Goal: Task Accomplishment & Management: Use online tool/utility

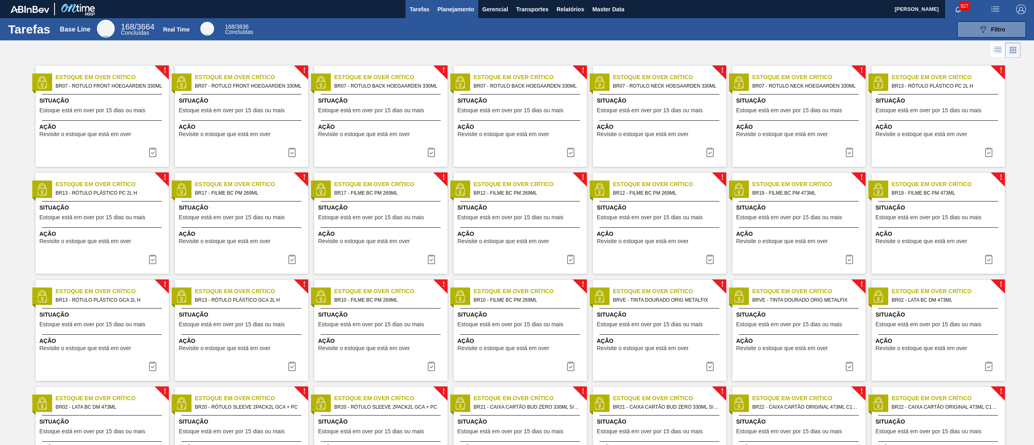
click at [438, 13] on span "Planejamento" at bounding box center [456, 9] width 37 height 10
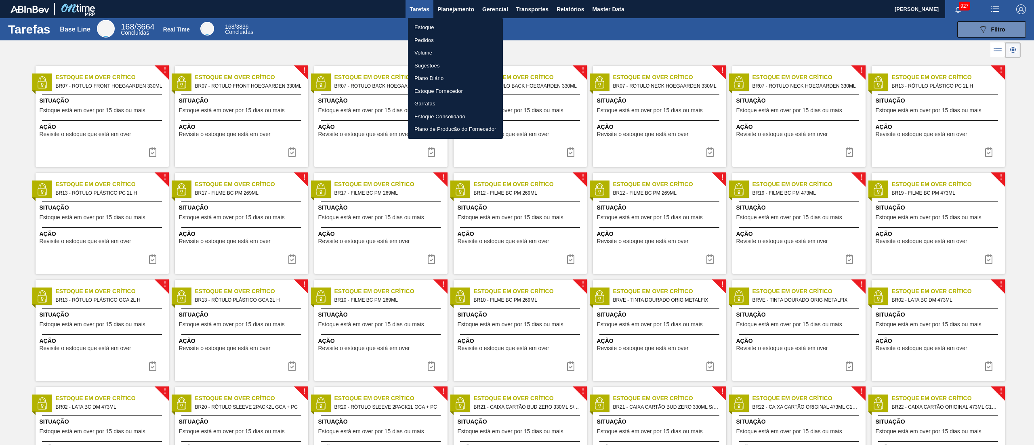
click at [413, 23] on li "Estoque" at bounding box center [455, 27] width 95 height 13
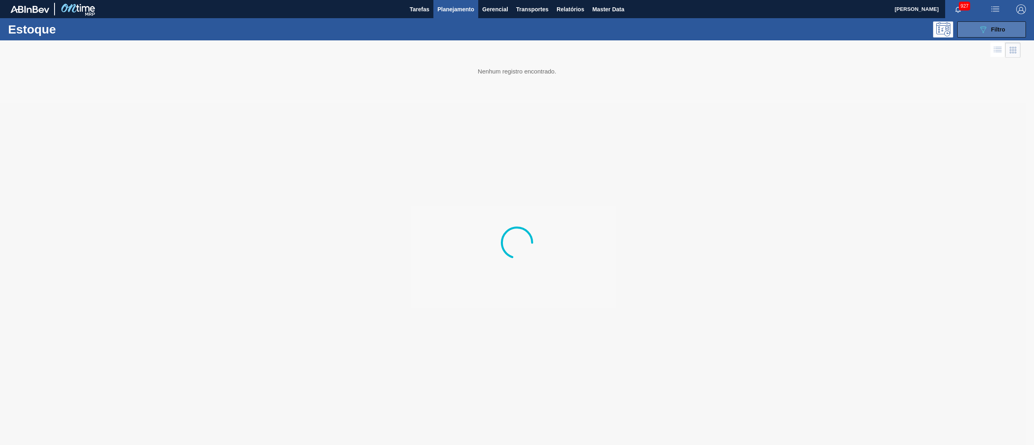
click at [972, 25] on button "089F7B8B-B2A5-4AFE-B5C0-19BA573D28AC Filtro" at bounding box center [992, 29] width 69 height 16
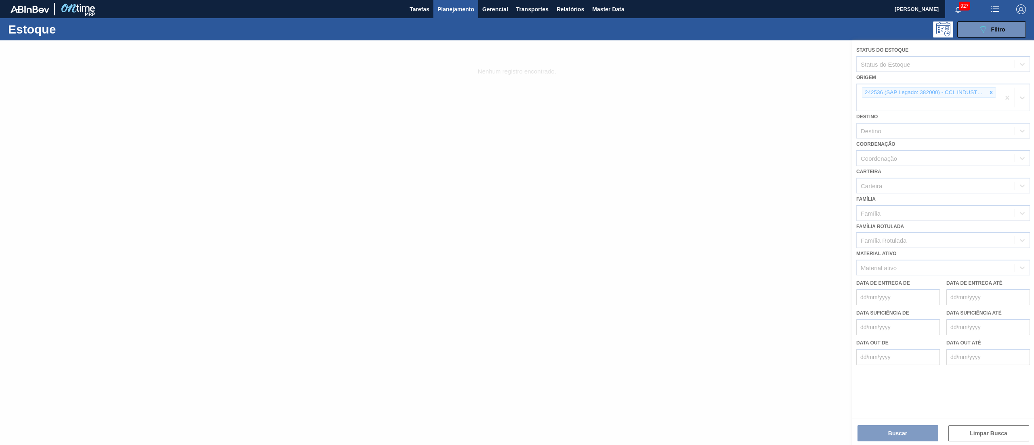
click at [994, 90] on div at bounding box center [517, 242] width 1034 height 405
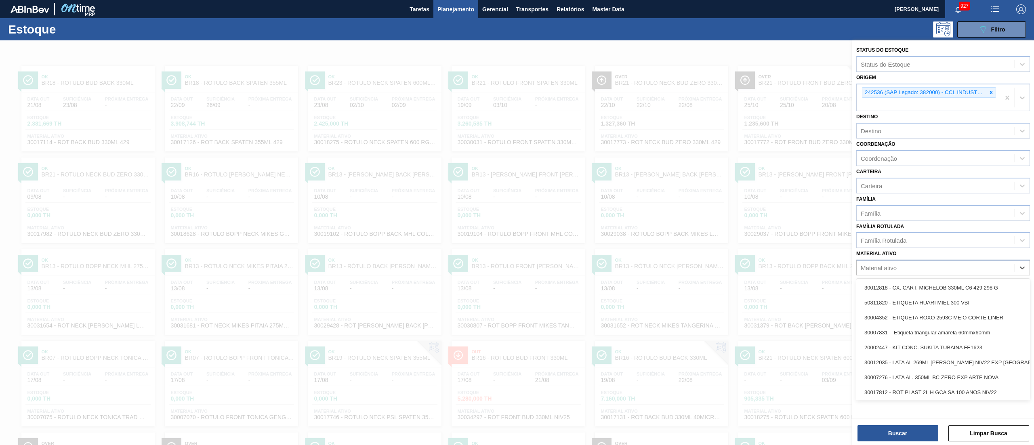
click at [882, 262] on div "Material ativo" at bounding box center [936, 268] width 158 height 12
paste ativo "30017131"
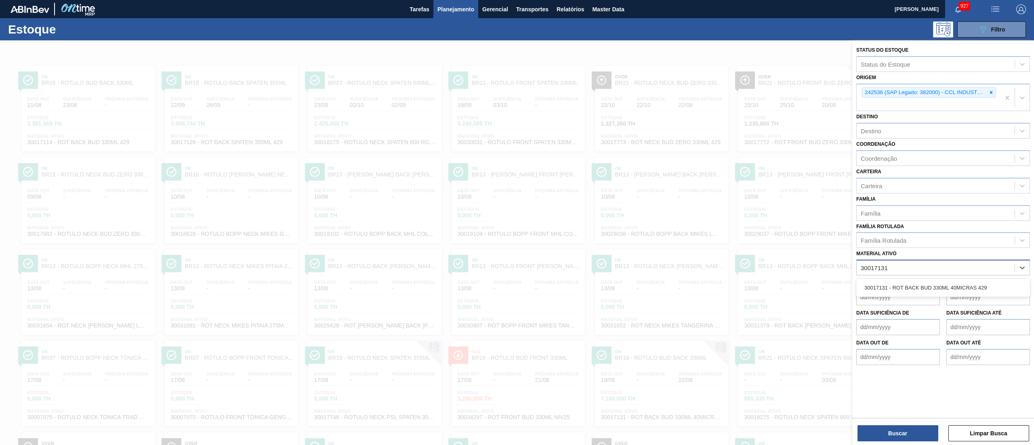
type ativo "30017131"
click at [899, 293] on div "30017131 - ROT BACK BUD 330ML 40MICRAS 429" at bounding box center [944, 287] width 174 height 15
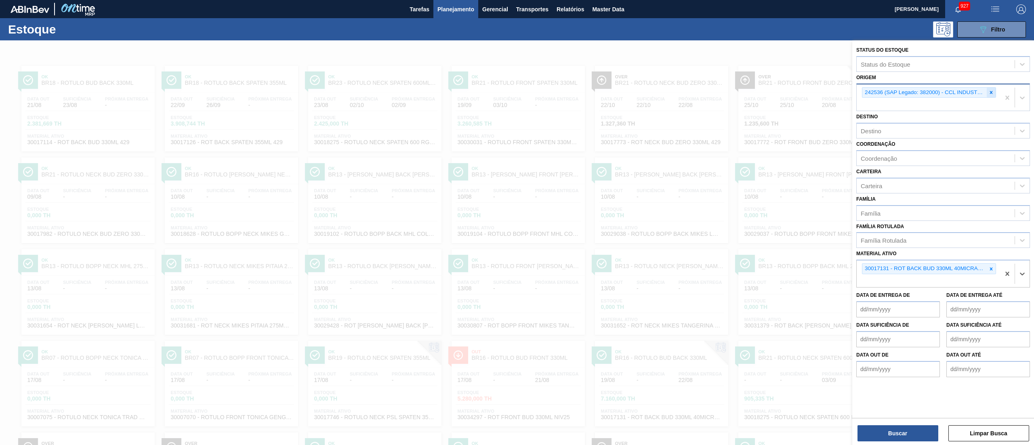
click at [991, 91] on icon at bounding box center [991, 92] width 3 height 3
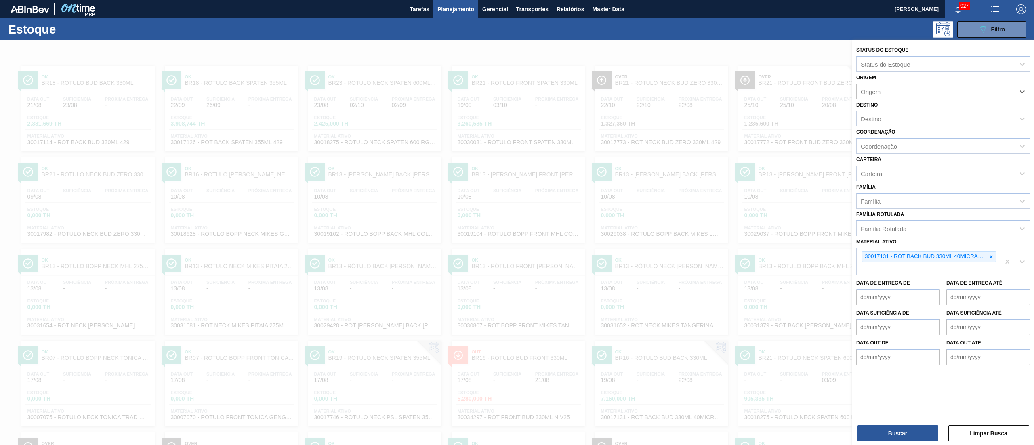
click at [869, 119] on div "Destino" at bounding box center [871, 119] width 21 height 7
type input "j"
type input "16"
click at [867, 132] on div "BR16 - Jacareí" at bounding box center [944, 138] width 174 height 15
drag, startPoint x: 876, startPoint y: 434, endPoint x: 867, endPoint y: 423, distance: 14.6
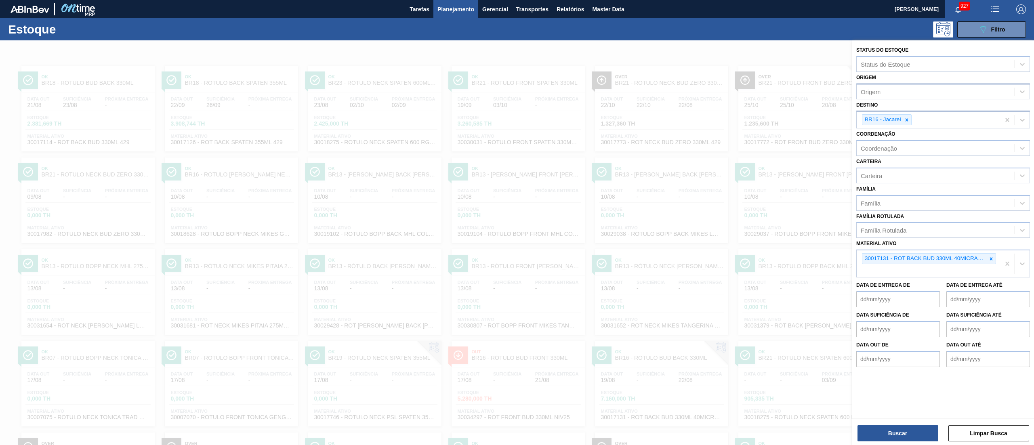
click at [876, 433] on button "Buscar" at bounding box center [898, 433] width 81 height 16
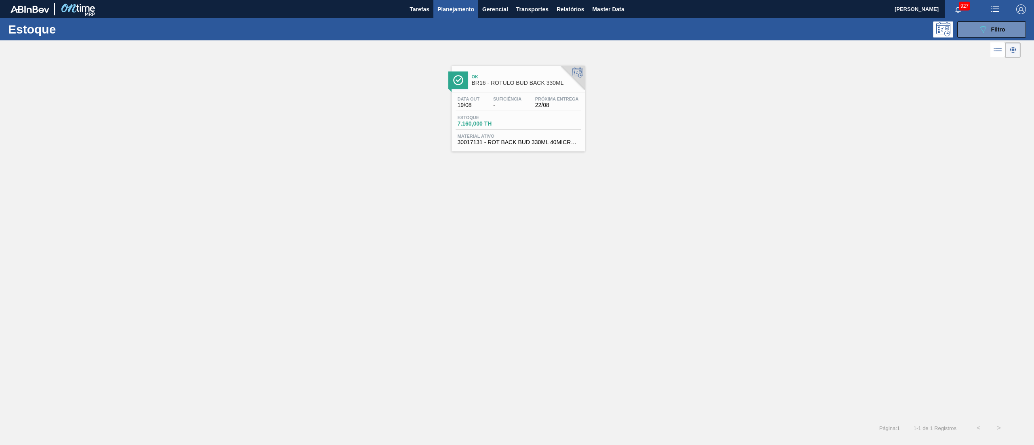
click at [512, 109] on div "Data out 19/08 Suficiência - Próxima Entrega 22/08" at bounding box center [518, 104] width 125 height 15
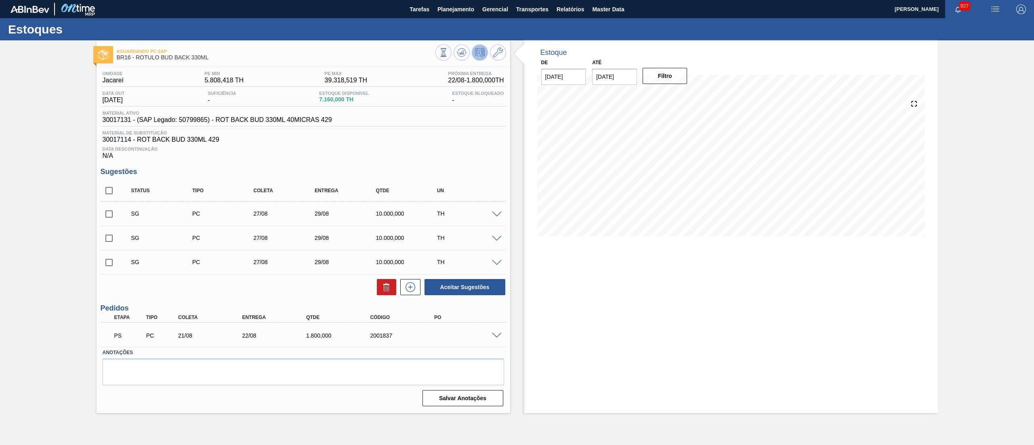
click at [495, 333] on span at bounding box center [497, 336] width 10 height 6
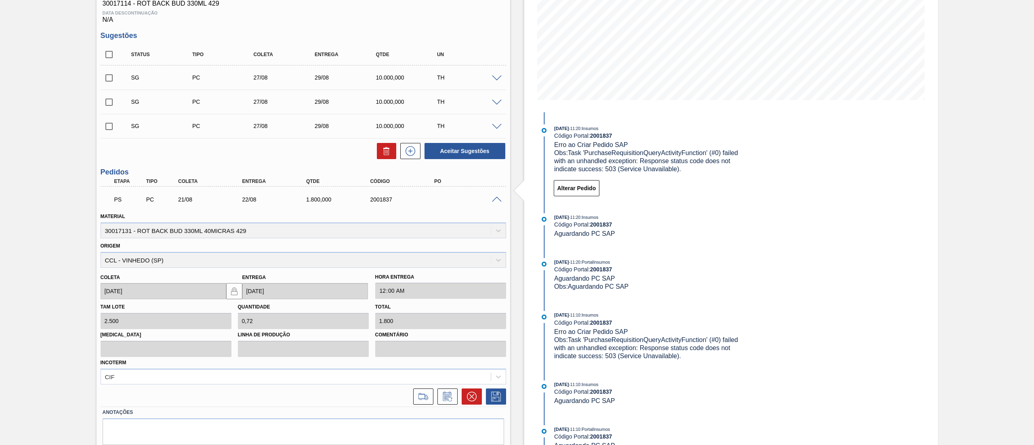
scroll to position [164, 0]
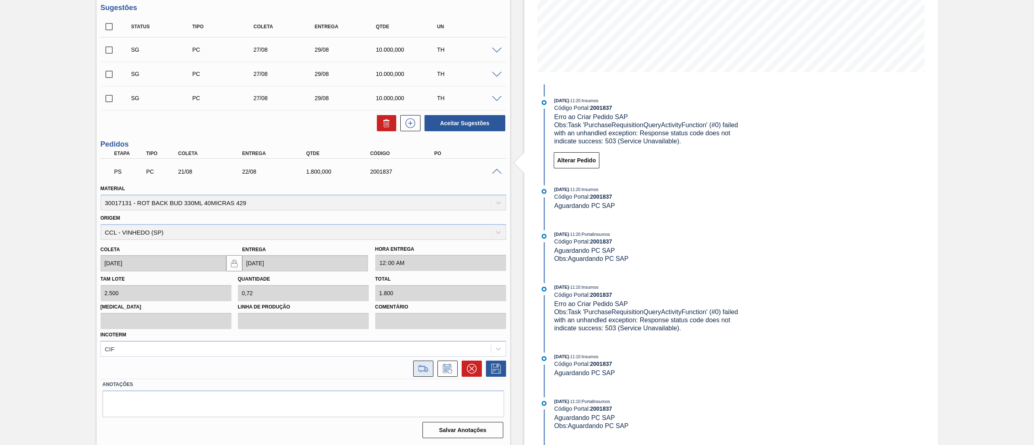
click at [423, 365] on icon at bounding box center [423, 369] width 13 height 10
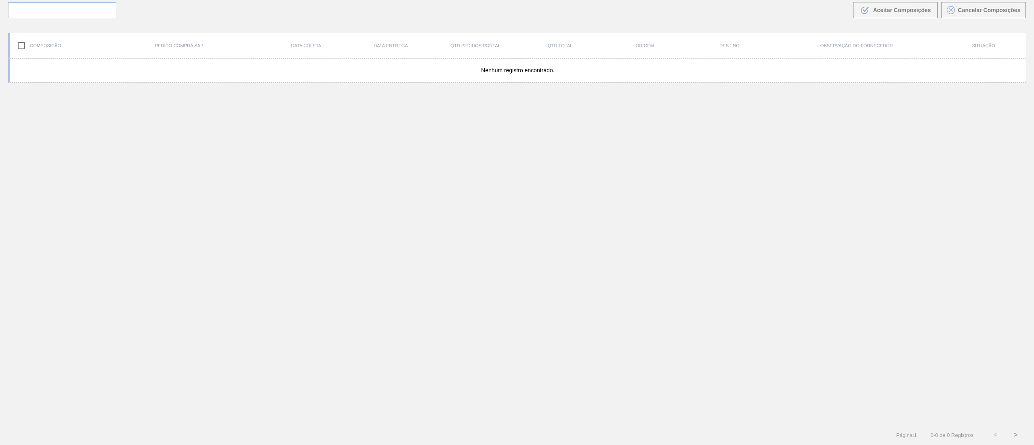
scroll to position [58, 0]
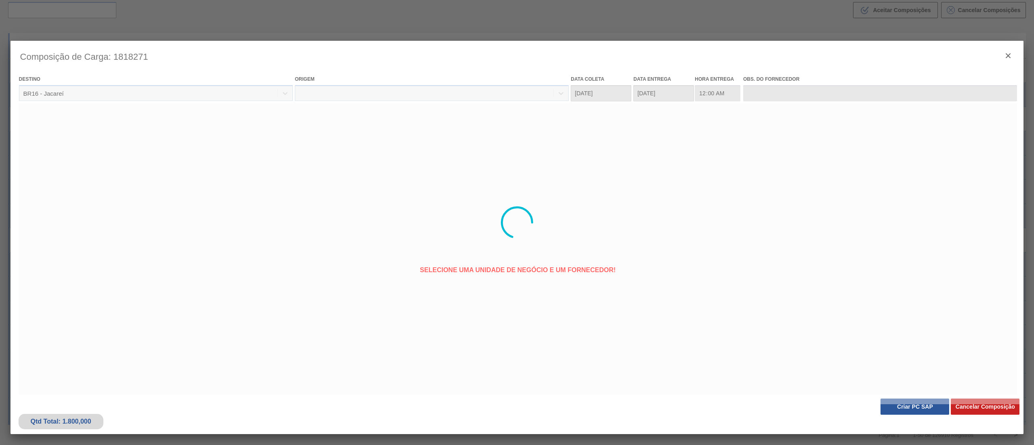
type coleta "21/08/2025"
type entrega "22/08/2025"
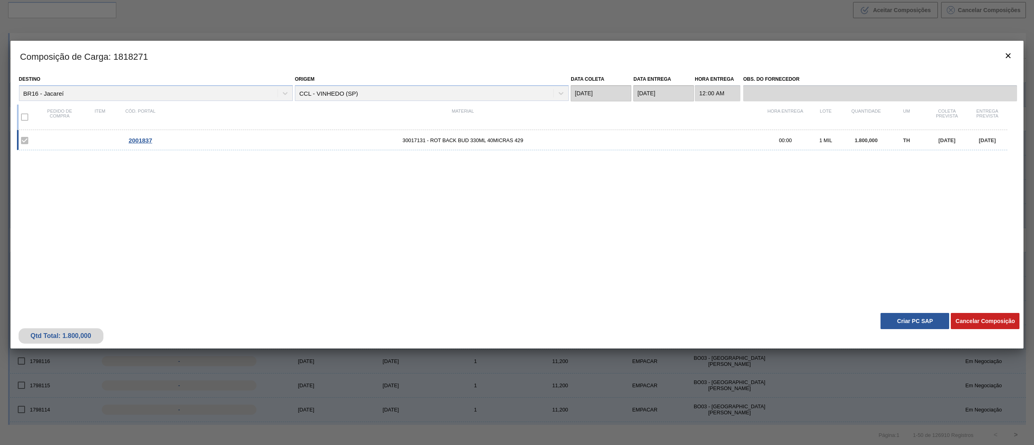
click at [903, 320] on button "Criar PC SAP" at bounding box center [915, 321] width 69 height 16
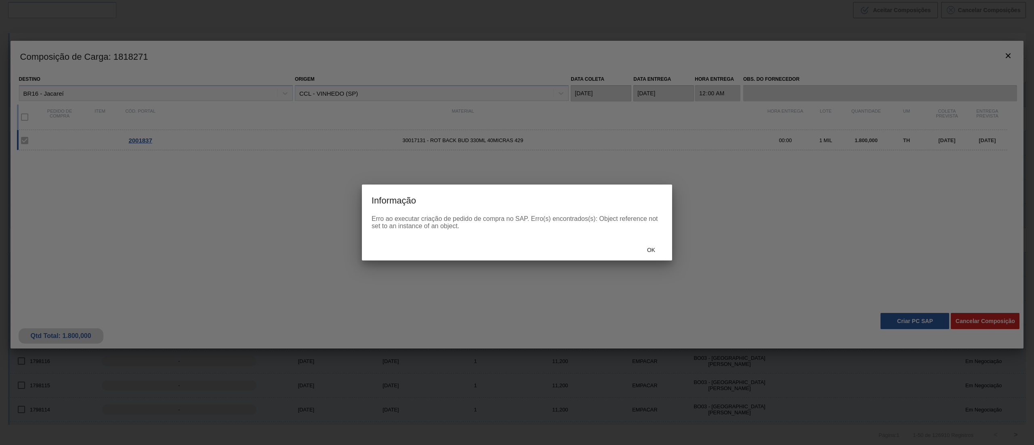
click at [653, 240] on div "Ok" at bounding box center [517, 250] width 310 height 21
click at [650, 257] on div "Ok" at bounding box center [651, 250] width 36 height 15
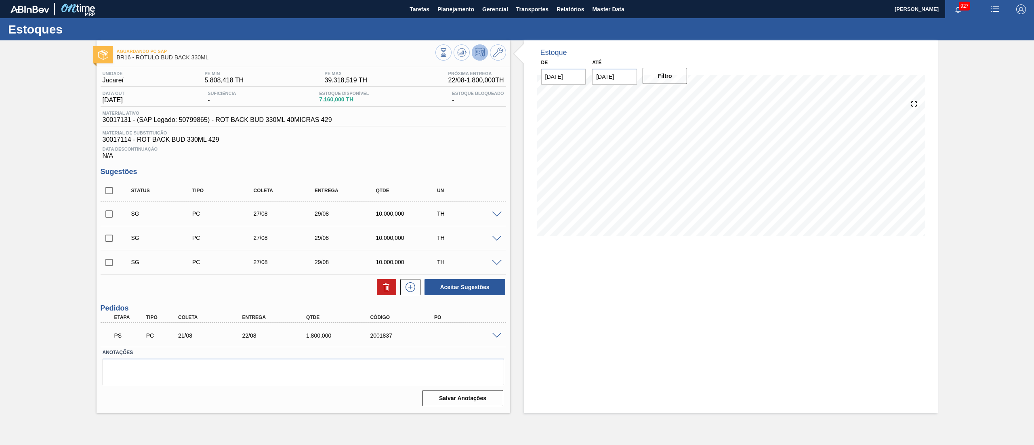
click at [495, 337] on span at bounding box center [497, 336] width 10 height 6
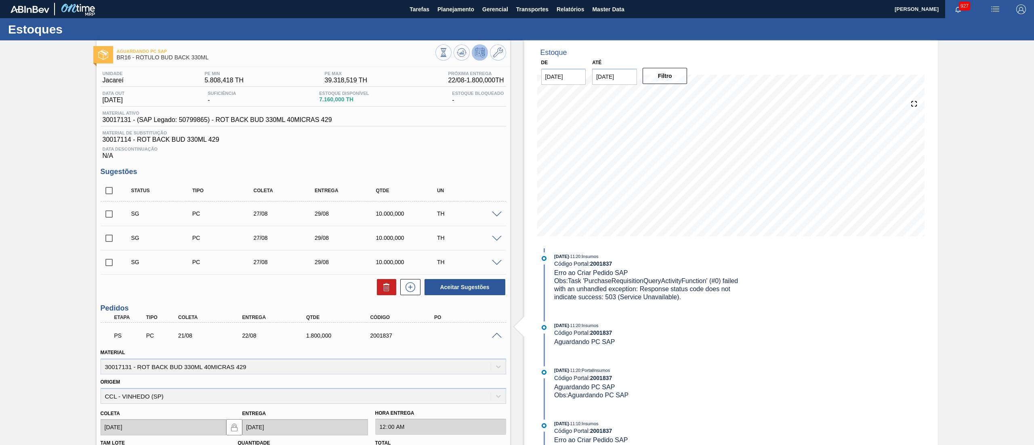
click at [112, 187] on input "checkbox" at bounding box center [109, 190] width 17 height 17
checkbox input "true"
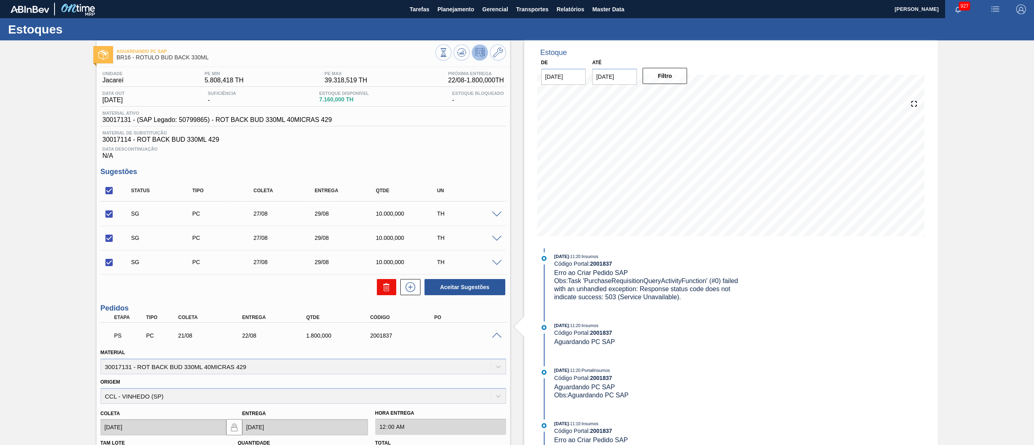
click at [379, 284] on button at bounding box center [386, 287] width 19 height 16
checkbox input "false"
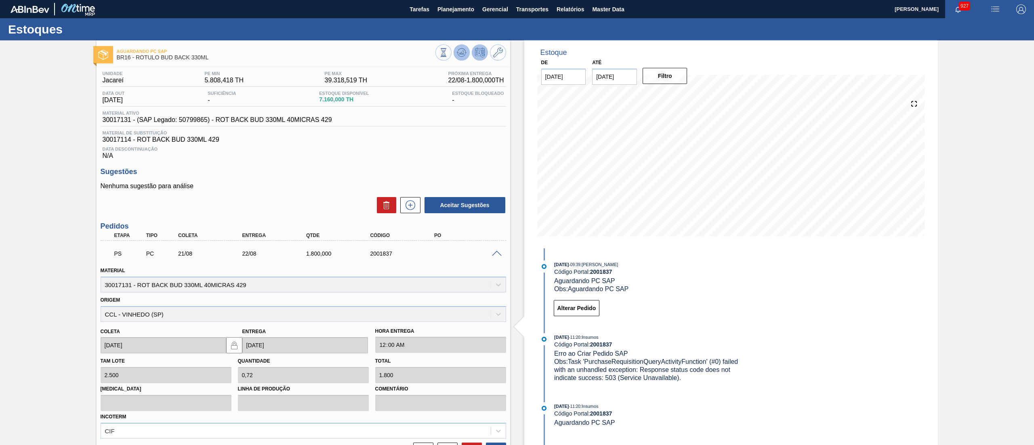
click at [464, 56] on span at bounding box center [462, 53] width 10 height 10
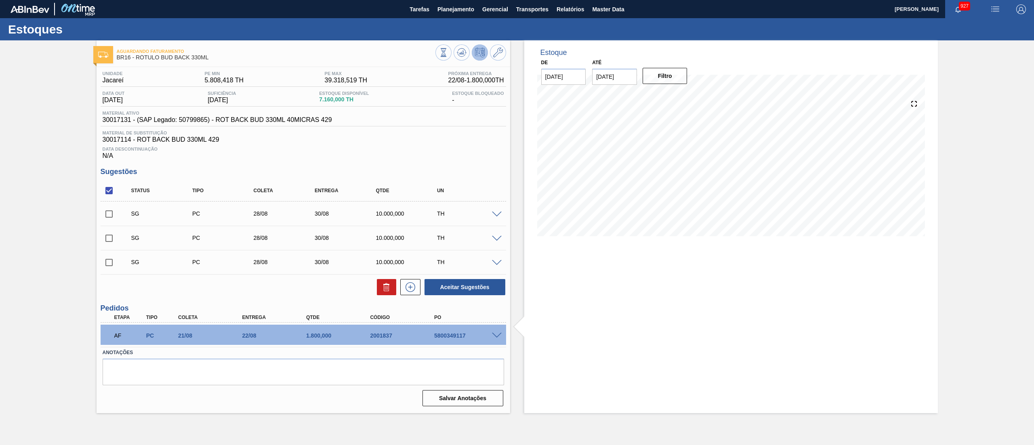
click at [442, 330] on div "AF PC 21/08 22/08 1.800,000 2001837 5800349117" at bounding box center [301, 335] width 384 height 16
copy div "5800349117"
click at [446, 9] on span "Planejamento" at bounding box center [456, 9] width 37 height 10
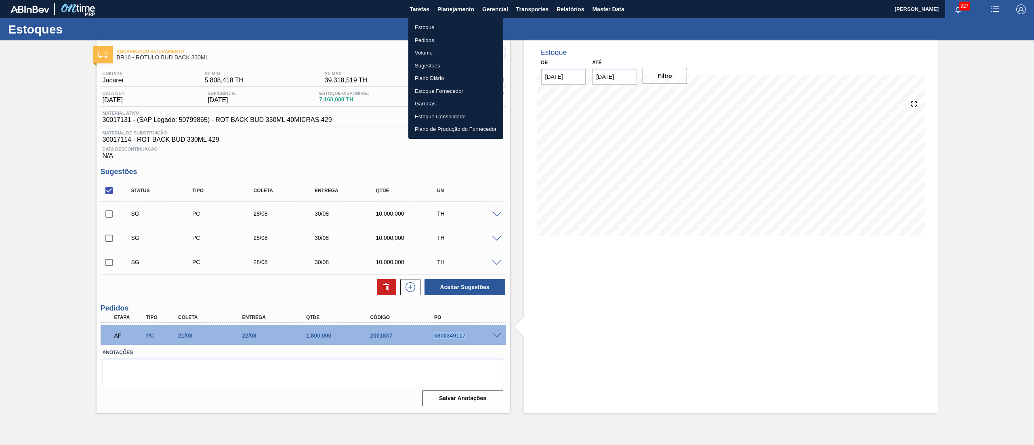
click at [421, 30] on li "Estoque" at bounding box center [455, 27] width 95 height 13
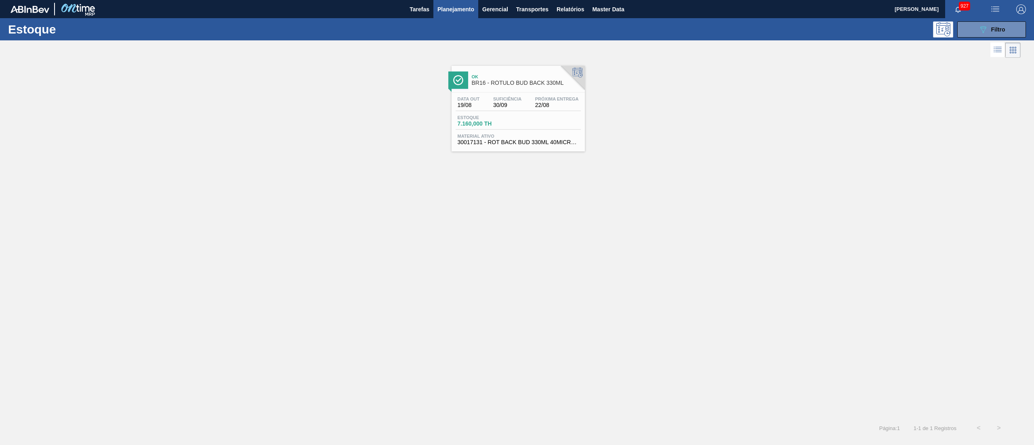
click at [982, 40] on div "Estoque 089F7B8B-B2A5-4AFE-B5C0-19BA573D28AC Filtro" at bounding box center [517, 29] width 1034 height 22
click at [977, 31] on button "089F7B8B-B2A5-4AFE-B5C0-19BA573D28AC Filtro" at bounding box center [992, 29] width 69 height 16
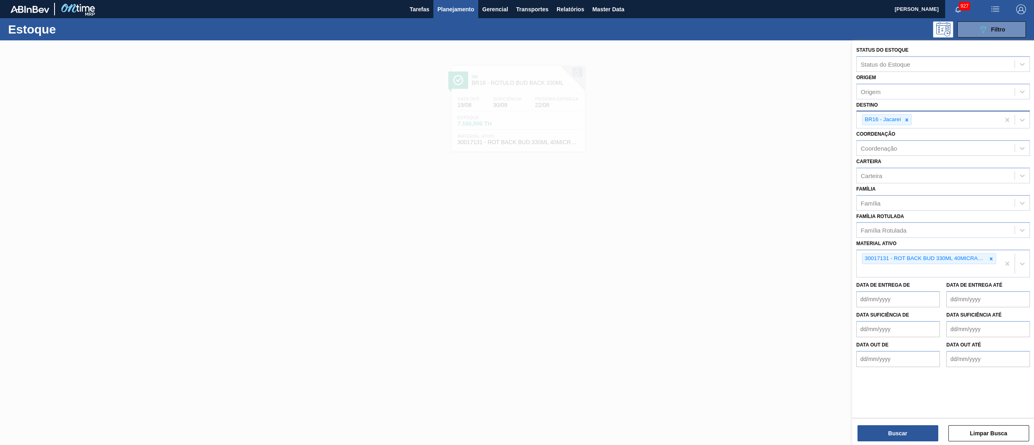
click at [910, 116] on div at bounding box center [907, 120] width 9 height 10
click at [989, 255] on icon at bounding box center [992, 257] width 6 height 6
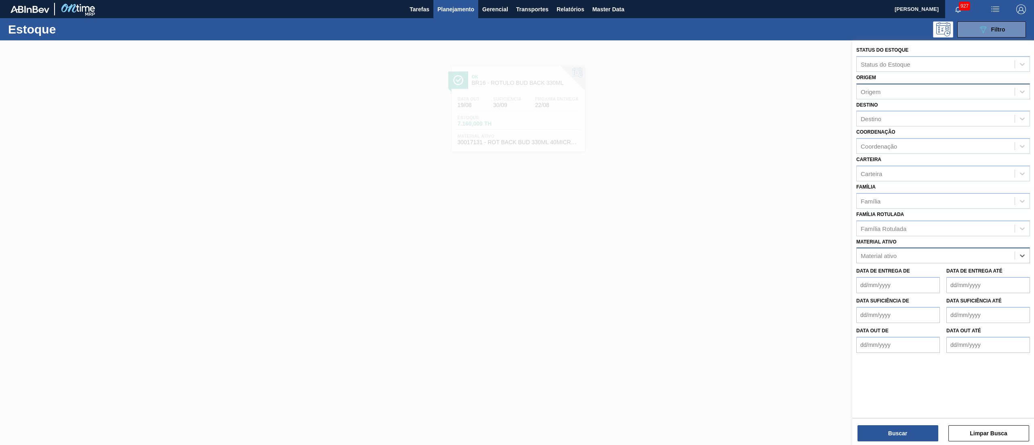
drag, startPoint x: 873, startPoint y: 76, endPoint x: 873, endPoint y: 86, distance: 10.5
click at [873, 79] on label "Origem" at bounding box center [867, 78] width 20 height 6
click at [862, 88] on input "Origem" at bounding box center [861, 91] width 1 height 7
click at [873, 100] on div "Destino Destino" at bounding box center [944, 112] width 174 height 27
click at [894, 95] on div "Origem" at bounding box center [936, 92] width 158 height 12
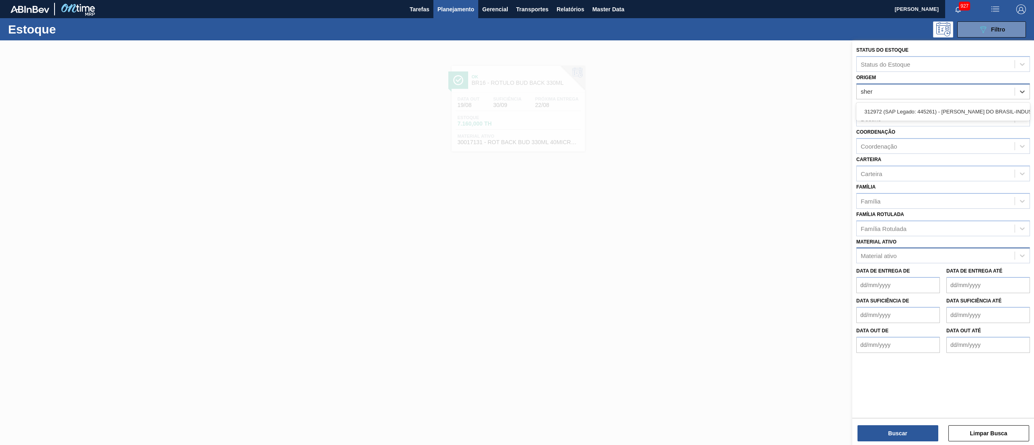
type input "sherw"
click at [892, 105] on div "312972 (SAP Legado: 445261) - SHERWIN-WILLIAMS DO BRASIL-INDUSTRIA E COMERCIO L…" at bounding box center [944, 111] width 174 height 15
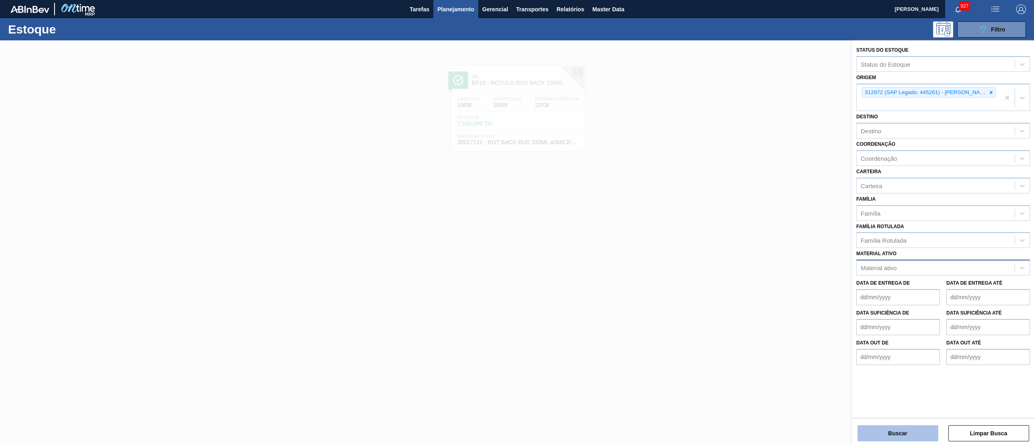
click at [904, 431] on button "Buscar" at bounding box center [898, 433] width 81 height 16
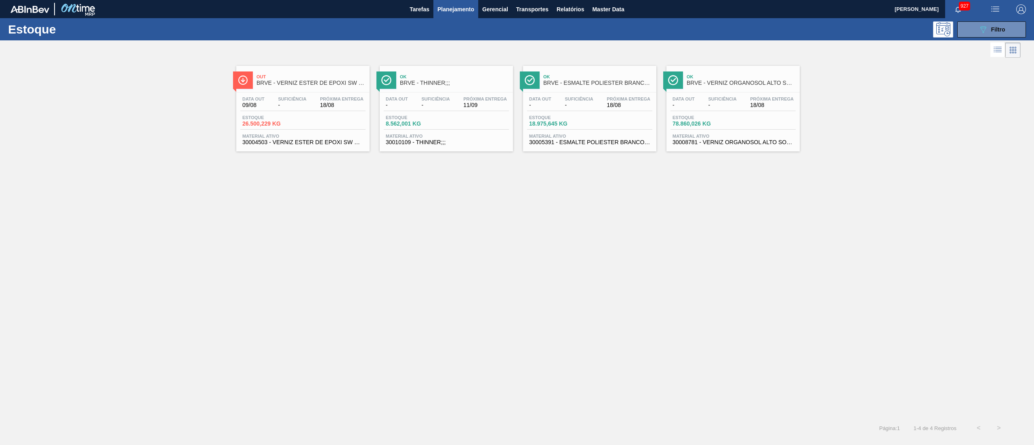
drag, startPoint x: 402, startPoint y: 135, endPoint x: 444, endPoint y: 135, distance: 42.0
drag, startPoint x: 705, startPoint y: 129, endPoint x: 684, endPoint y: 153, distance: 31.5
drag, startPoint x: 299, startPoint y: 0, endPoint x: 623, endPoint y: 53, distance: 327.9
click at [534, 55] on div at bounding box center [510, 49] width 1021 height 19
click at [1006, 26] on button "089F7B8B-B2A5-4AFE-B5C0-19BA573D28AC Filtro" at bounding box center [992, 29] width 69 height 16
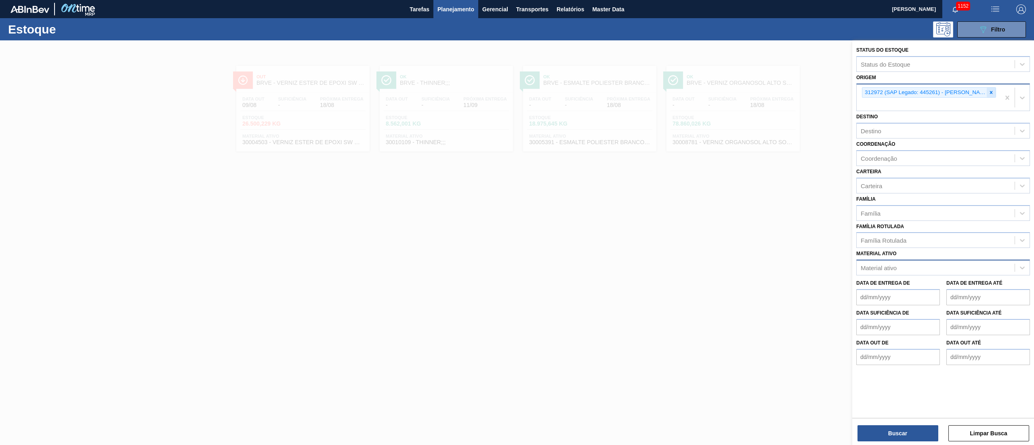
click at [991, 93] on icon at bounding box center [992, 93] width 6 height 6
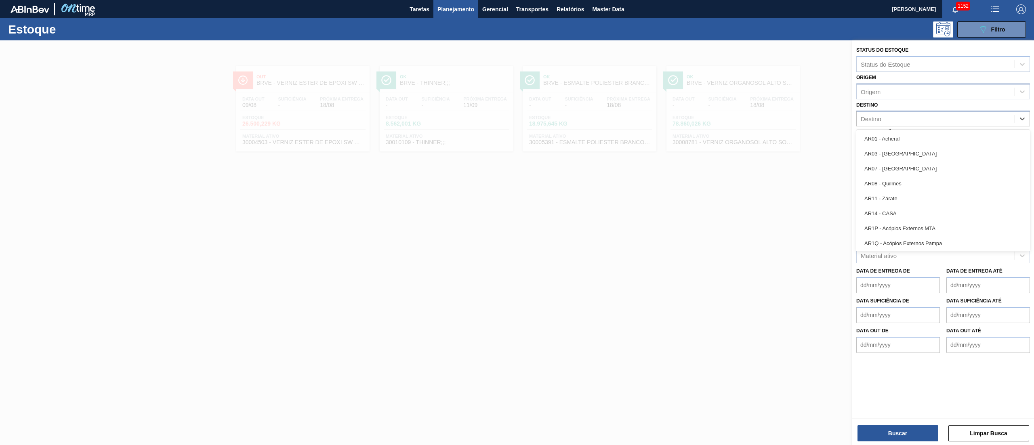
click at [878, 111] on div "Destino" at bounding box center [944, 119] width 174 height 16
type input "brv3"
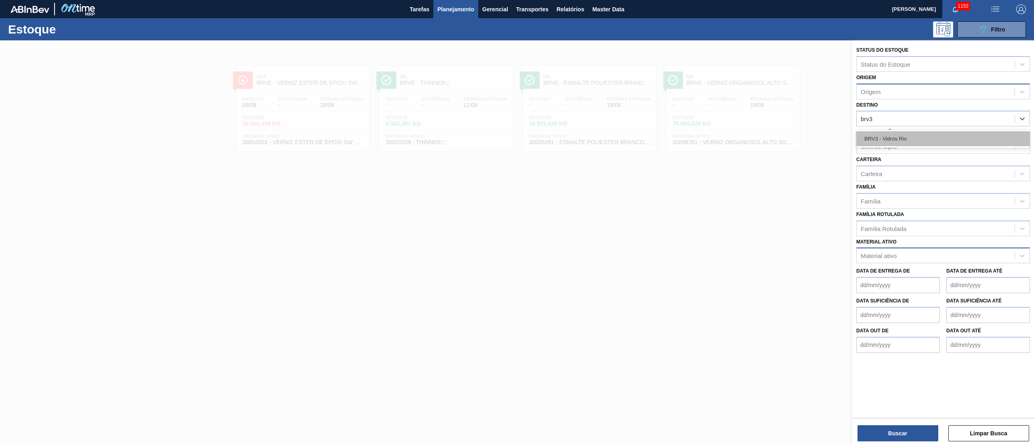
click at [879, 141] on div "BRV3 - Vidros Rio" at bounding box center [944, 138] width 174 height 15
click at [880, 423] on div "Buscar Limpar Busca" at bounding box center [943, 429] width 182 height 23
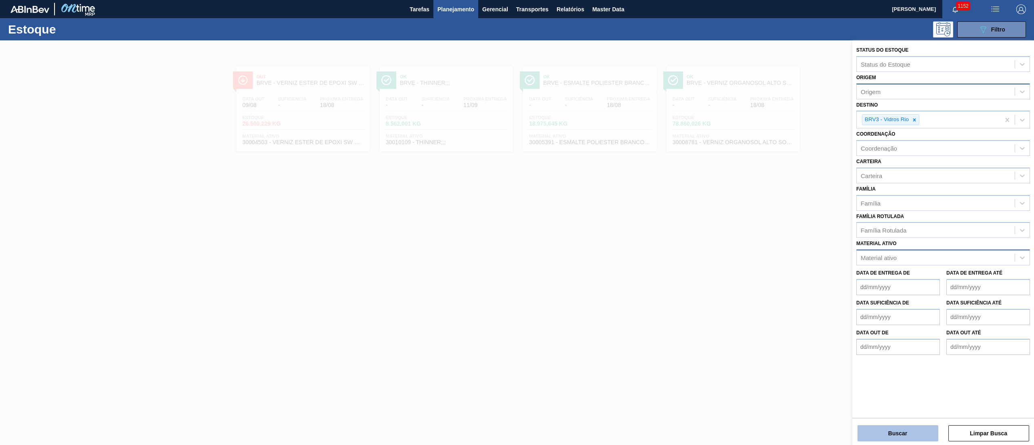
click at [880, 427] on button "Buscar" at bounding box center [898, 433] width 81 height 16
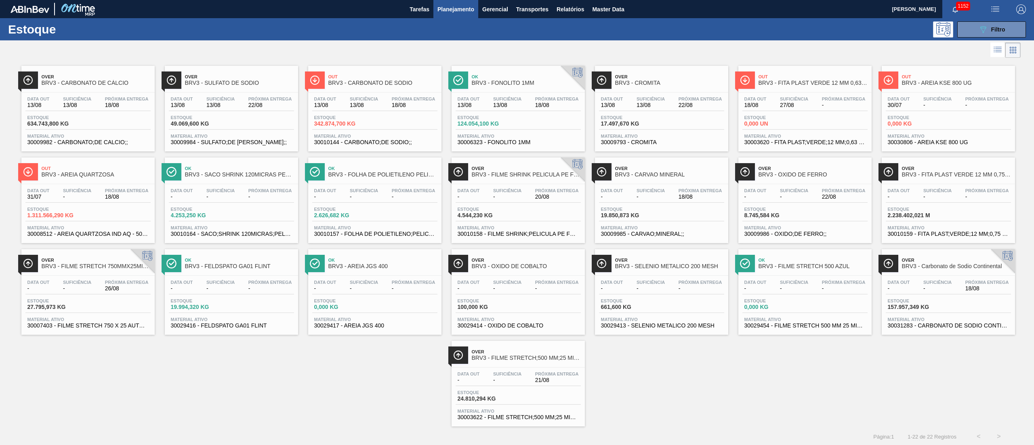
click at [61, 194] on div "Suficiência -" at bounding box center [77, 194] width 32 height 12
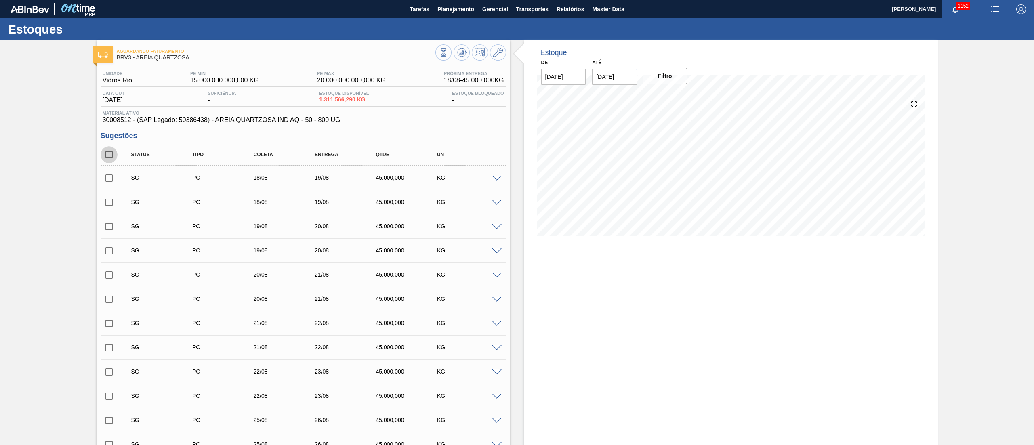
click at [108, 155] on input "checkbox" at bounding box center [109, 154] width 17 height 17
checkbox input "true"
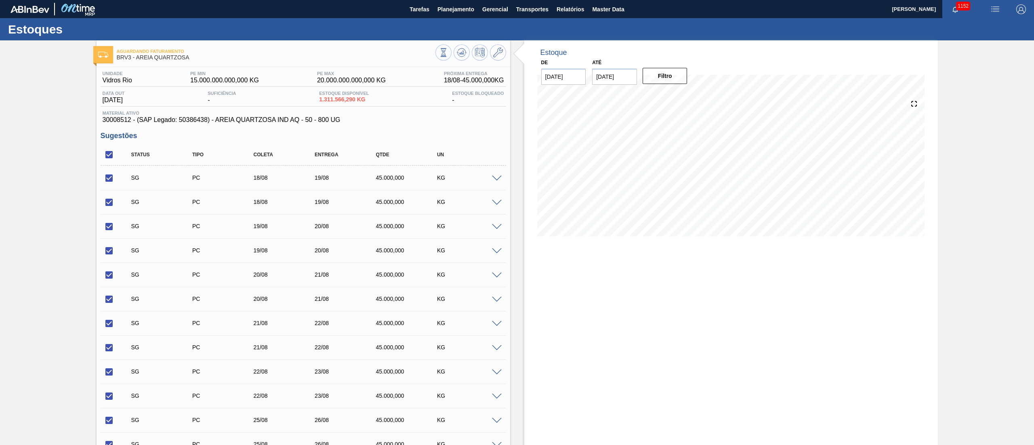
checkbox input "true"
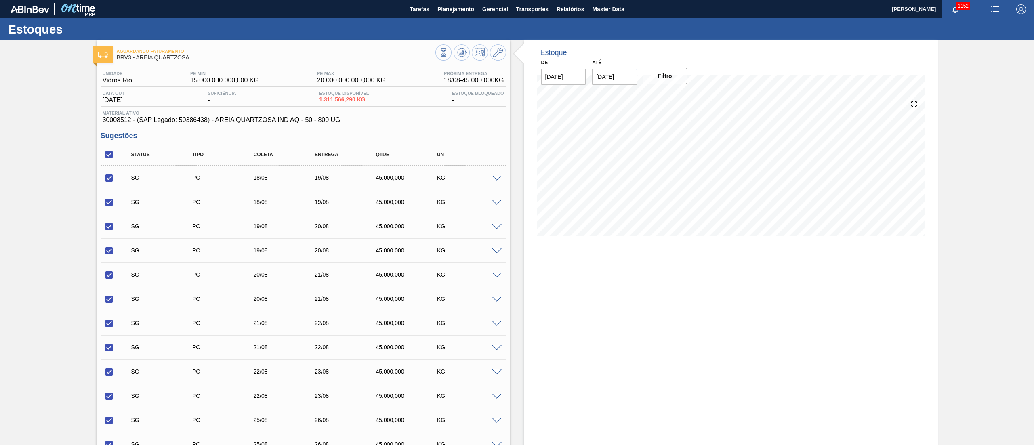
checkbox input "true"
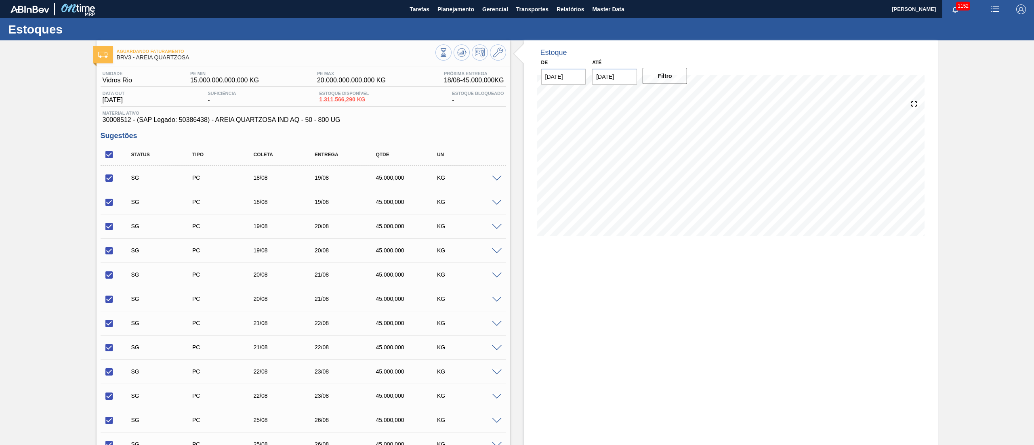
checkbox input "true"
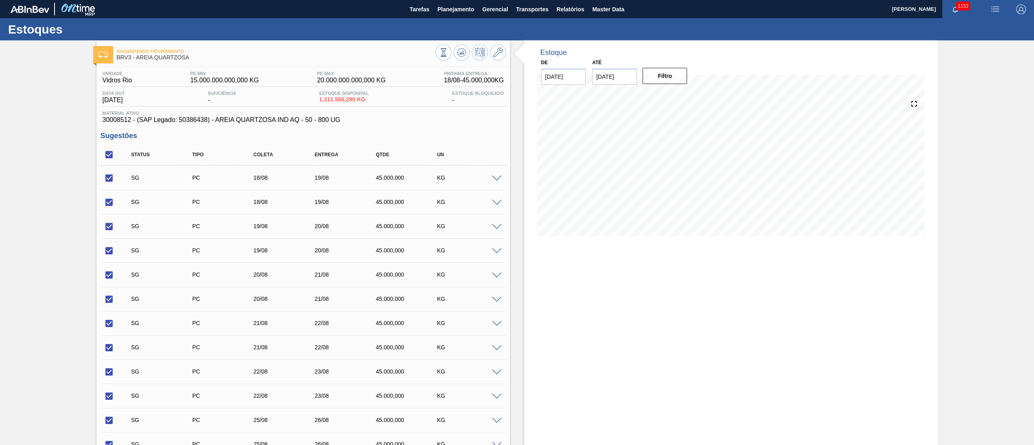
checkbox input "true"
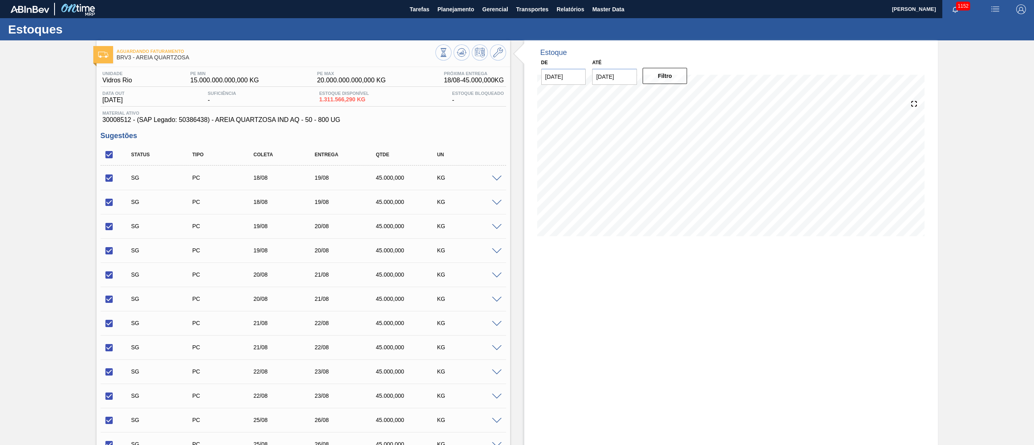
checkbox input "true"
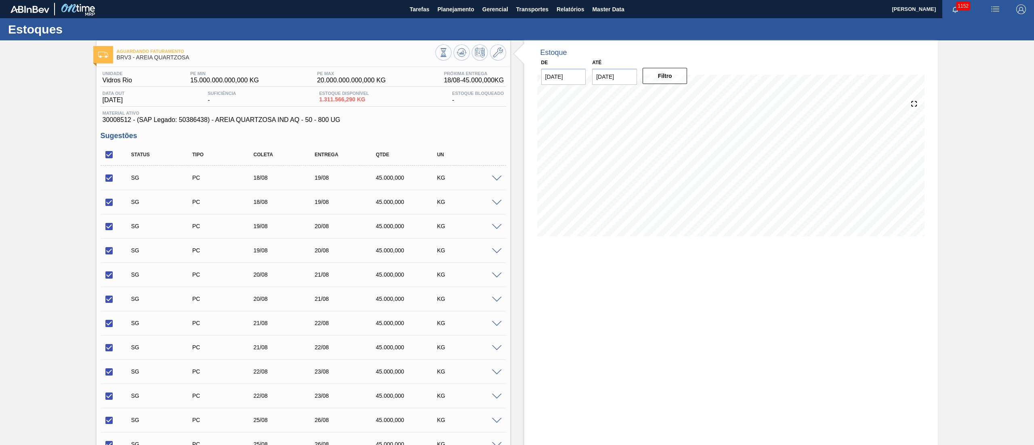
checkbox input "true"
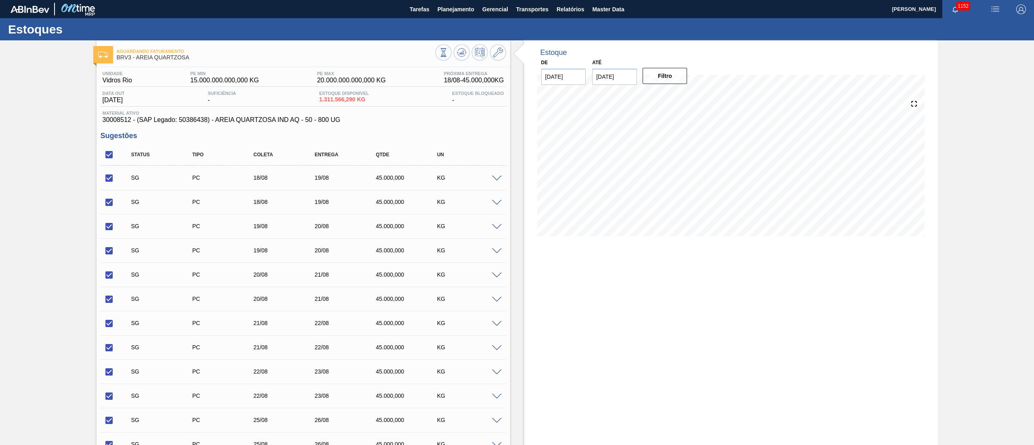
checkbox input "true"
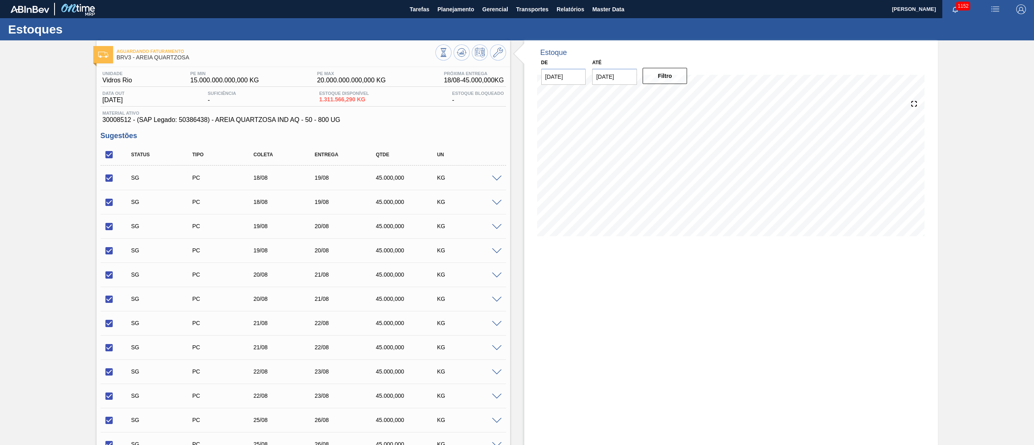
checkbox input "true"
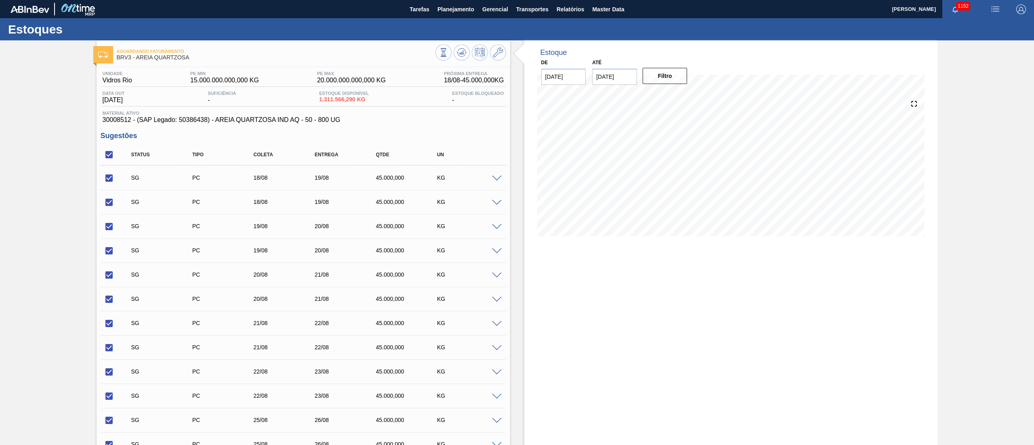
checkbox input "true"
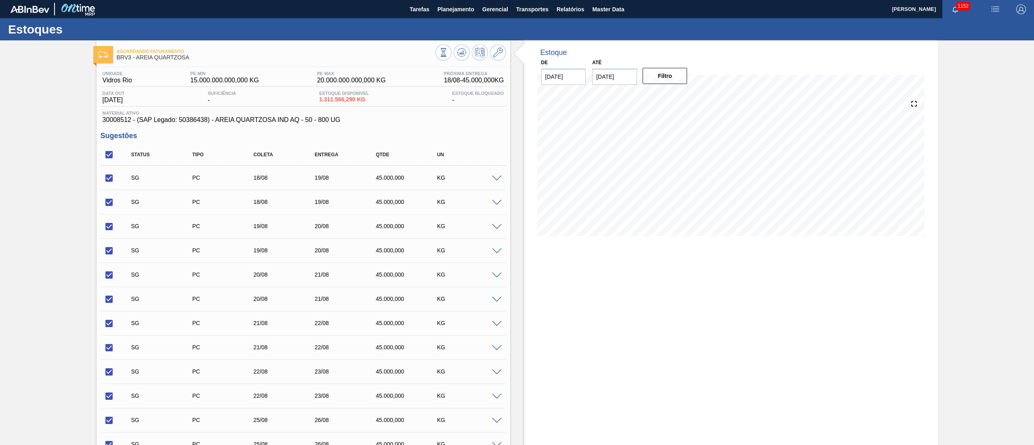
checkbox input "true"
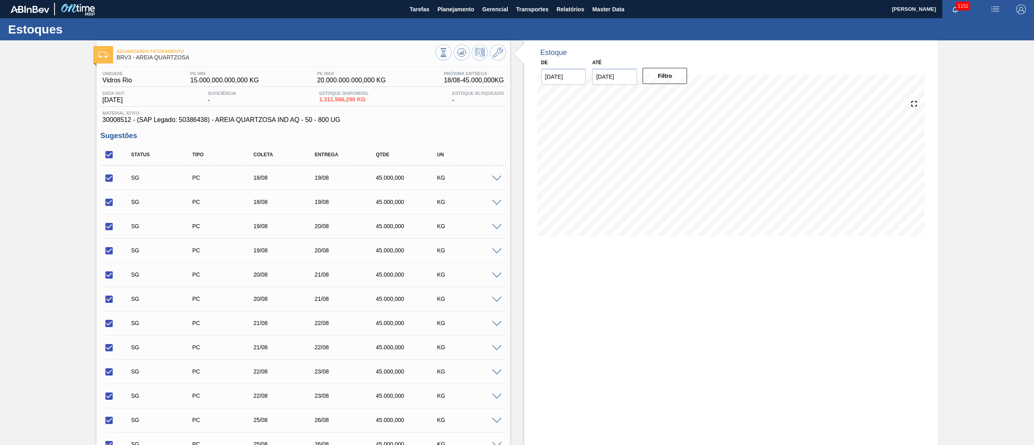
checkbox input "true"
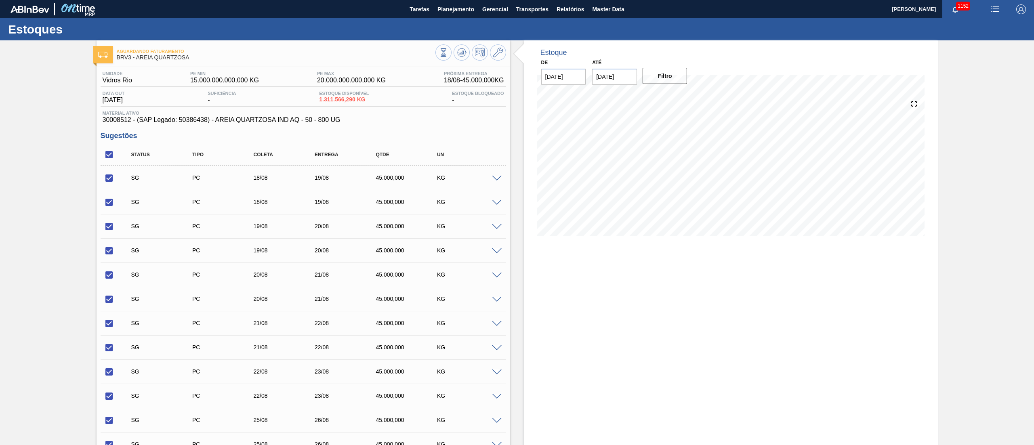
checkbox input "true"
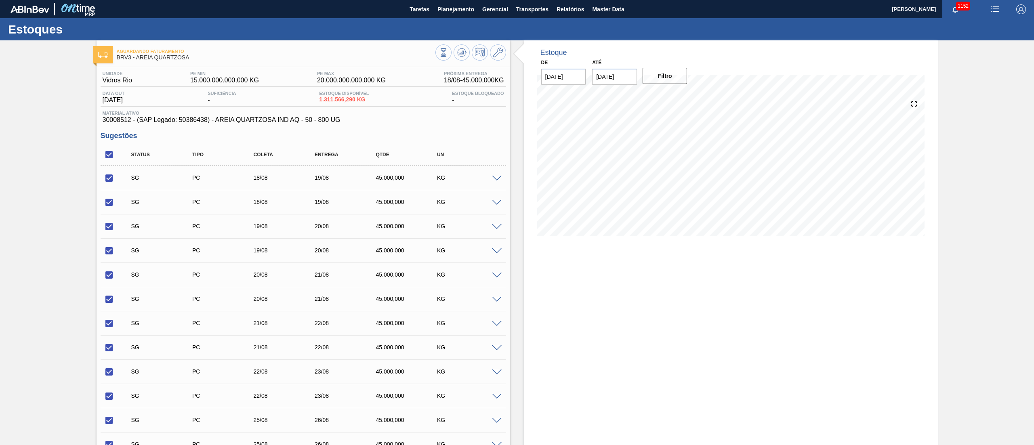
checkbox input "true"
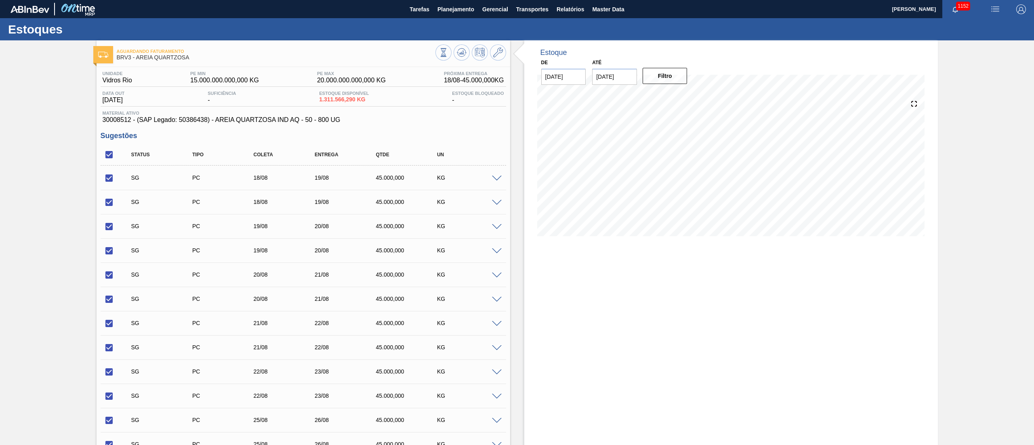
checkbox input "true"
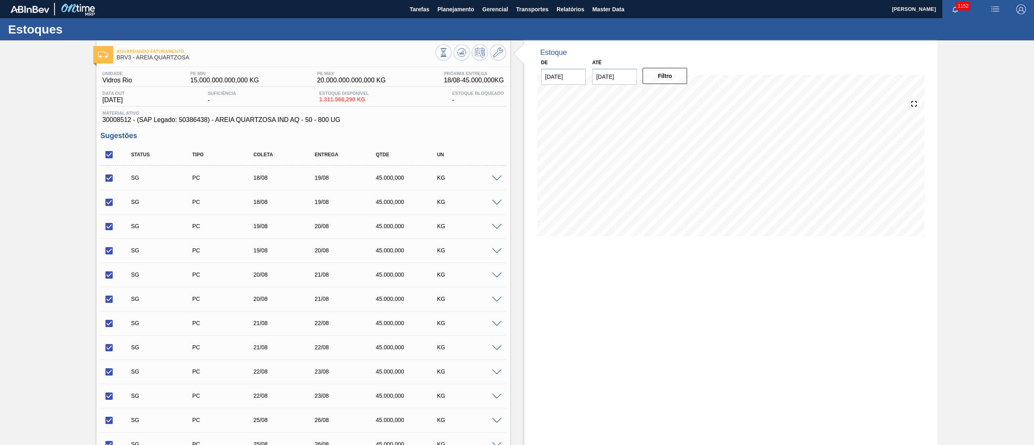
checkbox input "true"
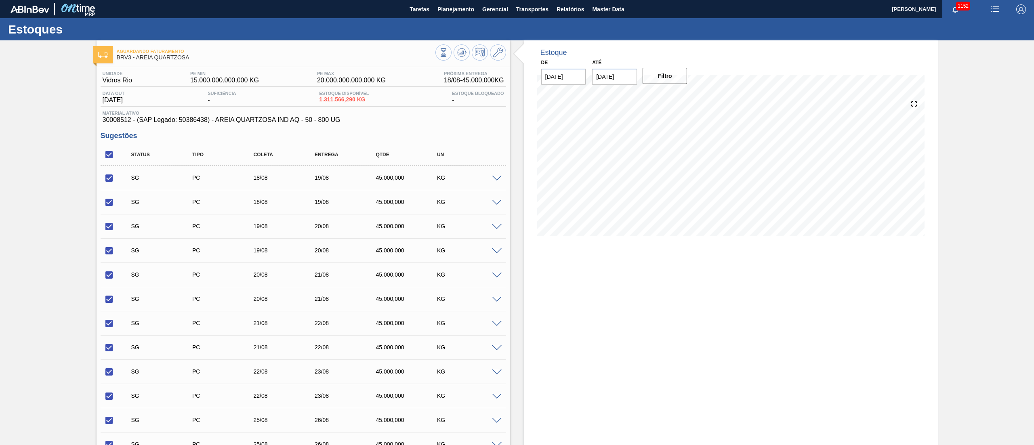
checkbox input "true"
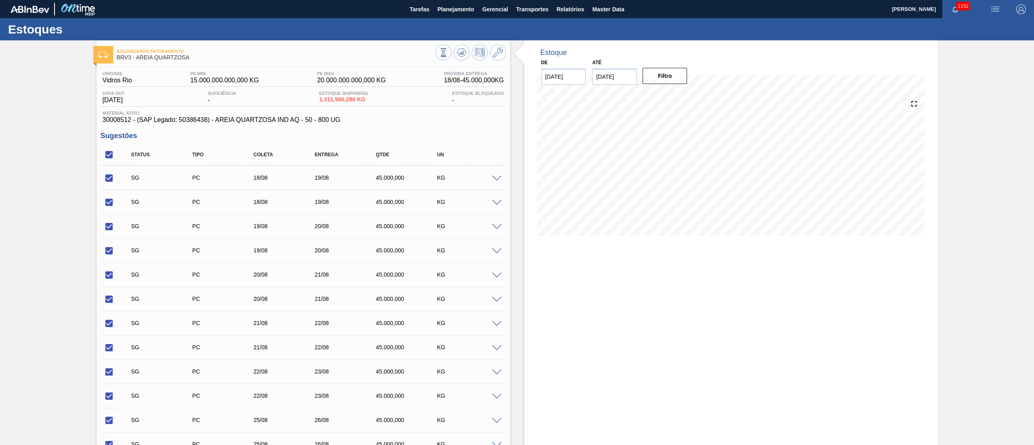
checkbox input "true"
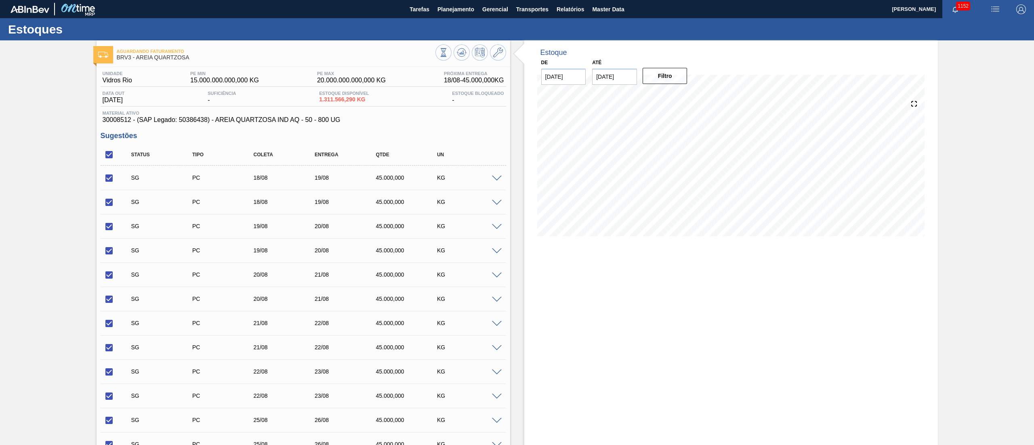
checkbox input "true"
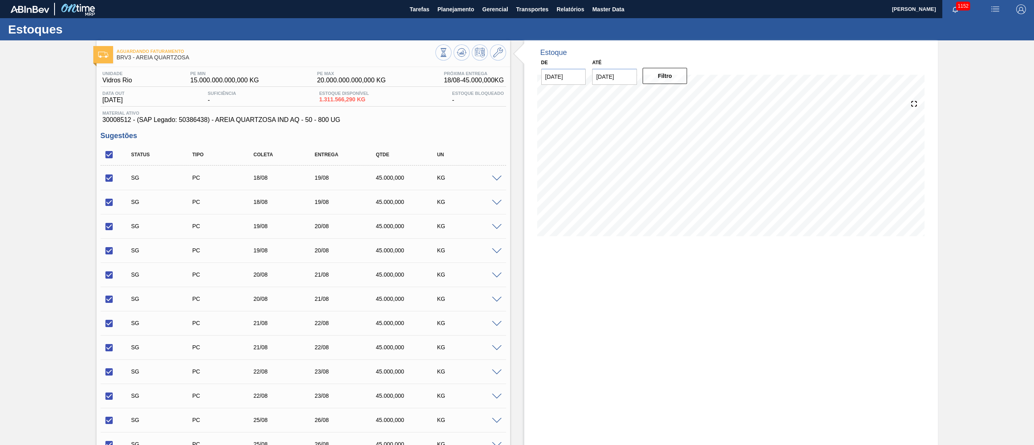
checkbox input "true"
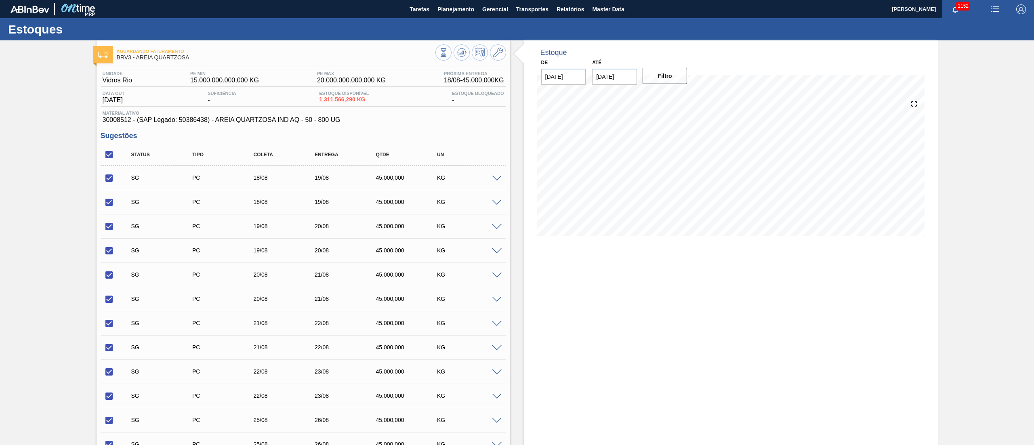
checkbox input "true"
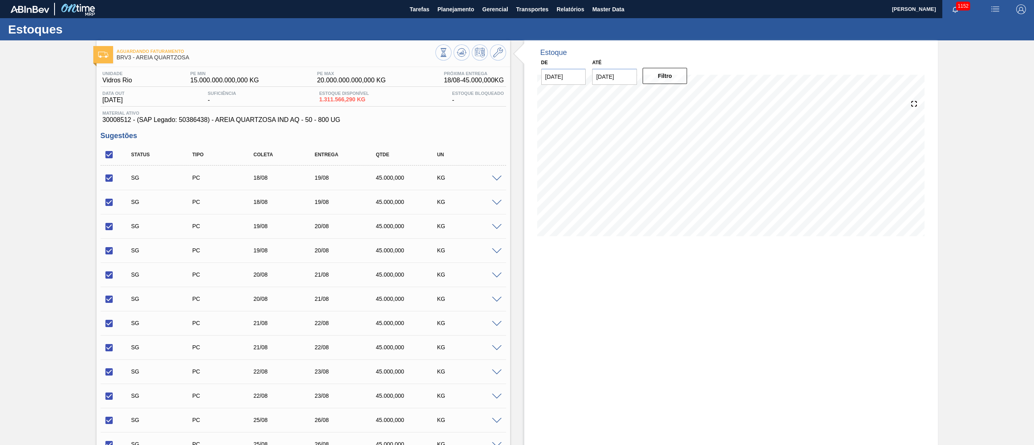
checkbox input "true"
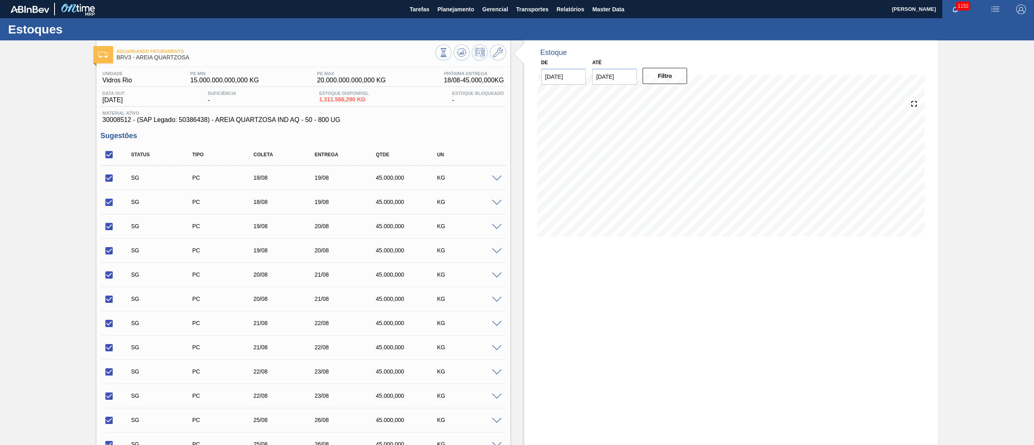
checkbox input "true"
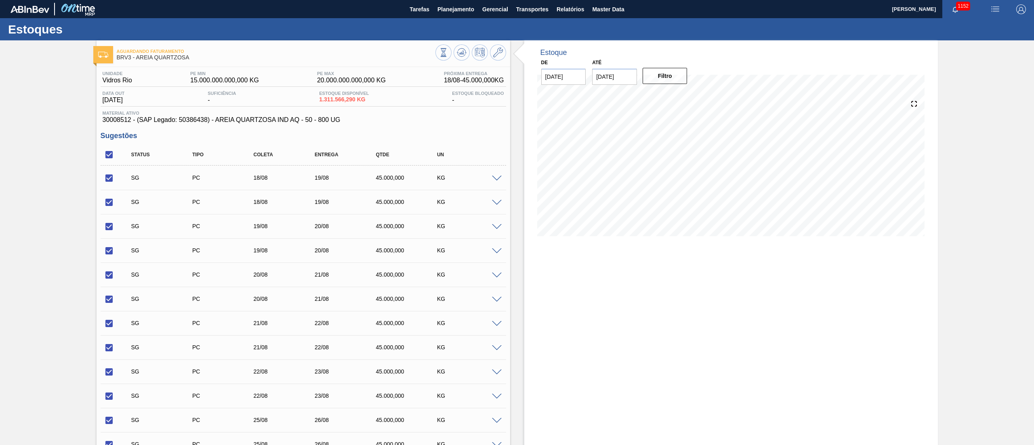
checkbox input "true"
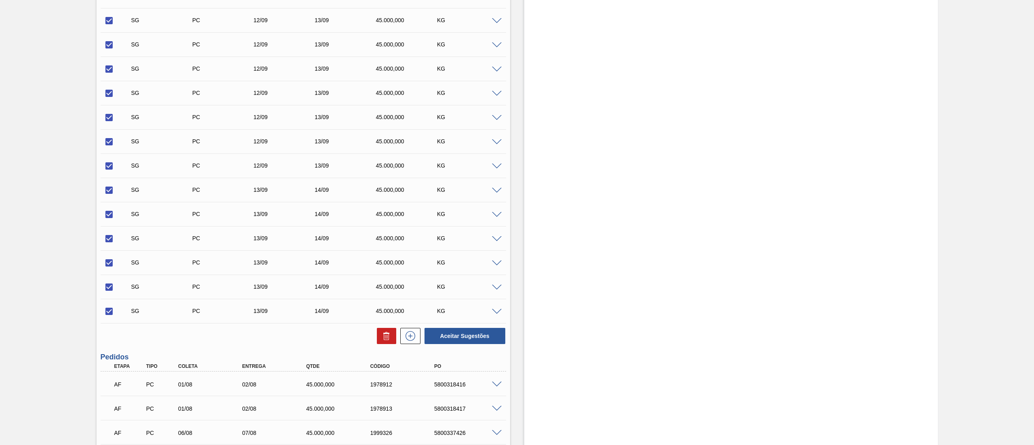
scroll to position [2608, 0]
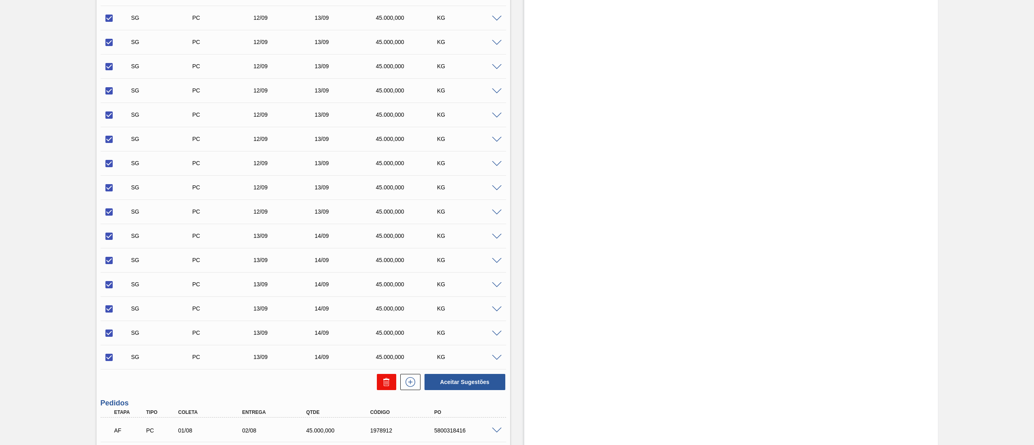
click at [381, 389] on button at bounding box center [386, 382] width 19 height 16
checkbox input "false"
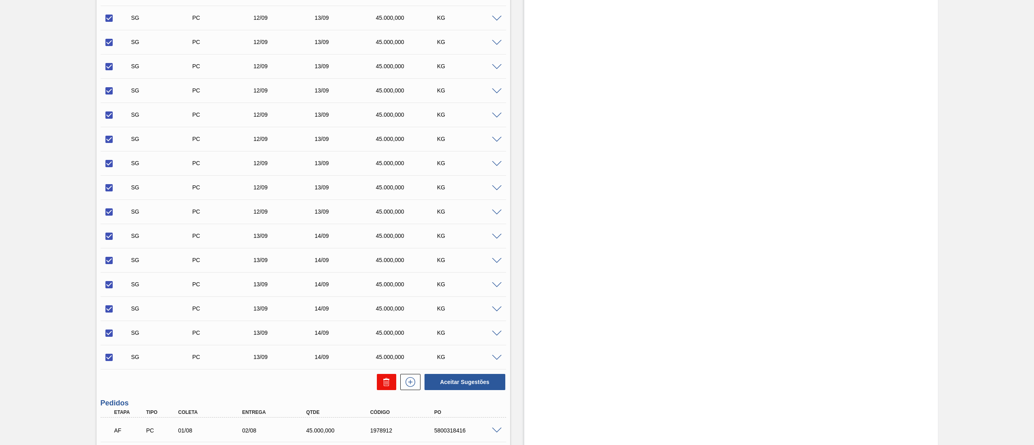
checkbox input "false"
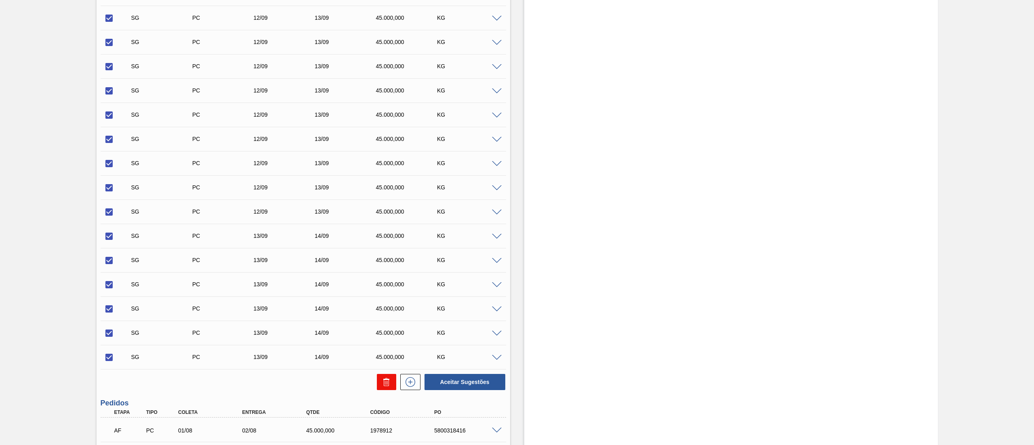
checkbox input "false"
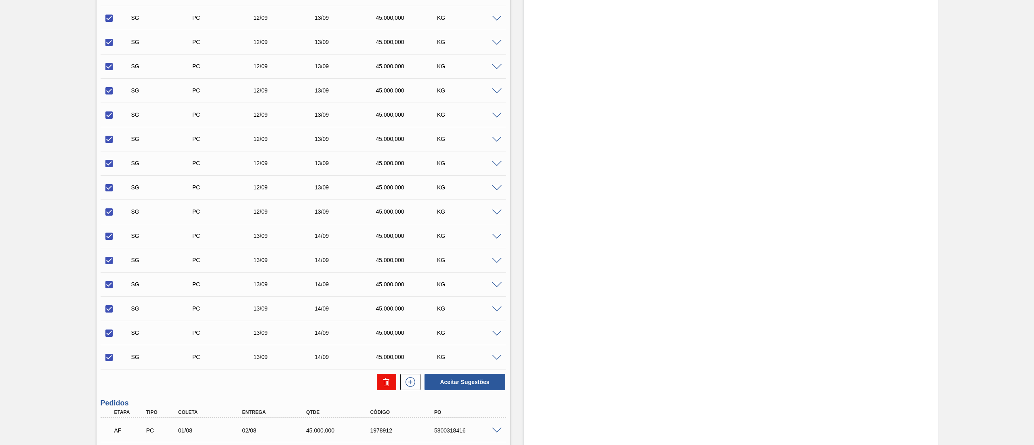
checkbox input "false"
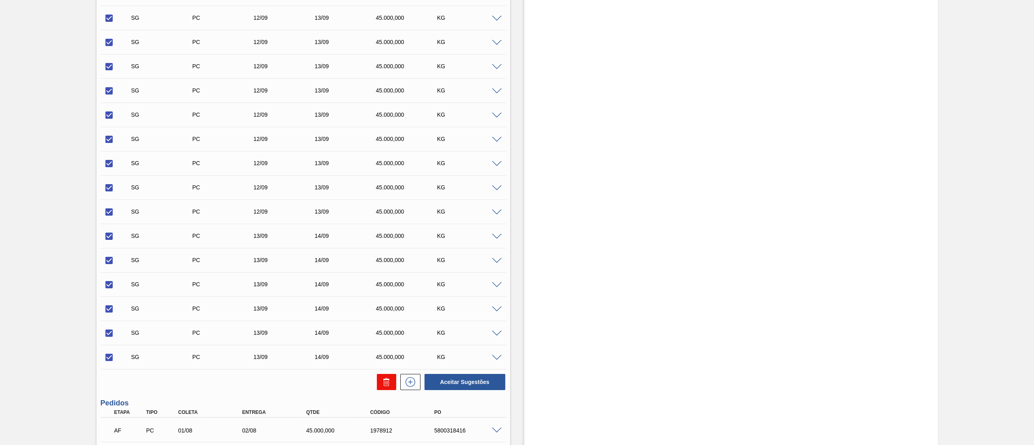
checkbox input "false"
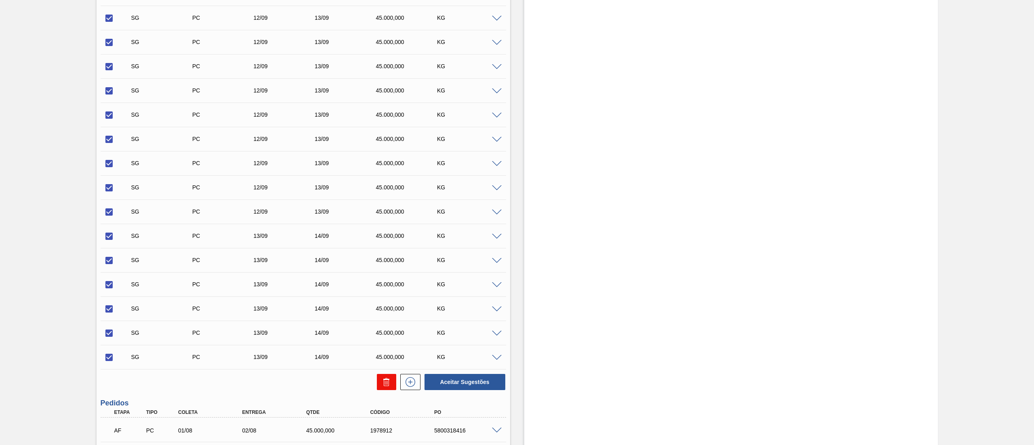
checkbox input "false"
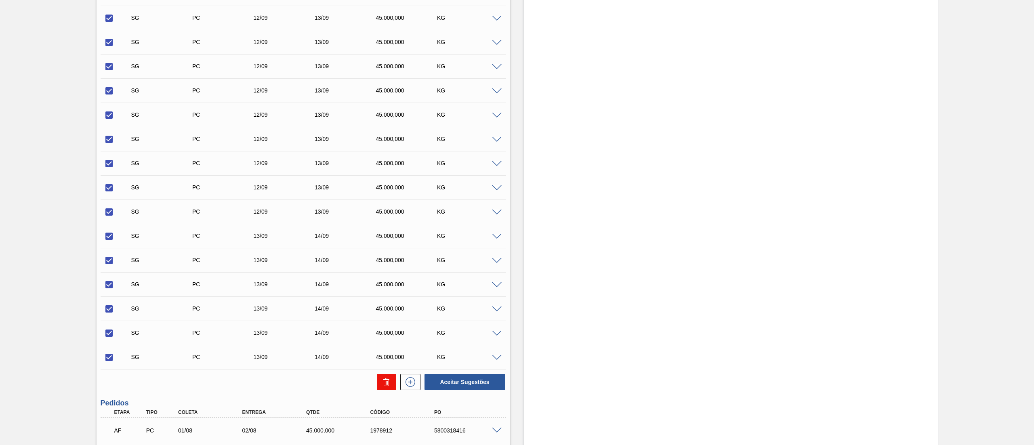
checkbox input "false"
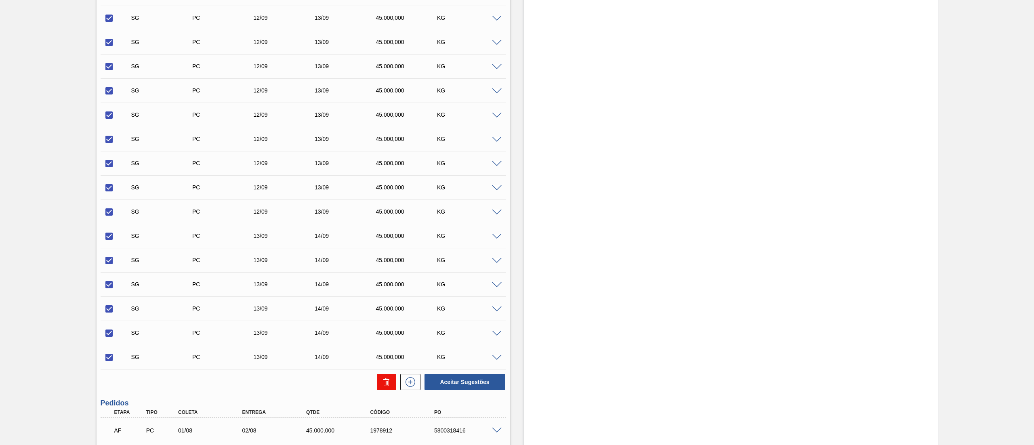
checkbox input "false"
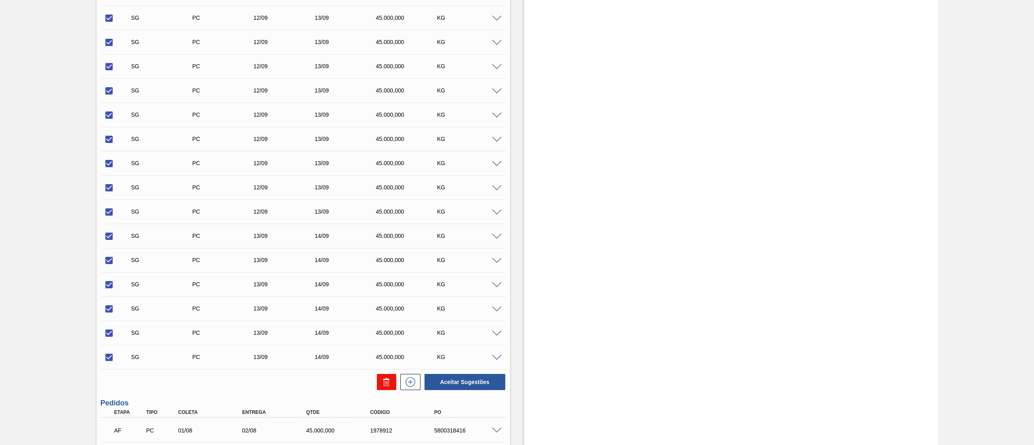
checkbox input "false"
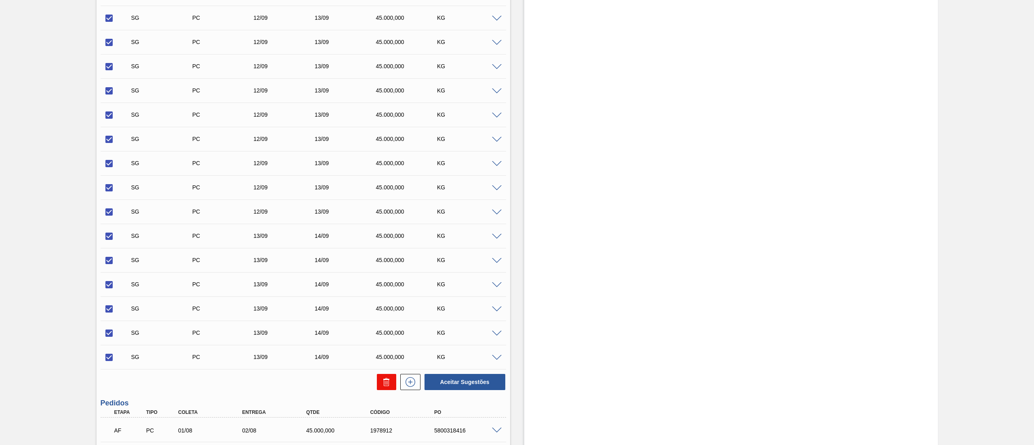
checkbox input "false"
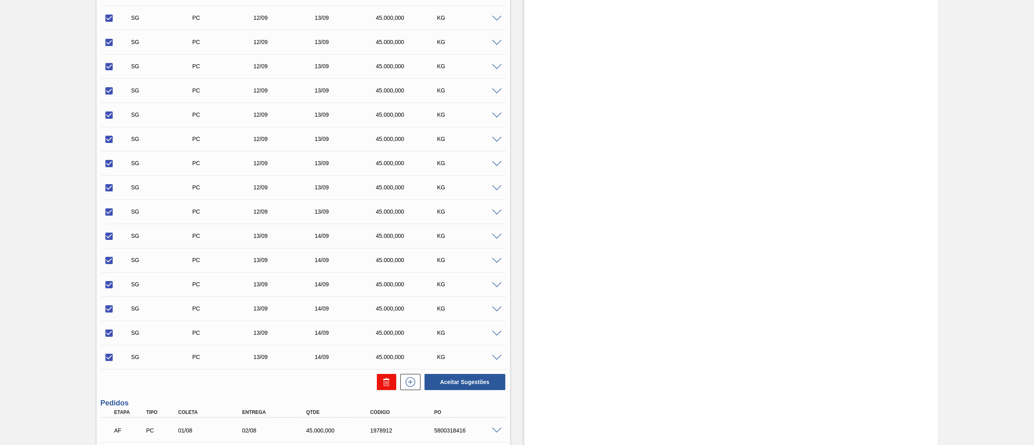
checkbox input "false"
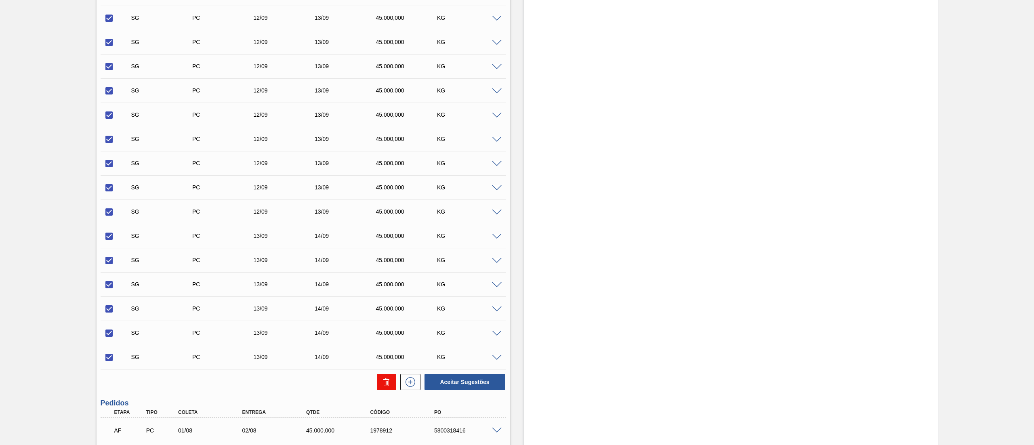
checkbox input "false"
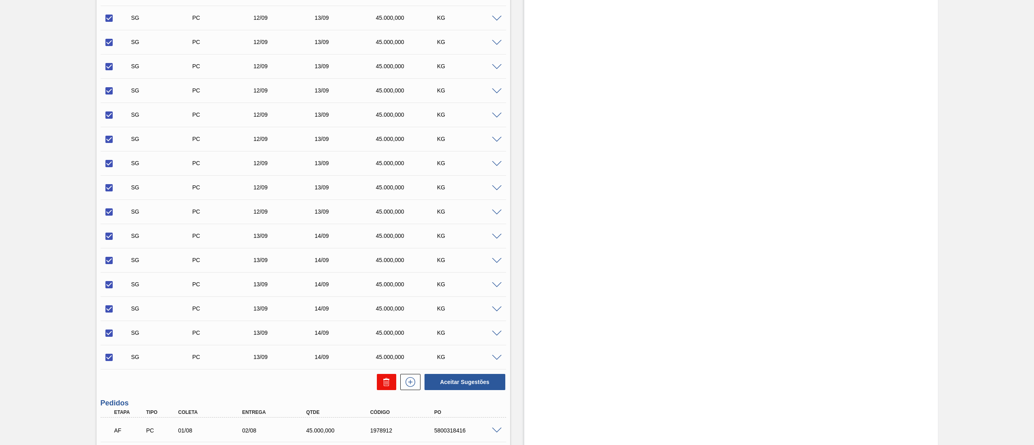
checkbox input "false"
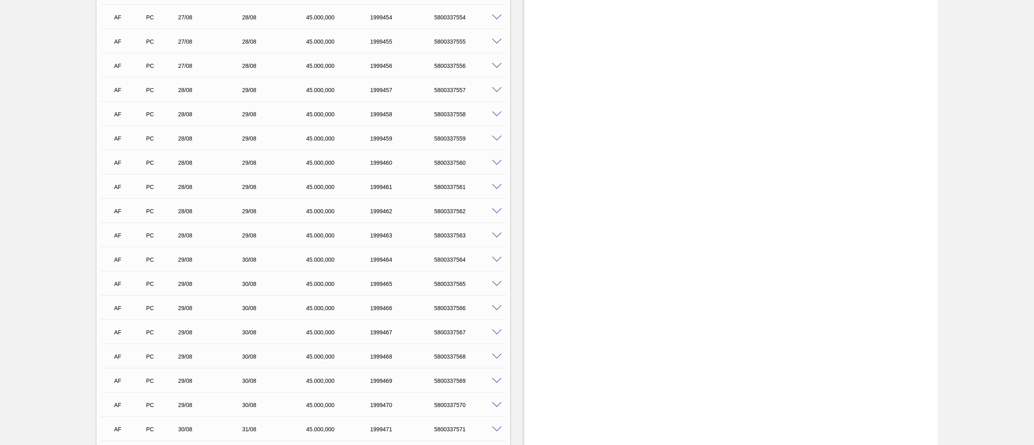
scroll to position [1717, 0]
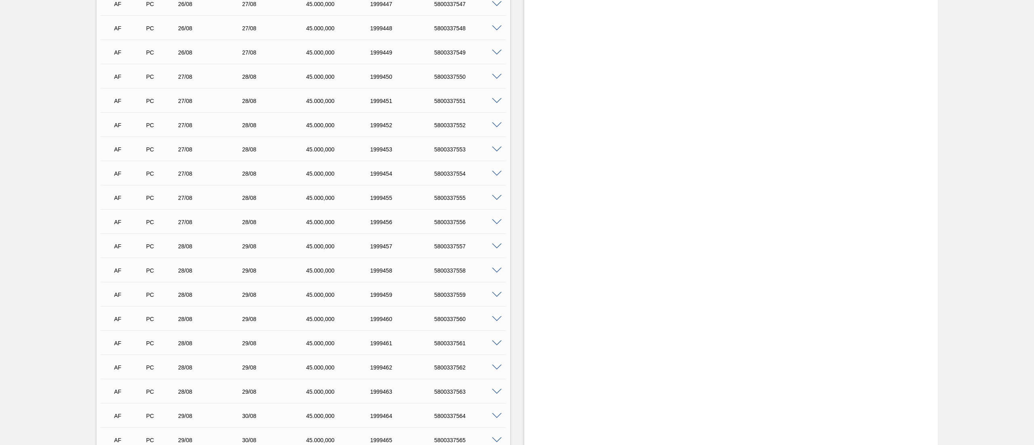
click at [447, 243] on div "5800337557" at bounding box center [468, 246] width 73 height 6
copy div "5800337557"
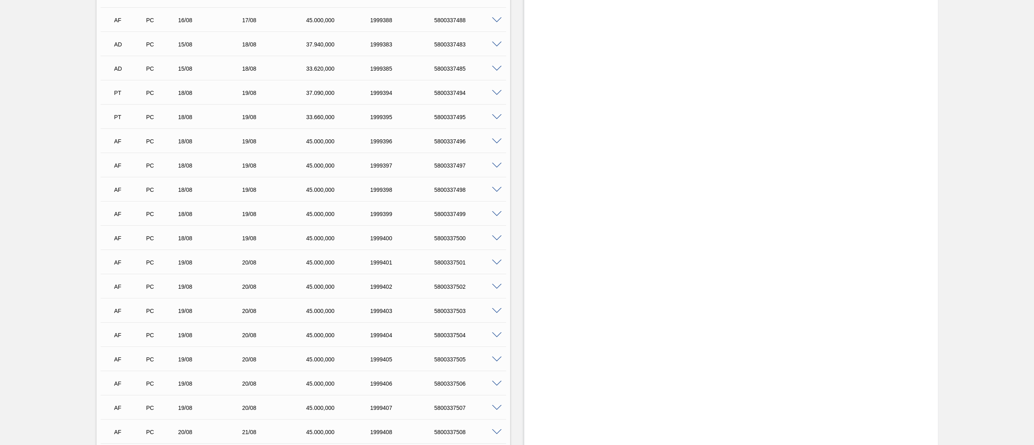
scroll to position [0, 0]
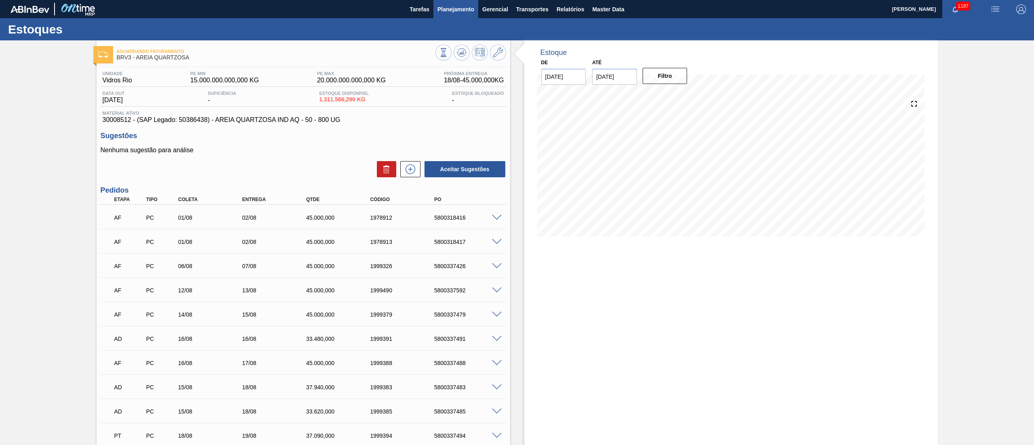
click at [448, 15] on button "Planejamento" at bounding box center [456, 9] width 45 height 18
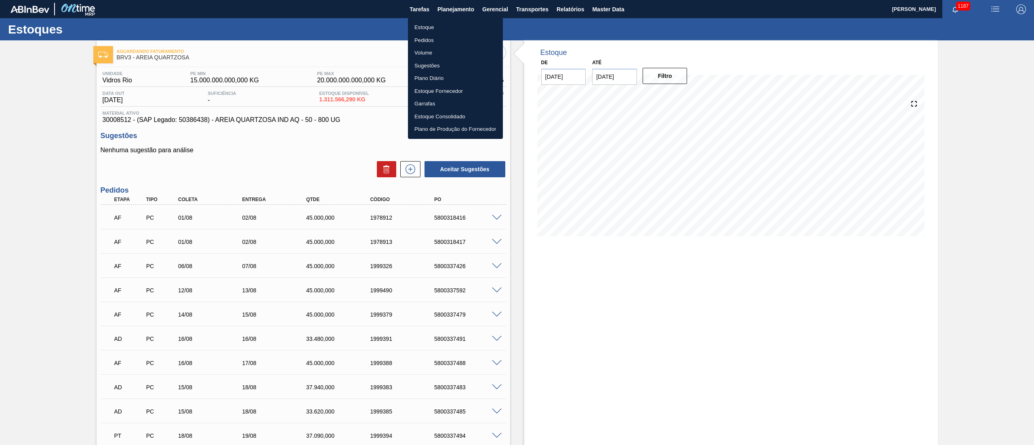
click at [434, 24] on li "Estoque" at bounding box center [455, 27] width 95 height 13
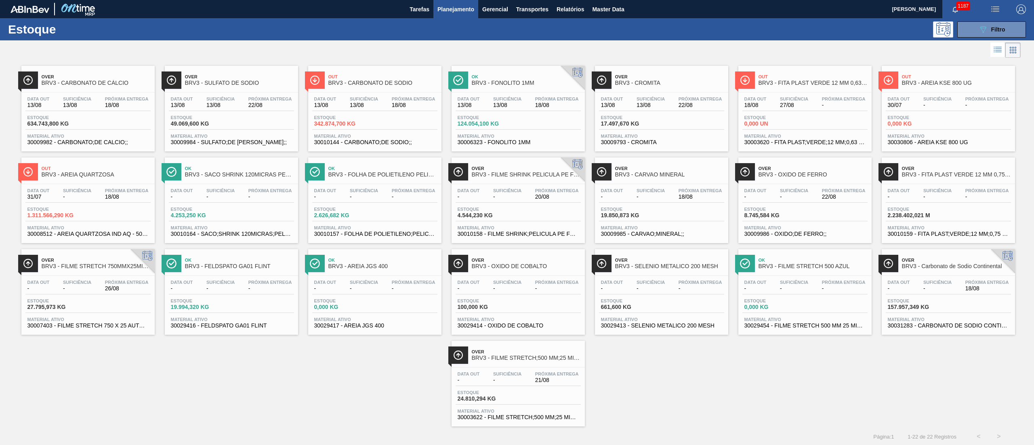
click at [107, 127] on div "Estoque 634.743,800 KG" at bounding box center [87, 122] width 125 height 15
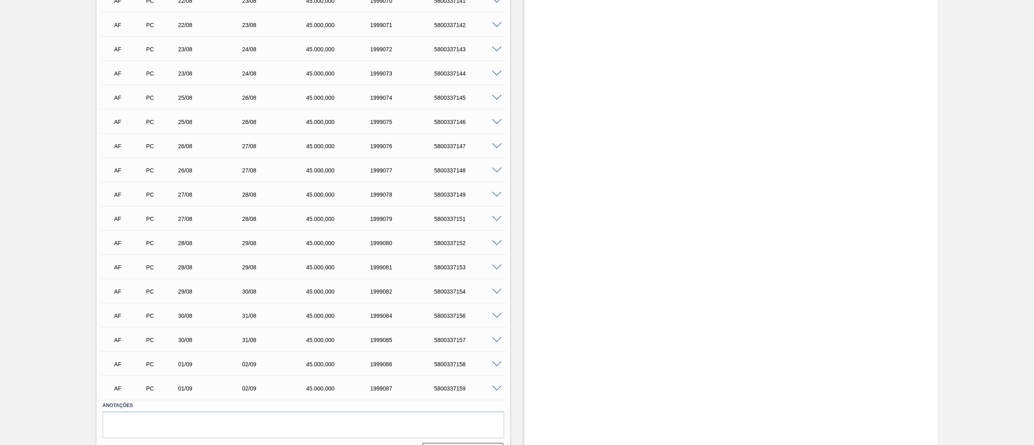
scroll to position [3059, 0]
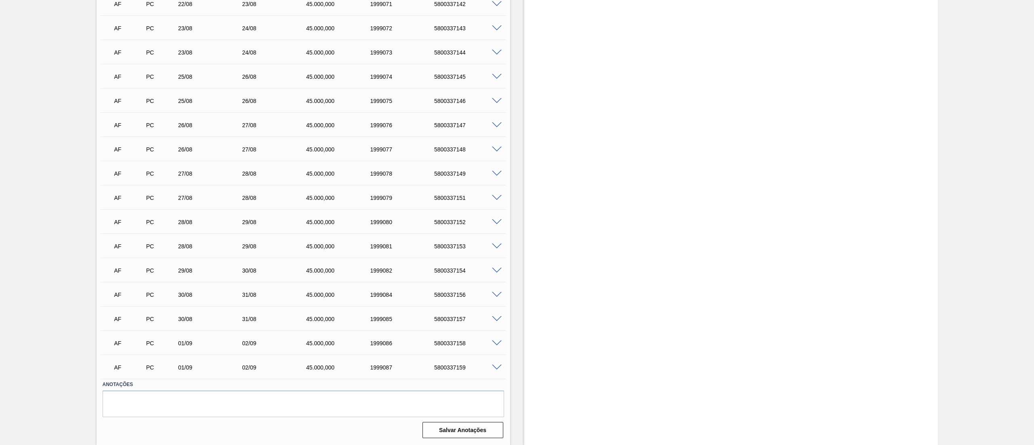
click at [456, 249] on div "5800337153" at bounding box center [468, 246] width 73 height 6
copy div "5800337153"
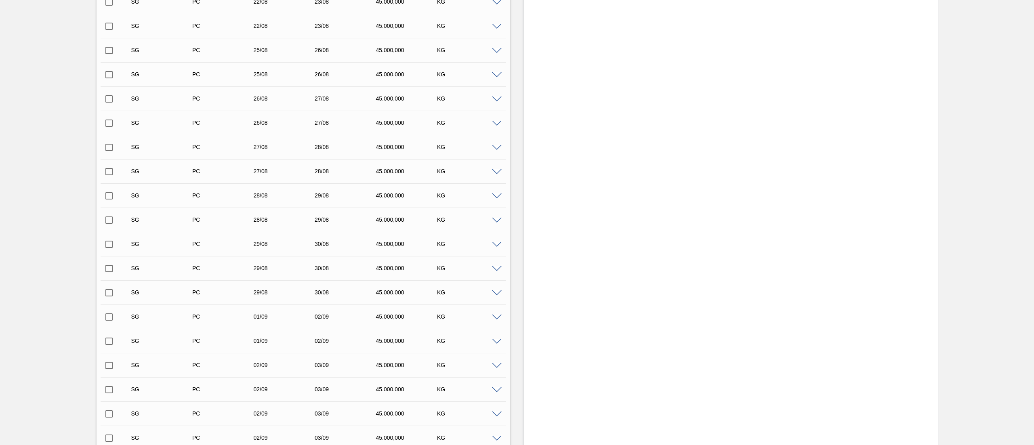
scroll to position [0, 0]
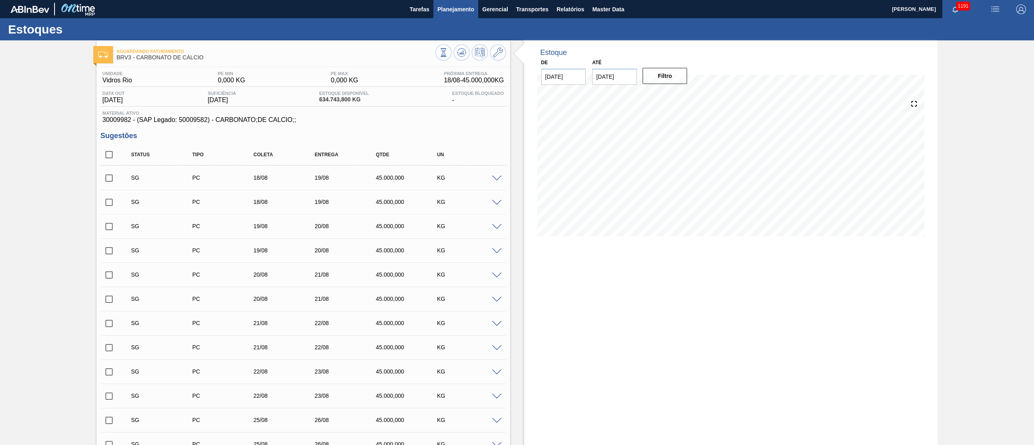
click at [450, 8] on span "Planejamento" at bounding box center [456, 9] width 37 height 10
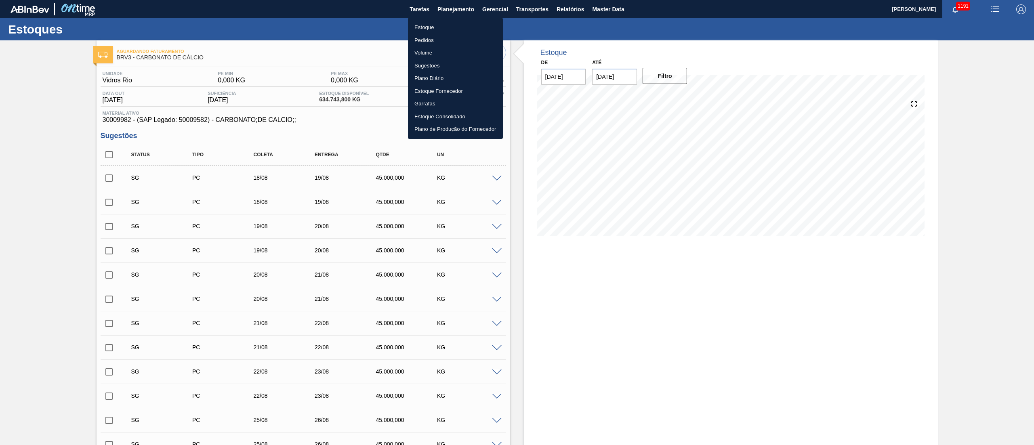
click at [418, 25] on li "Estoque" at bounding box center [455, 27] width 95 height 13
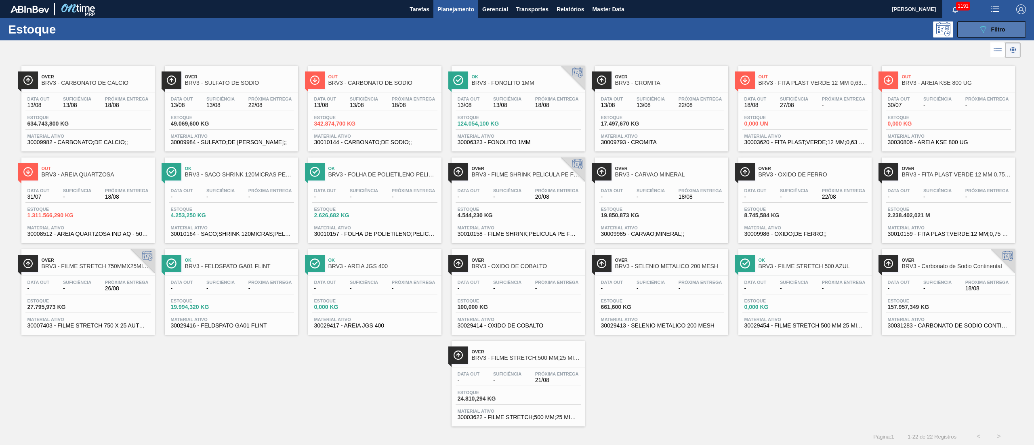
click at [988, 28] on div "089F7B8B-B2A5-4AFE-B5C0-19BA573D28AC Filtro" at bounding box center [992, 30] width 27 height 10
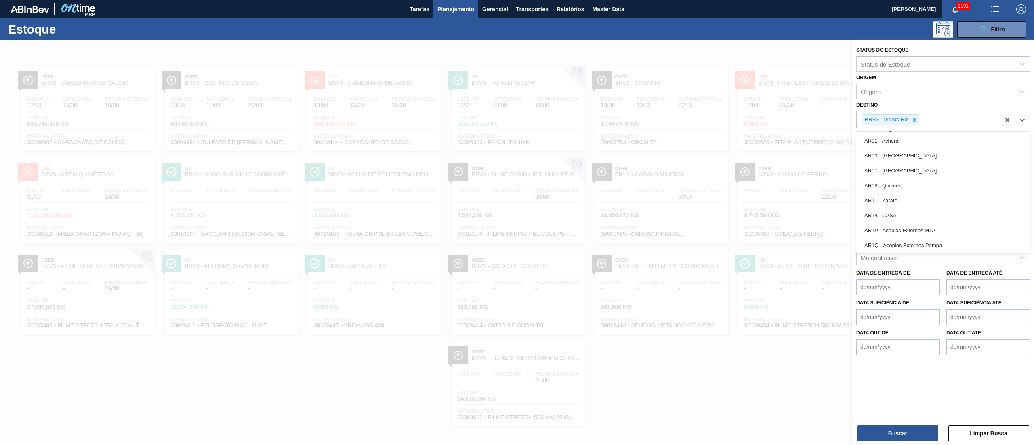
click at [920, 121] on div "BRV3 - Vidros Rio" at bounding box center [890, 119] width 57 height 11
click at [914, 121] on icon at bounding box center [915, 120] width 6 height 6
click at [877, 109] on div "Destino option BRV3 - Vidros Rio, deselected. option AR01 - Acheral focused, 1 …" at bounding box center [944, 112] width 174 height 27
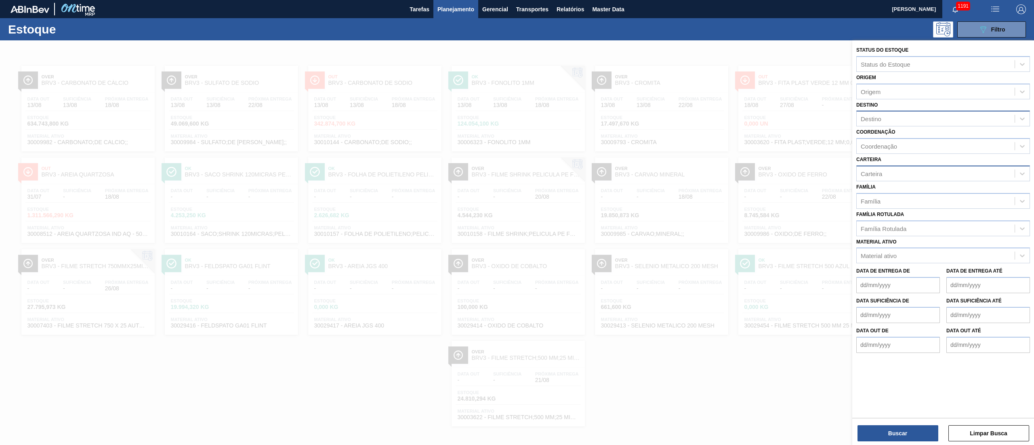
click at [875, 170] on div "Carteira" at bounding box center [871, 173] width 21 height 7
click at [880, 163] on div "Carteira option Verticalizada - Rótulos focused, 1 of 1. 1 result available for…" at bounding box center [944, 167] width 174 height 27
drag, startPoint x: 877, startPoint y: 205, endPoint x: 877, endPoint y: 200, distance: 4.8
click at [877, 202] on div "Família" at bounding box center [936, 201] width 158 height 12
click at [869, 232] on div "Rótulo de papel" at bounding box center [944, 236] width 174 height 15
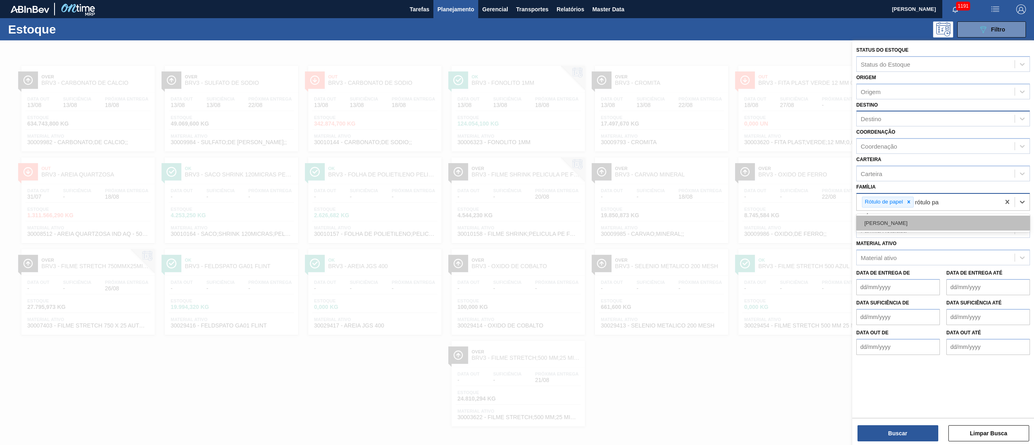
click at [875, 223] on div "Rótulo Papel" at bounding box center [944, 223] width 174 height 15
click at [898, 119] on div "Destino" at bounding box center [936, 119] width 158 height 12
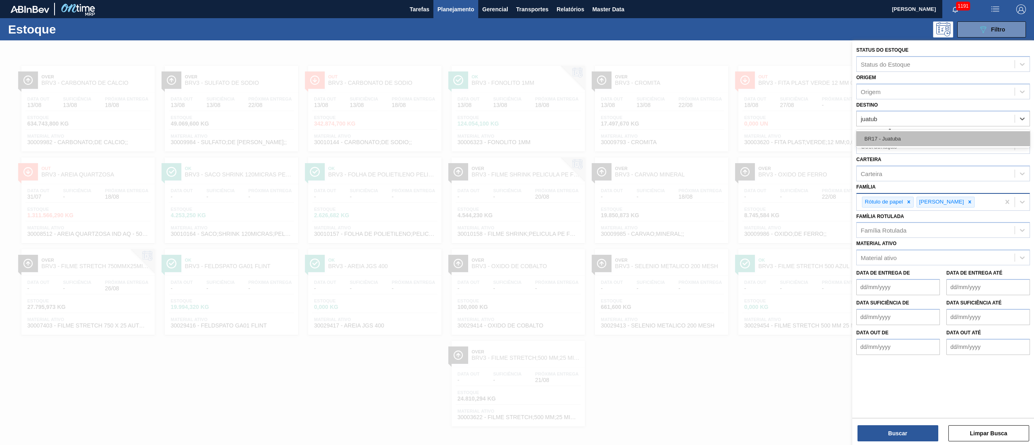
click at [886, 137] on div "BR17 - Juatuba" at bounding box center [944, 138] width 174 height 15
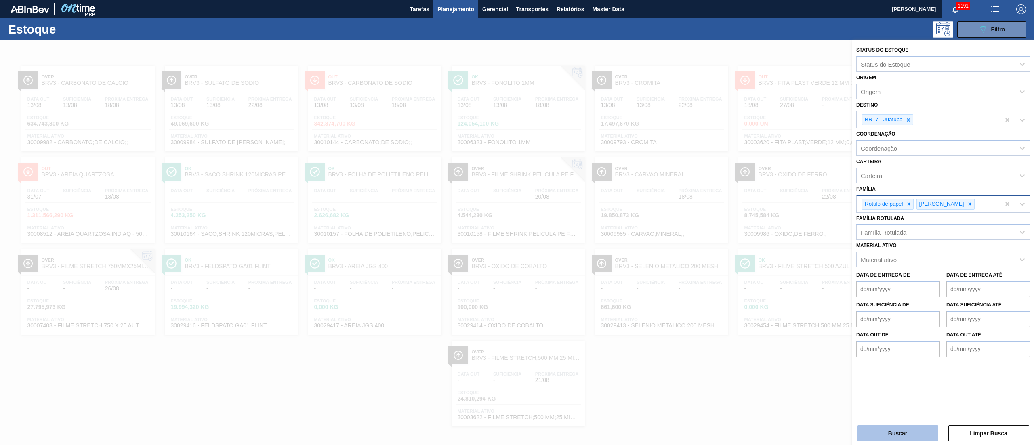
click at [896, 439] on button "Buscar" at bounding box center [898, 433] width 81 height 16
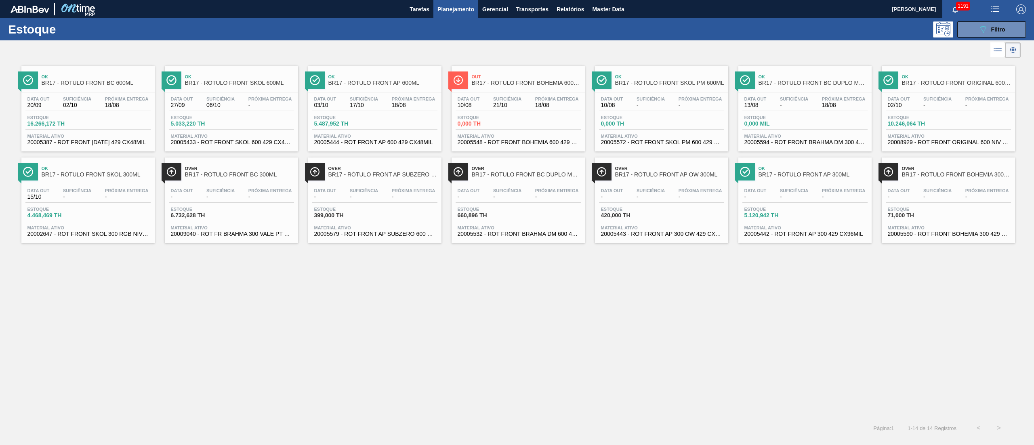
drag, startPoint x: 507, startPoint y: 137, endPoint x: 486, endPoint y: 120, distance: 26.8
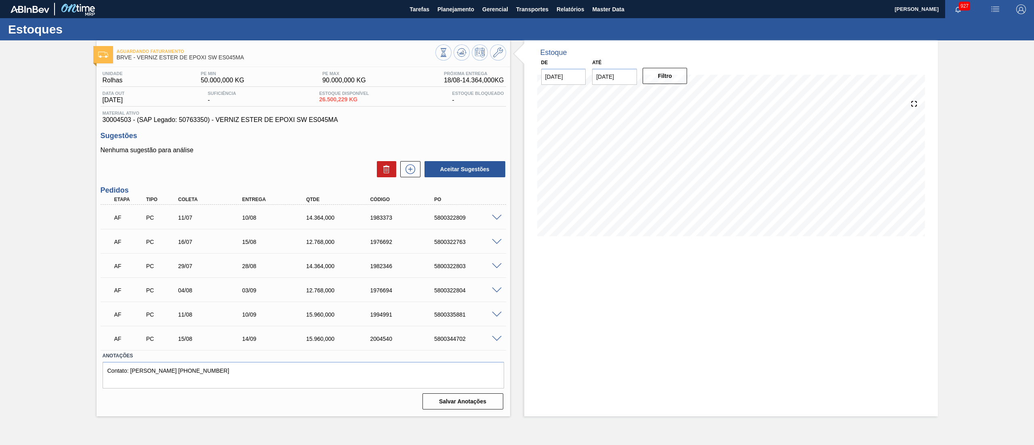
click at [612, 75] on input "[DATE]" at bounding box center [614, 77] width 45 height 16
click at [682, 95] on button "Next Month" at bounding box center [683, 96] width 6 height 6
drag, startPoint x: 666, startPoint y: 173, endPoint x: 661, endPoint y: 71, distance: 102.4
click at [666, 173] on div "31" at bounding box center [667, 174] width 11 height 11
type input "31/10/2025"
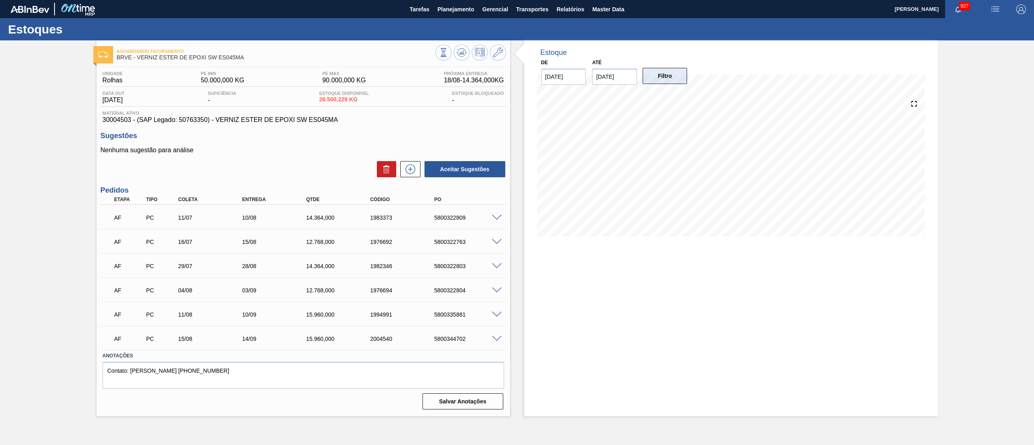
click at [661, 76] on button "Filtro" at bounding box center [665, 76] width 45 height 16
click at [462, 58] on button at bounding box center [462, 52] width 16 height 16
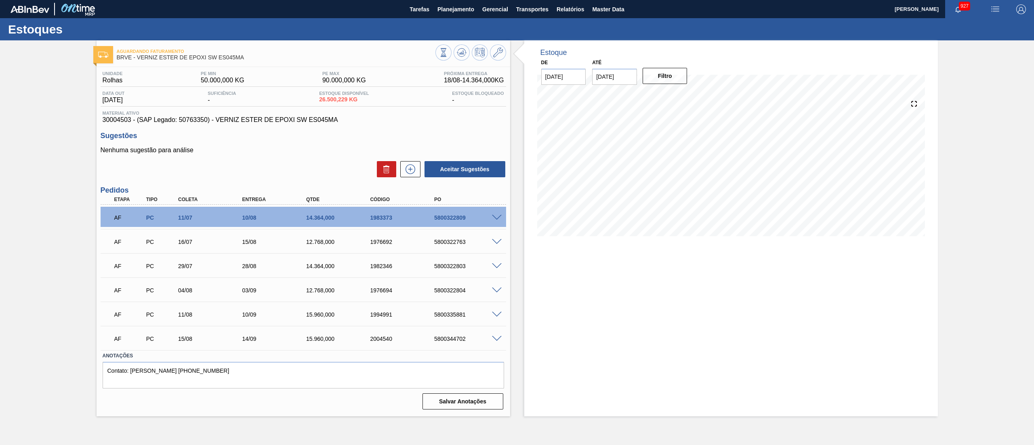
click at [495, 218] on span at bounding box center [497, 218] width 10 height 6
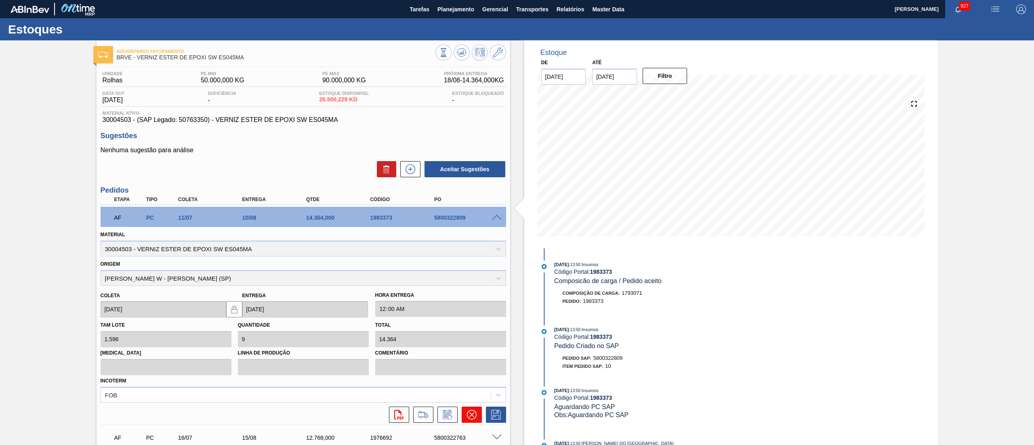
click at [474, 416] on icon at bounding box center [472, 415] width 10 height 10
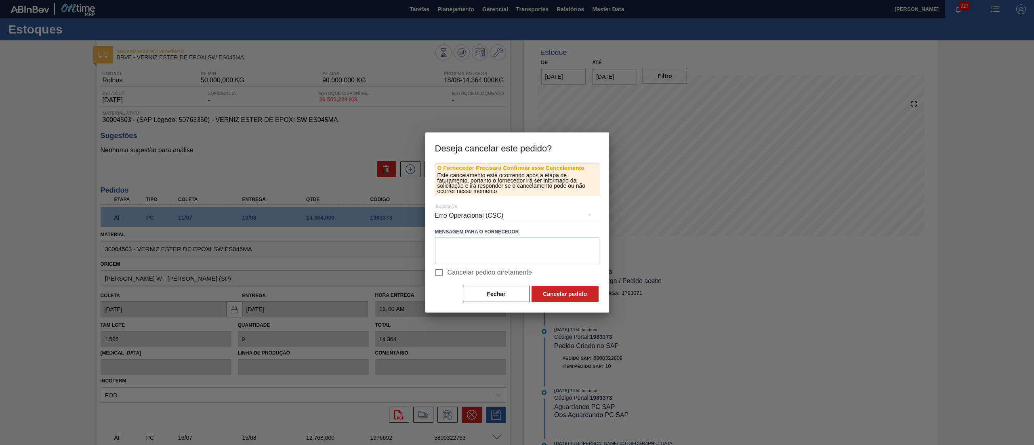
drag, startPoint x: 452, startPoint y: 278, endPoint x: 448, endPoint y: 276, distance: 4.7
click at [450, 278] on label "Cancelar pedido diretamente" at bounding box center [482, 272] width 102 height 17
click at [454, 271] on span "Cancelar pedido diretamente" at bounding box center [490, 273] width 85 height 10
click at [448, 271] on input "Cancelar pedido diretamente" at bounding box center [439, 272] width 17 height 17
checkbox input "true"
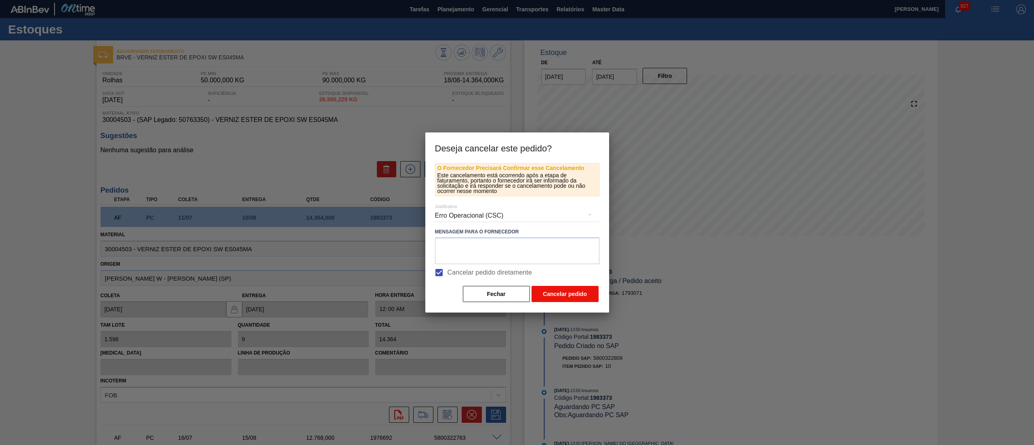
drag, startPoint x: 528, startPoint y: 297, endPoint x: 540, endPoint y: 300, distance: 12.2
click at [534, 298] on div "Fechar Cancelar pedido" at bounding box center [517, 294] width 164 height 18
click at [544, 300] on button "Cancelar pedido" at bounding box center [565, 294] width 67 height 16
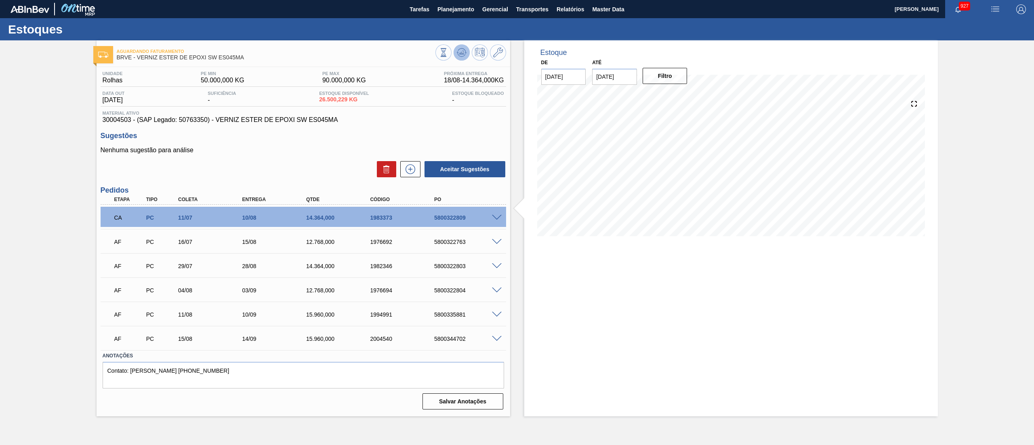
click at [448, 50] on icon at bounding box center [443, 52] width 9 height 9
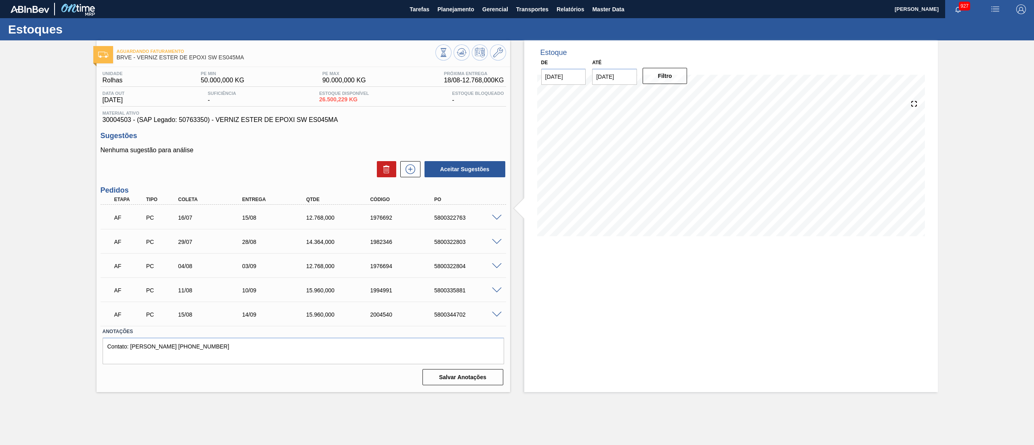
click at [495, 216] on span at bounding box center [497, 218] width 10 height 6
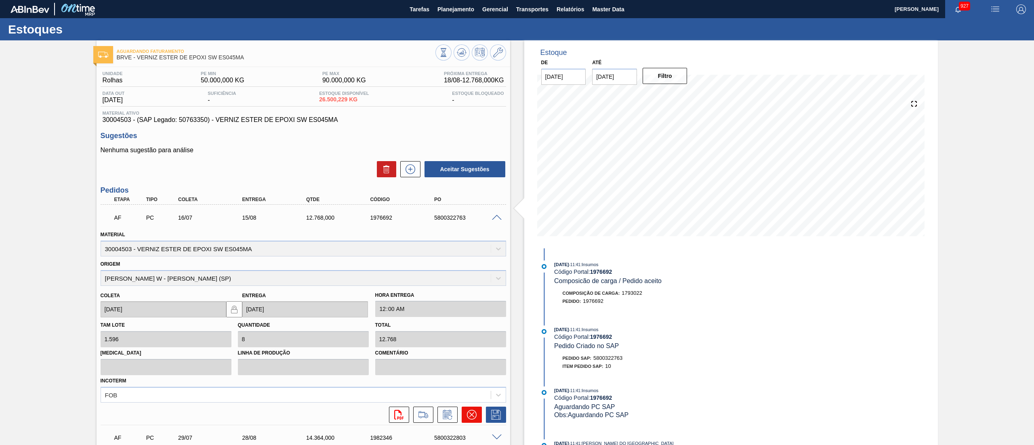
click at [465, 418] on button at bounding box center [472, 415] width 20 height 16
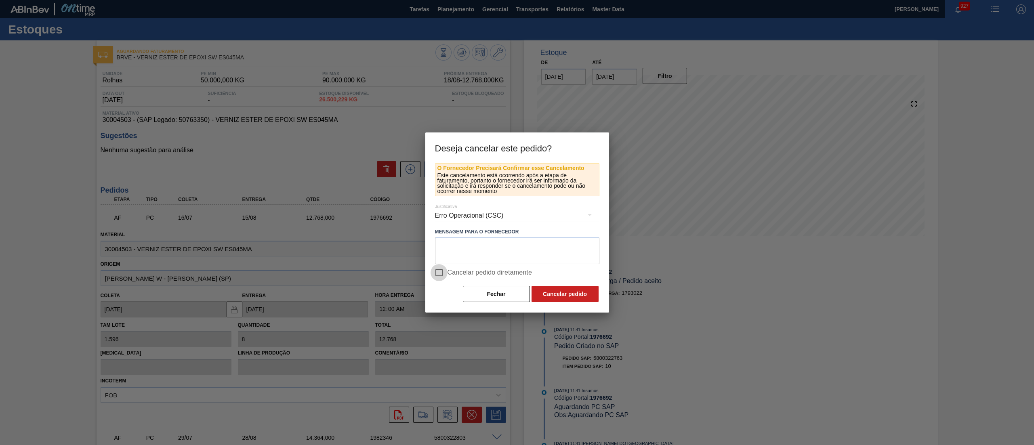
drag, startPoint x: 442, startPoint y: 271, endPoint x: 473, endPoint y: 282, distance: 32.6
click at [442, 272] on input "Cancelar pedido diretamente" at bounding box center [439, 272] width 17 height 17
checkbox input "true"
click at [543, 297] on button "Cancelar pedido" at bounding box center [565, 294] width 67 height 16
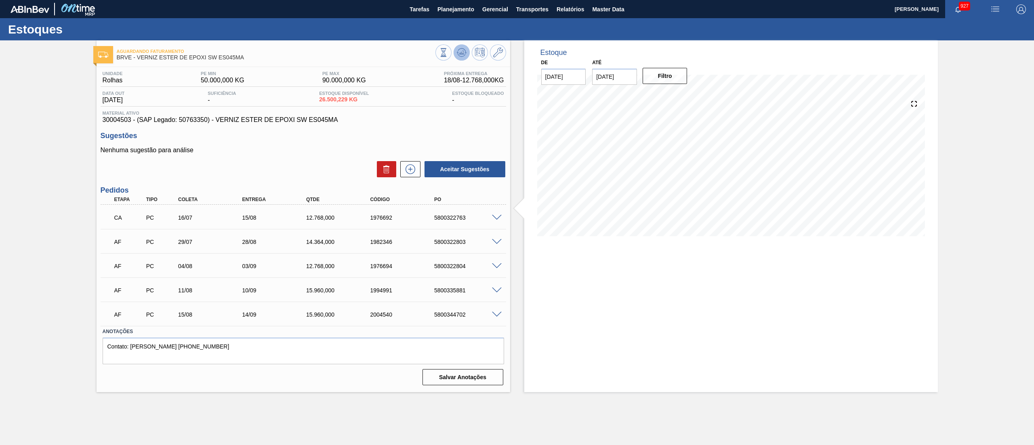
click at [448, 48] on icon at bounding box center [443, 52] width 9 height 9
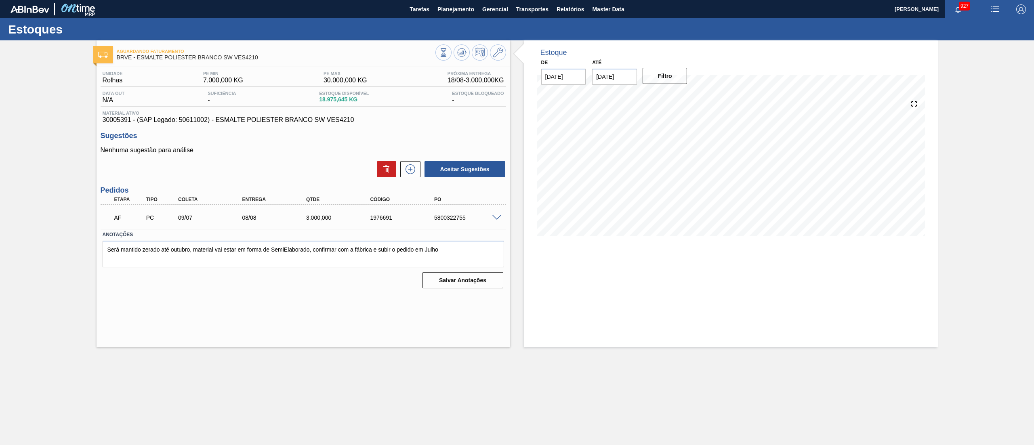
click at [616, 80] on input "[DATE]" at bounding box center [614, 77] width 45 height 16
click at [682, 94] on button "Next Month" at bounding box center [683, 96] width 6 height 6
click at [664, 173] on div "31" at bounding box center [667, 174] width 11 height 11
type input "[DATE]"
click at [679, 72] on button "Filtro" at bounding box center [665, 76] width 45 height 16
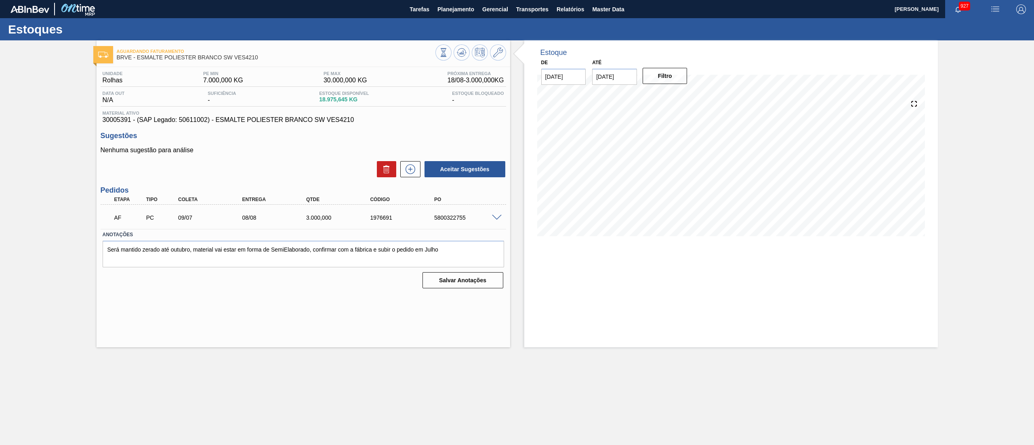
click at [495, 219] on span at bounding box center [497, 218] width 10 height 6
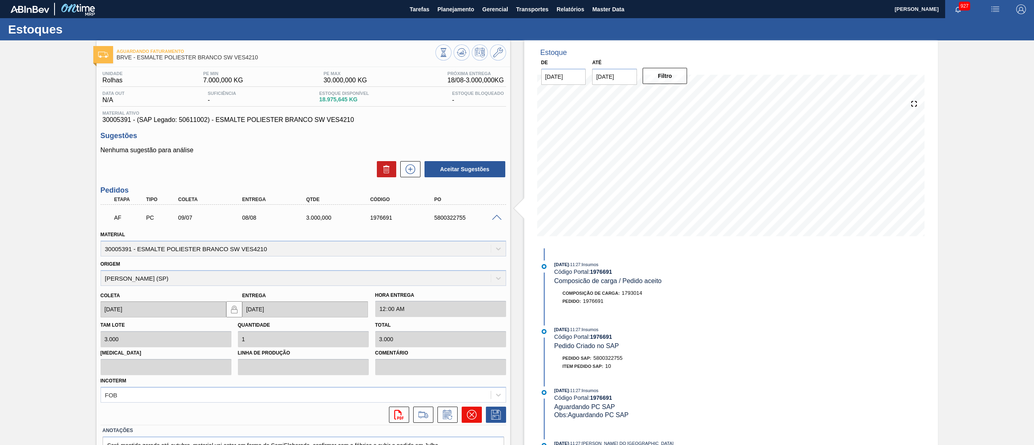
click at [467, 414] on icon at bounding box center [472, 415] width 10 height 10
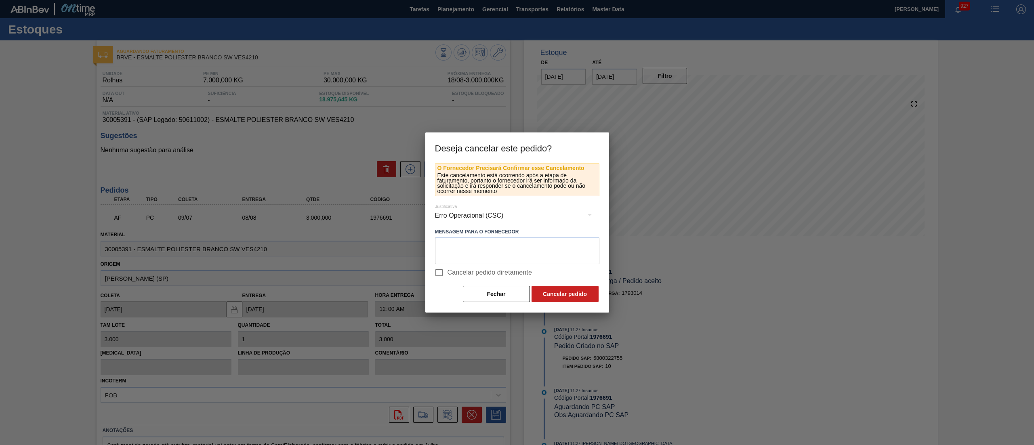
click at [444, 272] on input "Cancelar pedido diretamente" at bounding box center [439, 272] width 17 height 17
checkbox input "true"
click at [568, 297] on button "Cancelar pedido" at bounding box center [565, 294] width 67 height 16
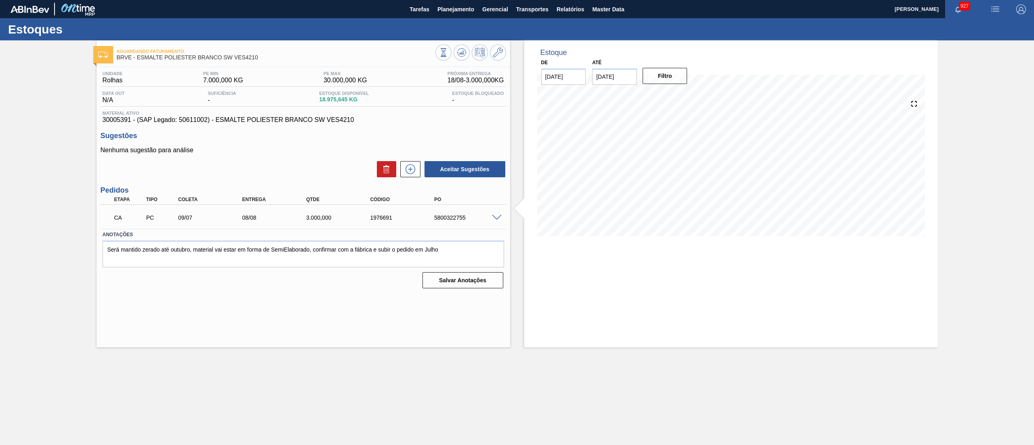
click at [498, 216] on span at bounding box center [497, 218] width 10 height 6
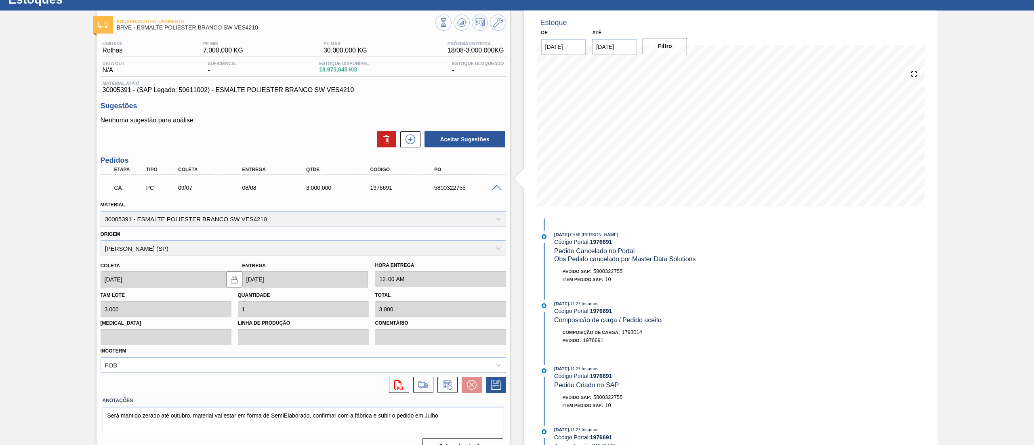
scroll to position [46, 0]
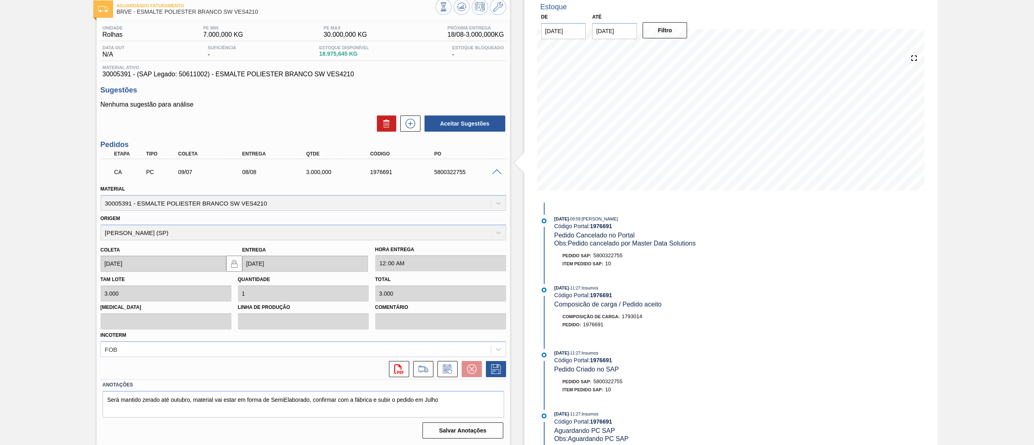
click at [466, 13] on div at bounding box center [471, 8] width 71 height 18
click at [464, 12] on button at bounding box center [462, 7] width 16 height 16
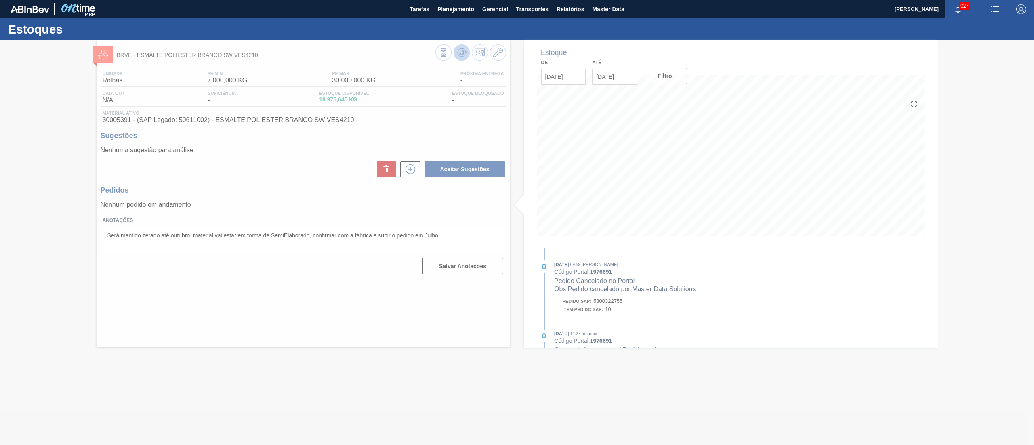
scroll to position [0, 0]
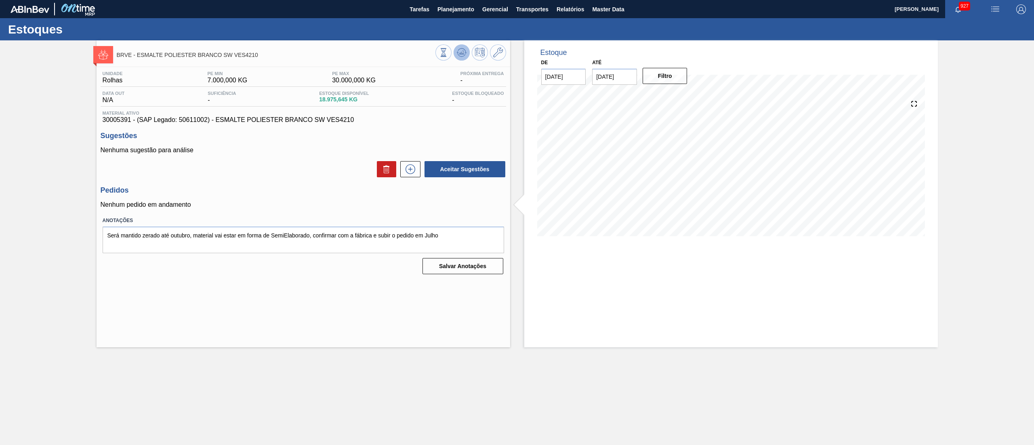
click at [448, 50] on icon at bounding box center [443, 52] width 9 height 9
click at [404, 171] on icon at bounding box center [410, 169] width 13 height 10
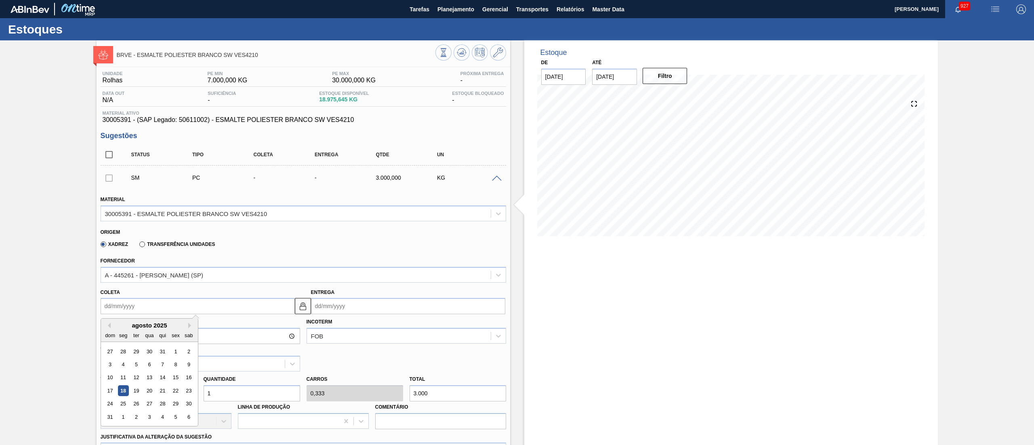
drag, startPoint x: 115, startPoint y: 301, endPoint x: 147, endPoint y: 325, distance: 39.6
click at [115, 302] on input "Coleta" at bounding box center [198, 306] width 194 height 16
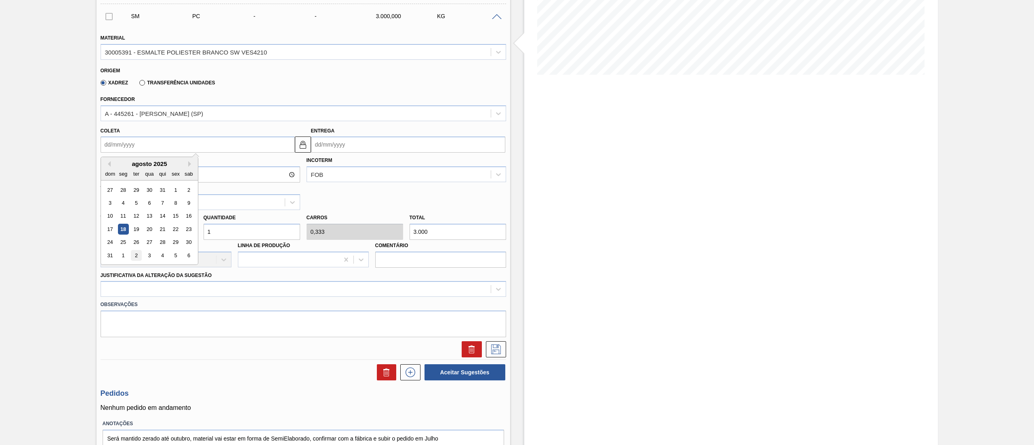
click at [135, 252] on div "2" at bounding box center [135, 255] width 11 height 11
type input "02/09/2025"
type input "02/10/2025"
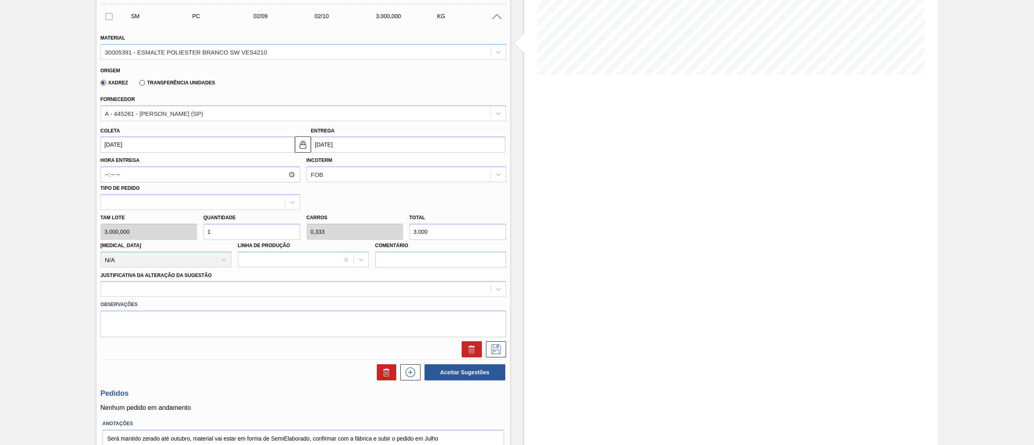
click at [146, 225] on div "Tam lote 3.000,000 Quantidade 1 Carros 0,333 Total 3.000 Doca N/A Linha de Prod…" at bounding box center [303, 239] width 412 height 58
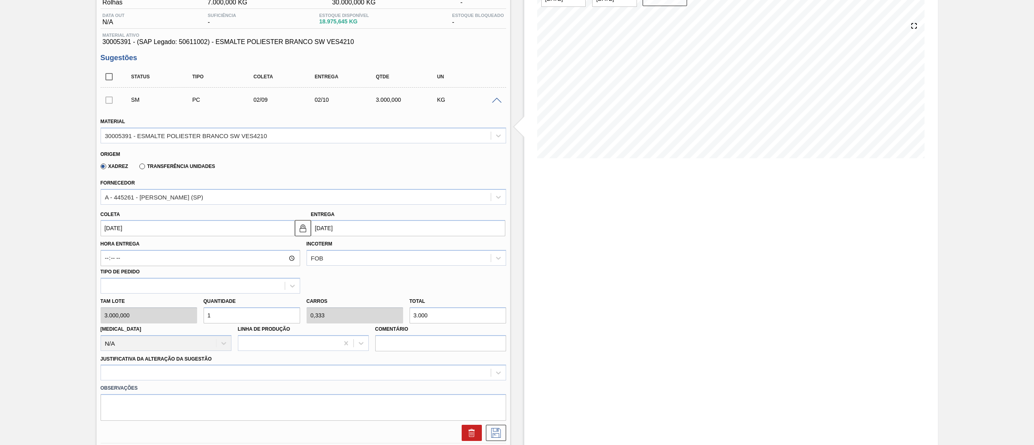
scroll to position [0, 0]
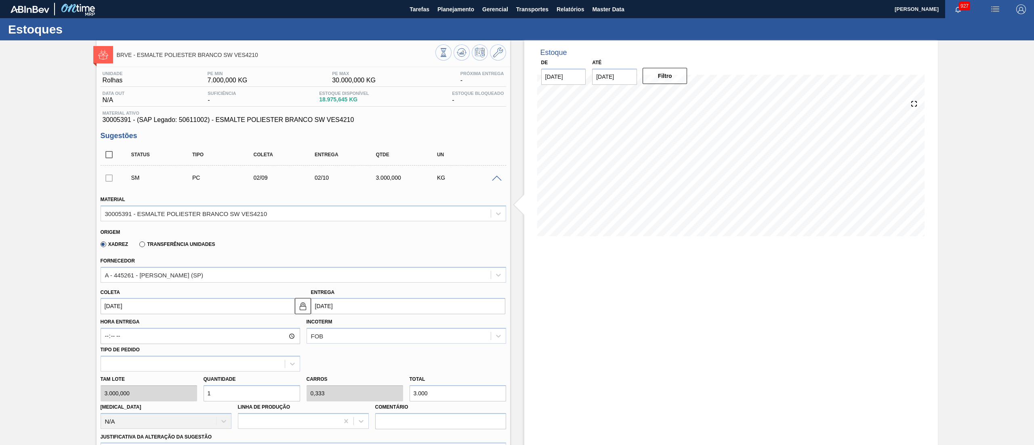
type input "0"
type input "1"
type input "0,333"
type input "3.000"
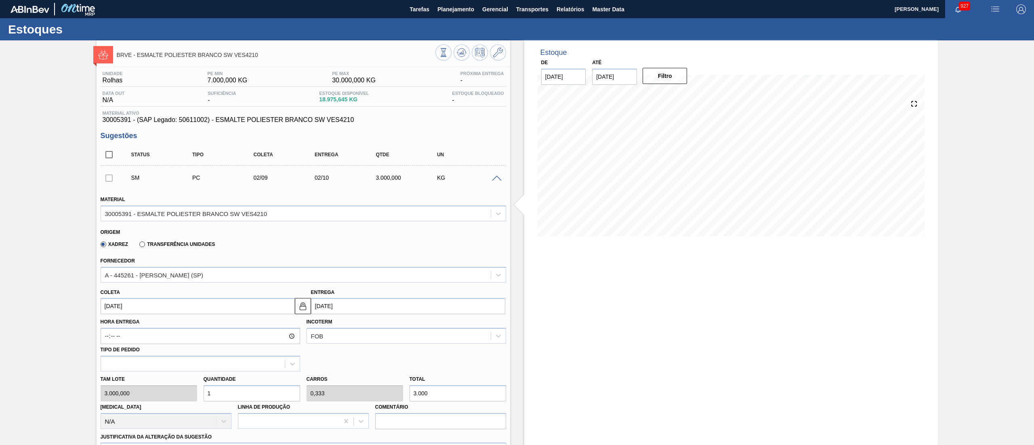
click at [182, 395] on div "Tam lote 3.000,000 Quantidade 1 Carros 0,333 Total 3.000 Doca N/A Linha de Prod…" at bounding box center [303, 401] width 412 height 58
type input "5"
type input "1,667"
type input "15.000"
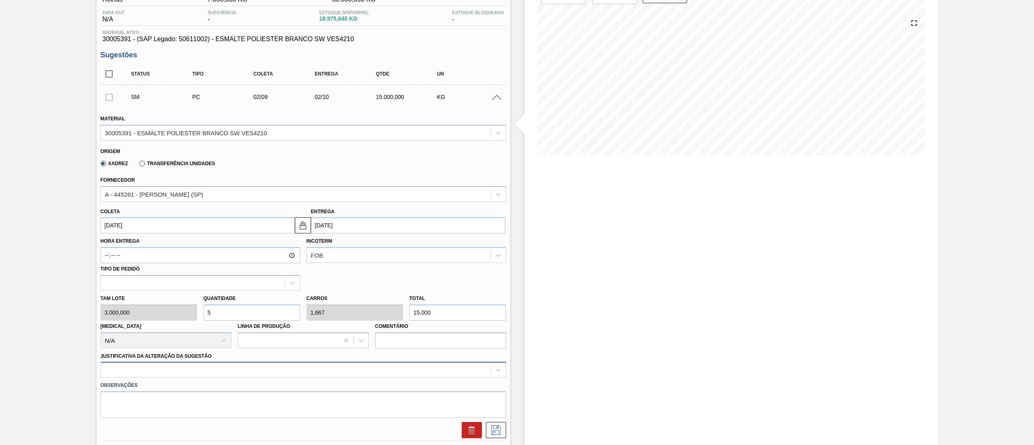
click at [226, 365] on div at bounding box center [304, 370] width 406 height 16
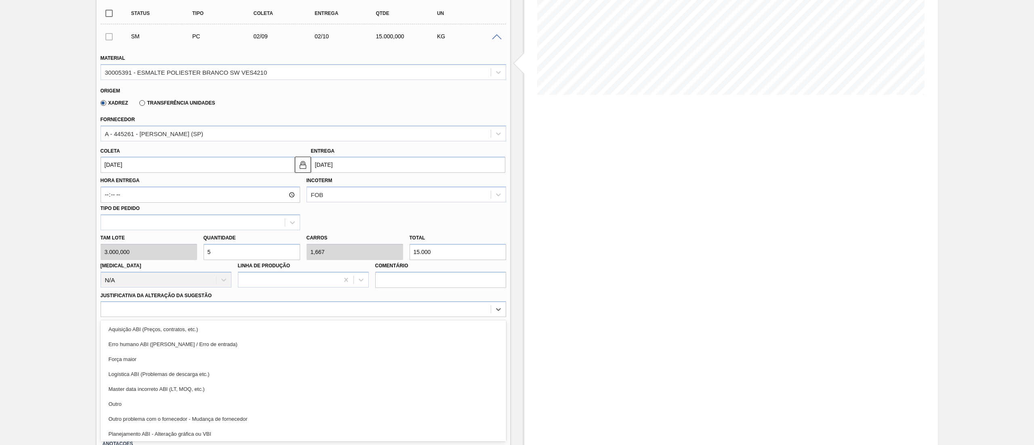
click at [181, 402] on div "Outro" at bounding box center [304, 404] width 406 height 15
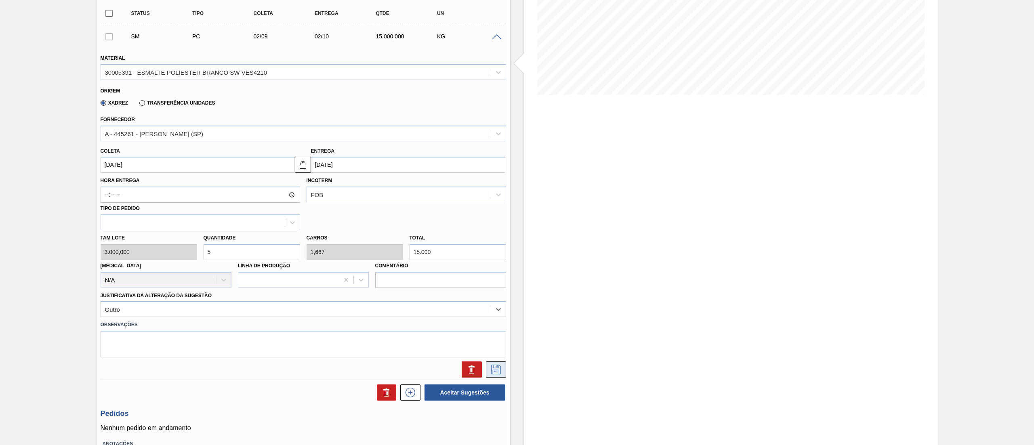
click at [498, 365] on icon at bounding box center [496, 370] width 10 height 10
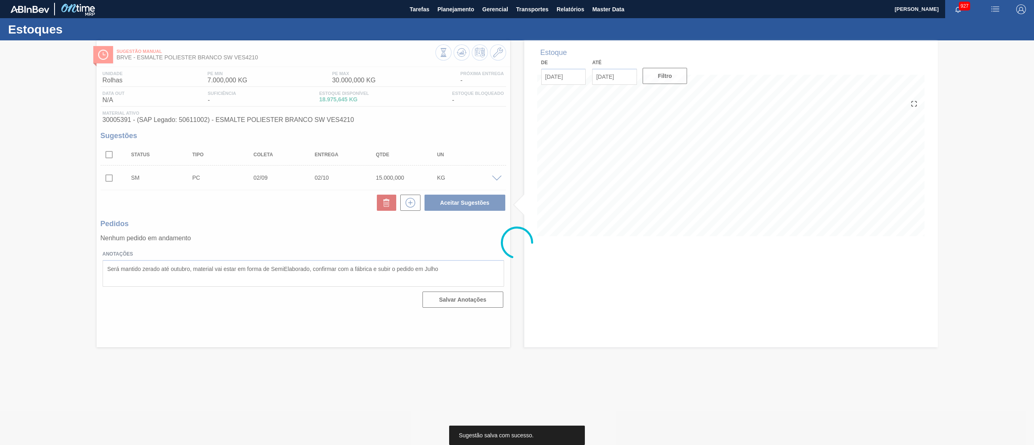
scroll to position [0, 0]
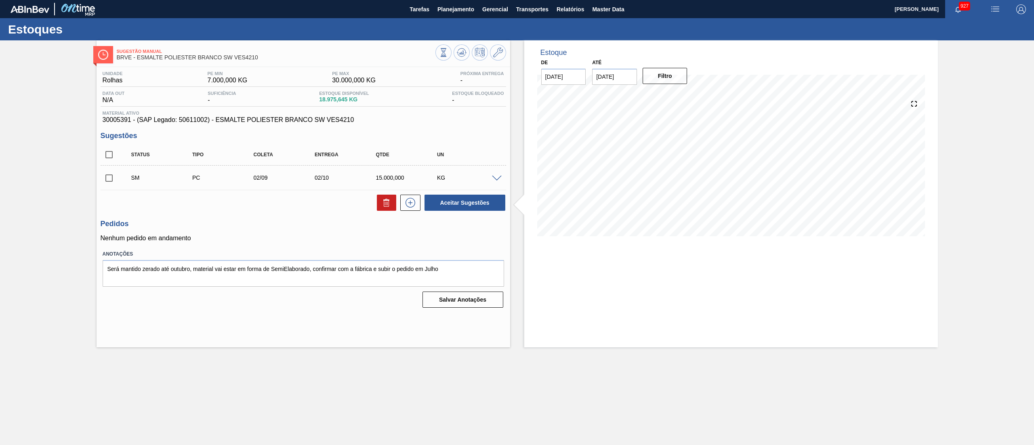
click at [0, 307] on div "Sugestão Manual BRVE - ESMALTE POLIESTER BRANCO SW VES4210 Unidade Rolhas PE MI…" at bounding box center [517, 193] width 1034 height 307
click at [495, 180] on span at bounding box center [497, 179] width 10 height 6
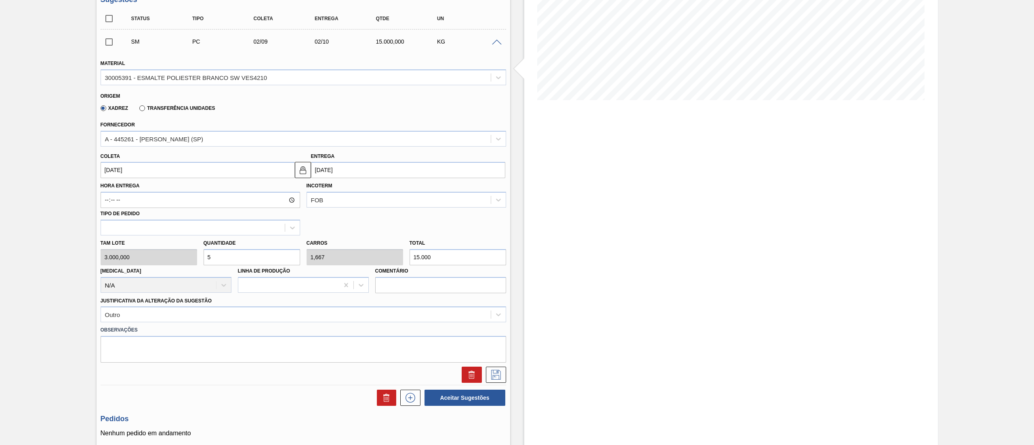
scroll to position [162, 0]
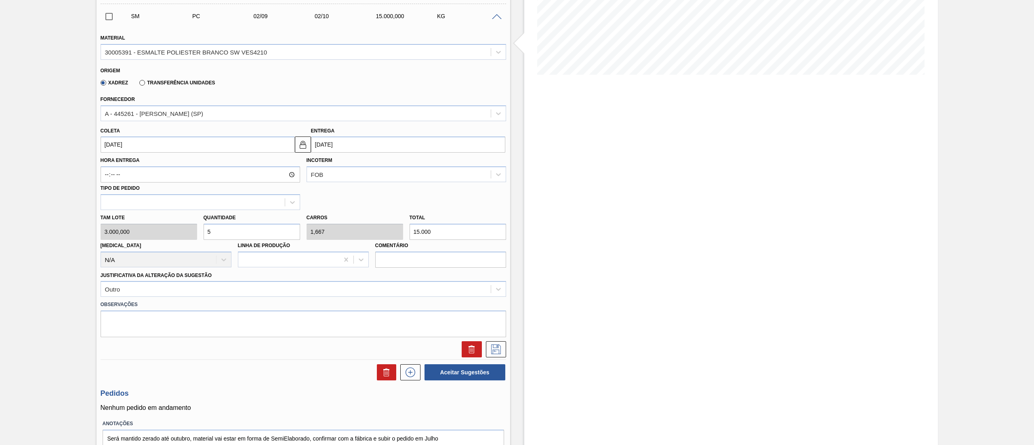
click at [133, 229] on div "Tam lote 3.000,000 Quantidade 5 Carros 1,667 Total 15.000 Doca N/A Linha de Pro…" at bounding box center [303, 239] width 412 height 58
type input "3"
type input "1"
type input "9.000"
type input "3"
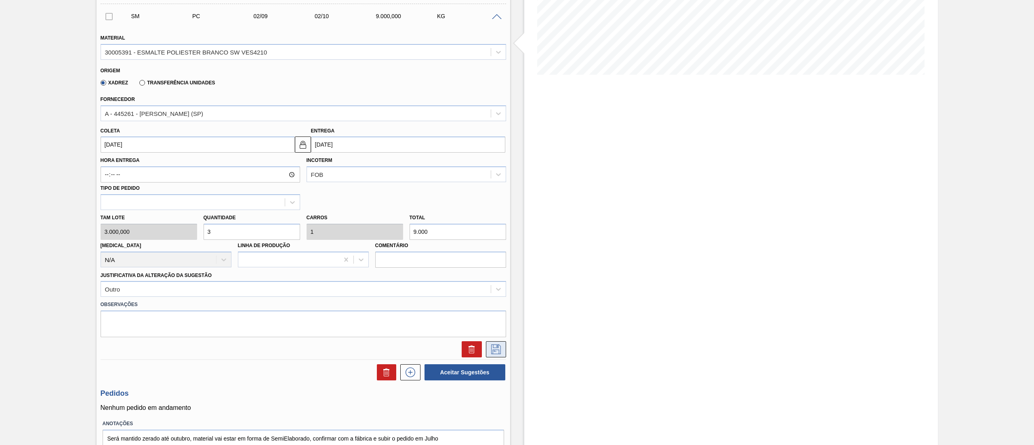
click at [490, 349] on icon at bounding box center [496, 350] width 13 height 10
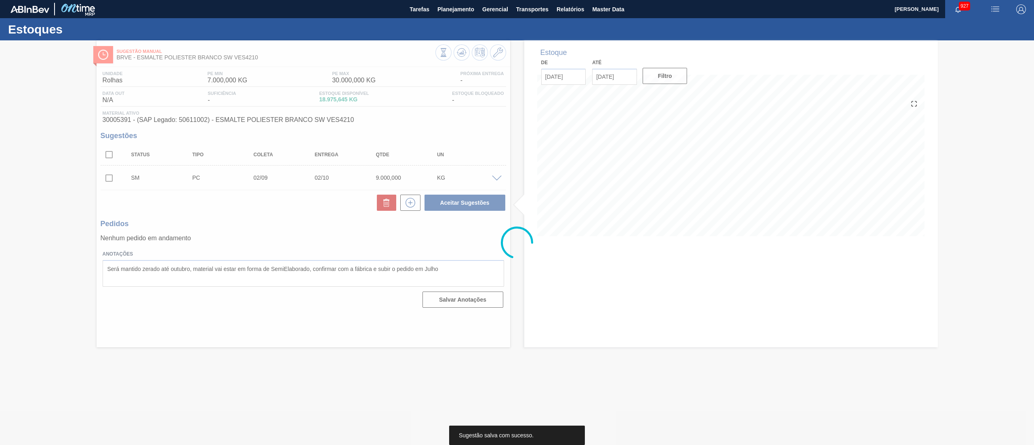
scroll to position [0, 0]
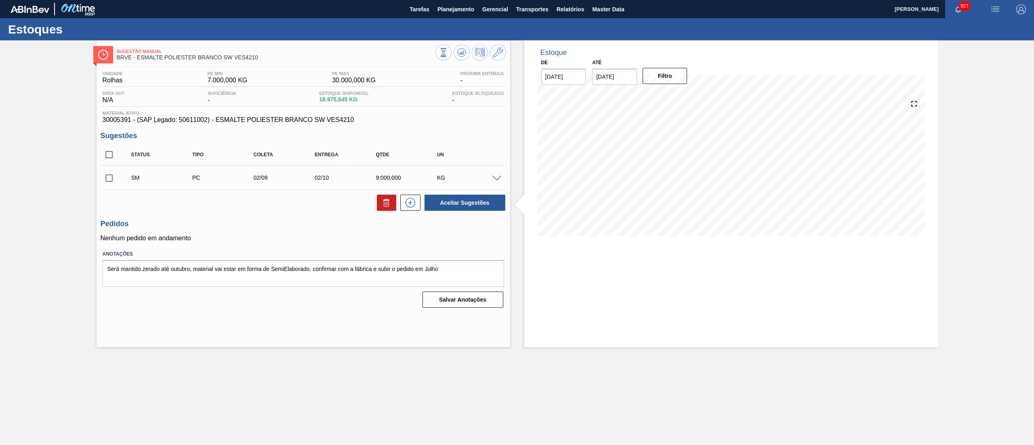
click at [113, 175] on input "checkbox" at bounding box center [109, 178] width 17 height 17
click at [457, 207] on button "Aceitar Sugestões" at bounding box center [465, 203] width 81 height 16
checkbox input "false"
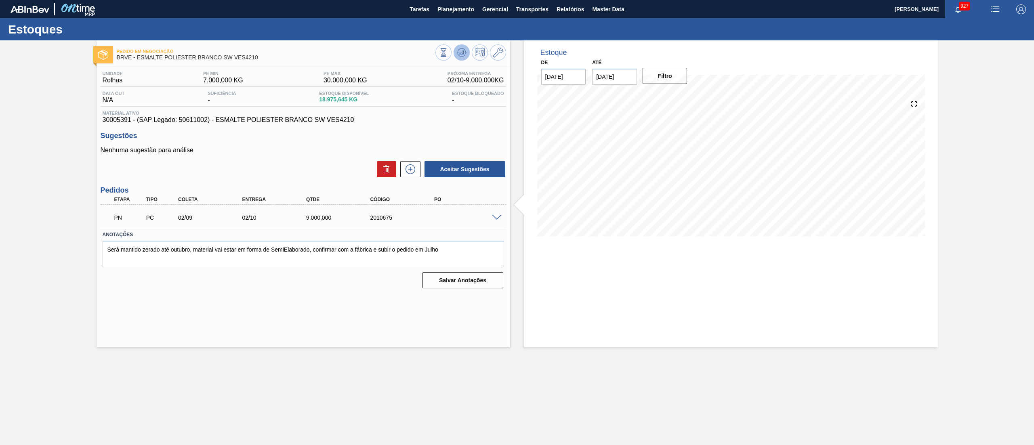
click at [463, 58] on button at bounding box center [462, 52] width 16 height 16
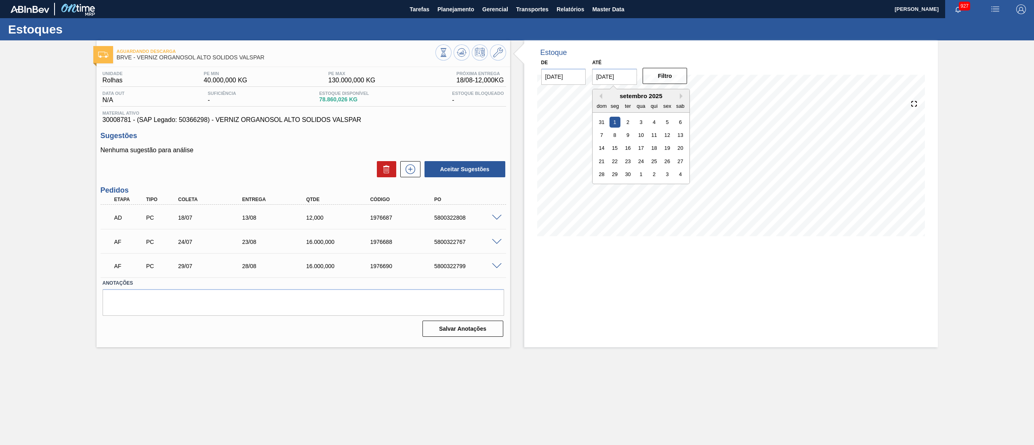
click at [612, 76] on input "[DATE]" at bounding box center [614, 77] width 45 height 16
click at [678, 97] on div "setembro 2025" at bounding box center [641, 96] width 97 height 7
click at [681, 97] on button "Next Month" at bounding box center [683, 96] width 6 height 6
click at [679, 169] on div "1" at bounding box center [680, 174] width 11 height 11
type input "[DATE]"
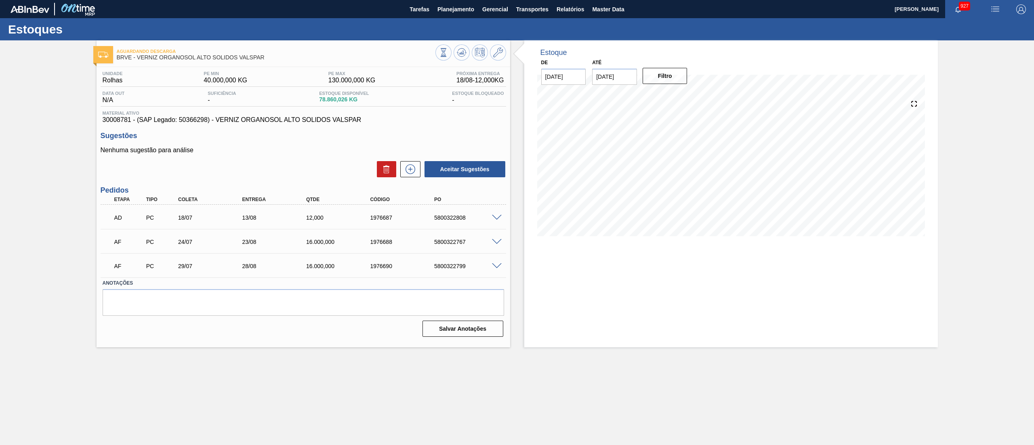
click at [658, 83] on button "Filtro" at bounding box center [665, 76] width 45 height 16
click at [448, 50] on icon at bounding box center [443, 52] width 9 height 9
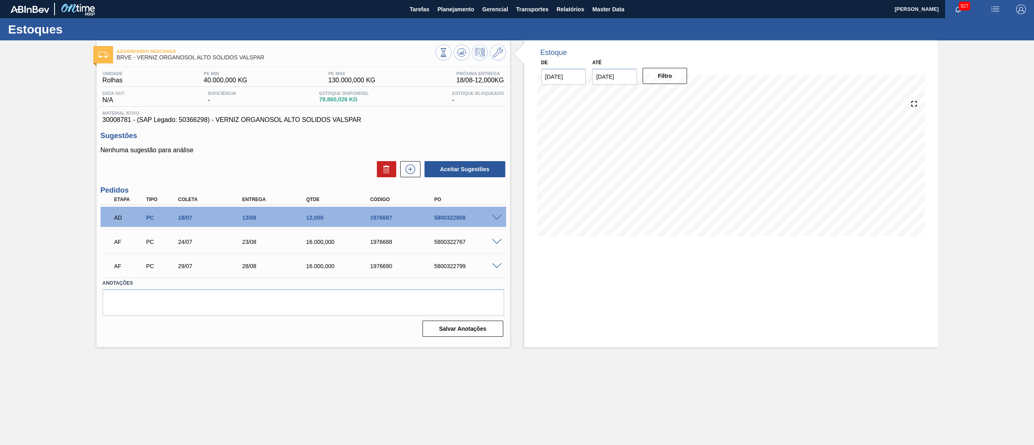
click at [493, 219] on span at bounding box center [497, 218] width 10 height 6
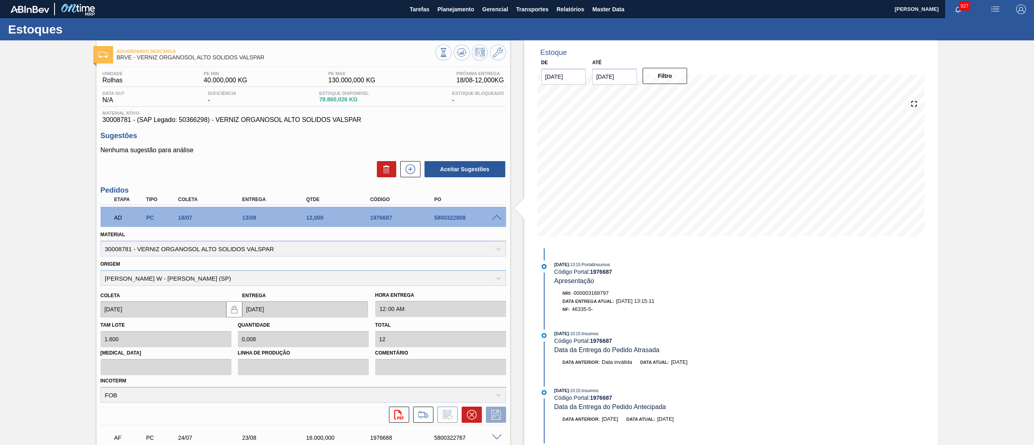
click at [492, 218] on span at bounding box center [497, 218] width 10 height 6
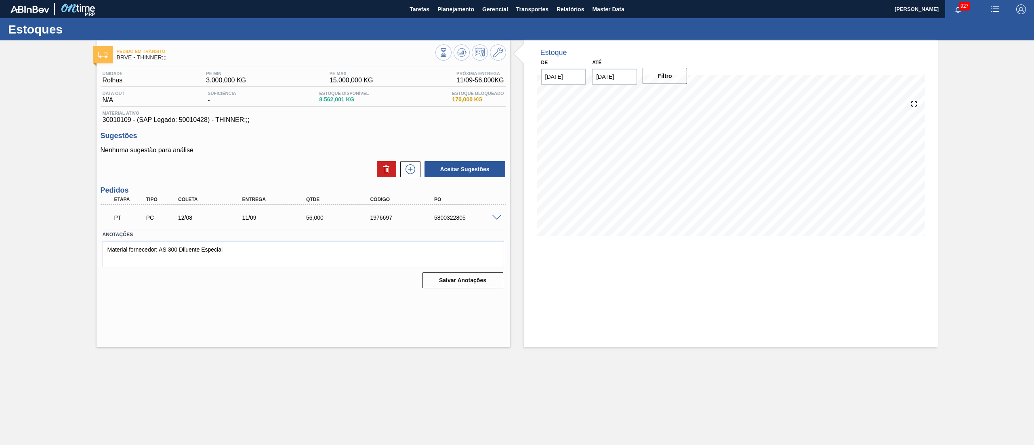
click at [599, 75] on input "[DATE]" at bounding box center [614, 77] width 45 height 16
drag, startPoint x: 684, startPoint y: 95, endPoint x: 687, endPoint y: 103, distance: 7.7
click at [685, 95] on button "Next Month" at bounding box center [683, 96] width 6 height 6
click at [678, 171] on div "1" at bounding box center [680, 174] width 11 height 11
type input "[DATE]"
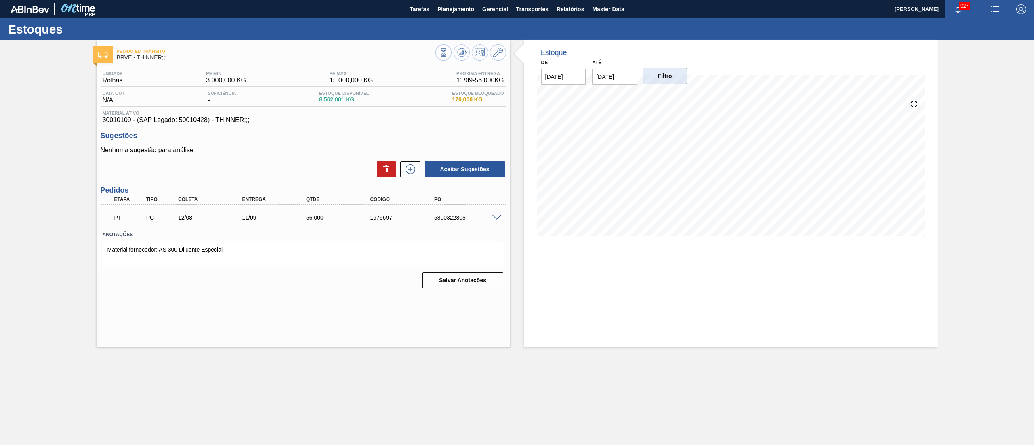
click at [661, 72] on button "Filtro" at bounding box center [665, 76] width 45 height 16
click at [406, 166] on icon at bounding box center [410, 169] width 13 height 10
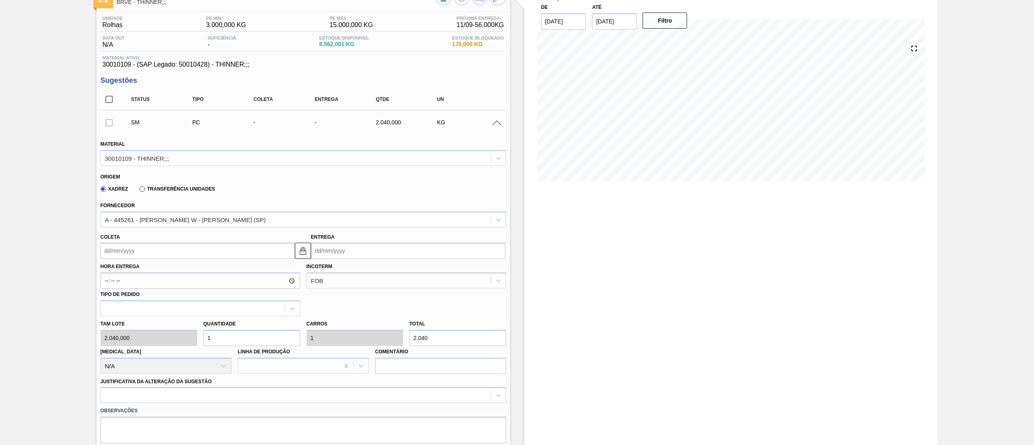
scroll to position [81, 0]
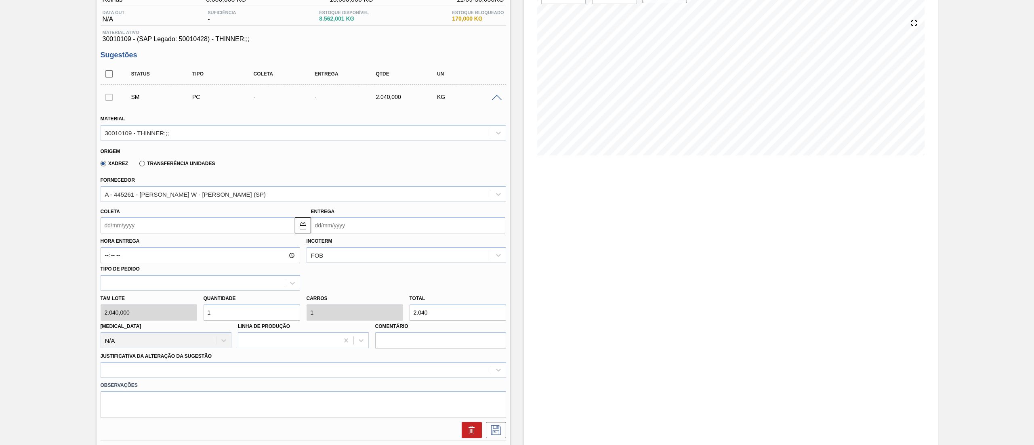
click at [146, 219] on input "Coleta" at bounding box center [198, 225] width 194 height 16
drag, startPoint x: 175, startPoint y: 326, endPoint x: 170, endPoint y: 325, distance: 5.1
click at [170, 325] on div "29" at bounding box center [175, 323] width 11 height 11
type input "[DATE]"
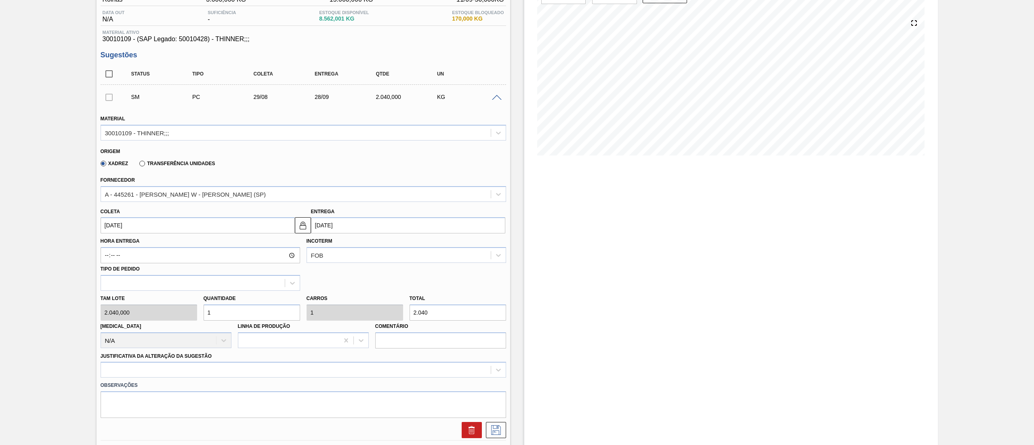
drag, startPoint x: 212, startPoint y: 310, endPoint x: 202, endPoint y: 311, distance: 9.4
click at [202, 311] on div "Quantidade 1" at bounding box center [251, 307] width 103 height 28
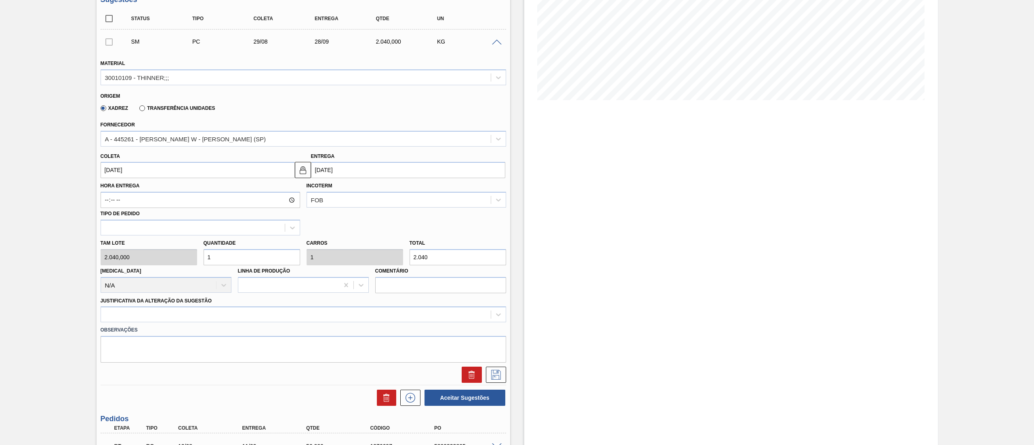
scroll to position [162, 0]
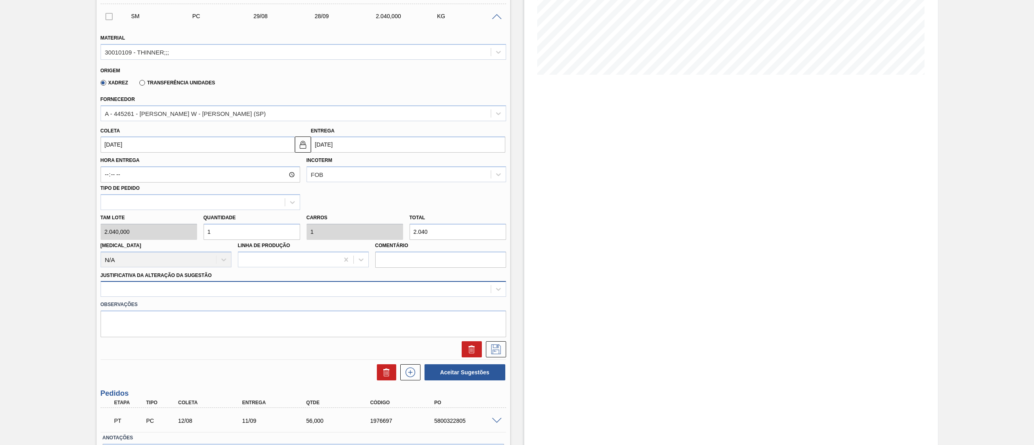
click at [109, 287] on div at bounding box center [296, 290] width 390 height 12
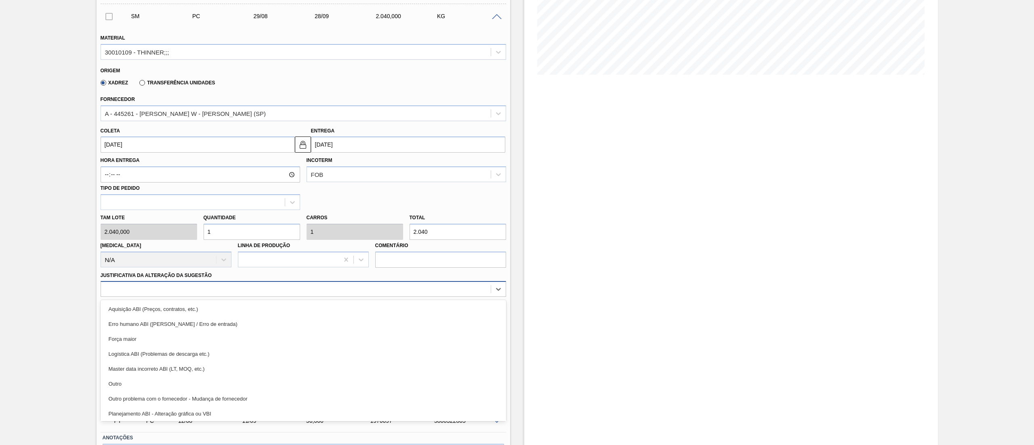
click at [112, 288] on div at bounding box center [296, 290] width 390 height 12
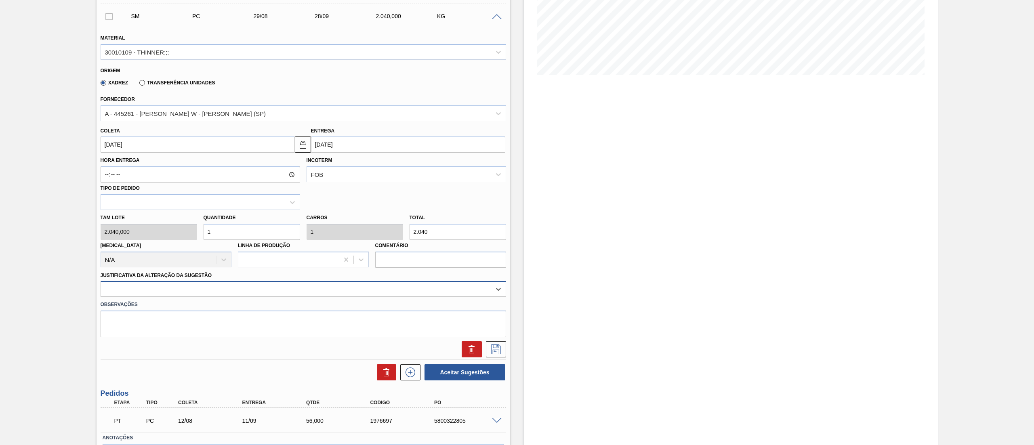
click at [114, 290] on div at bounding box center [296, 290] width 390 height 12
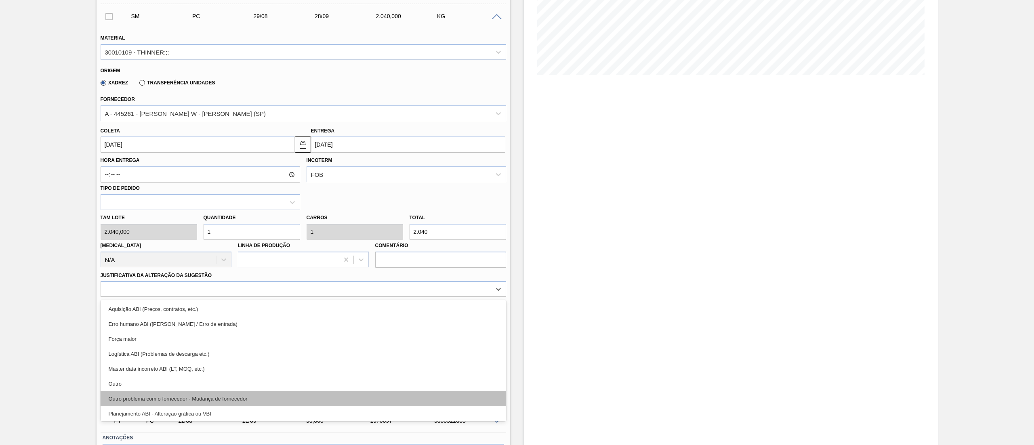
click at [115, 392] on div "Outro problema com o fornecedor - Mudança de fornecedor" at bounding box center [304, 398] width 406 height 15
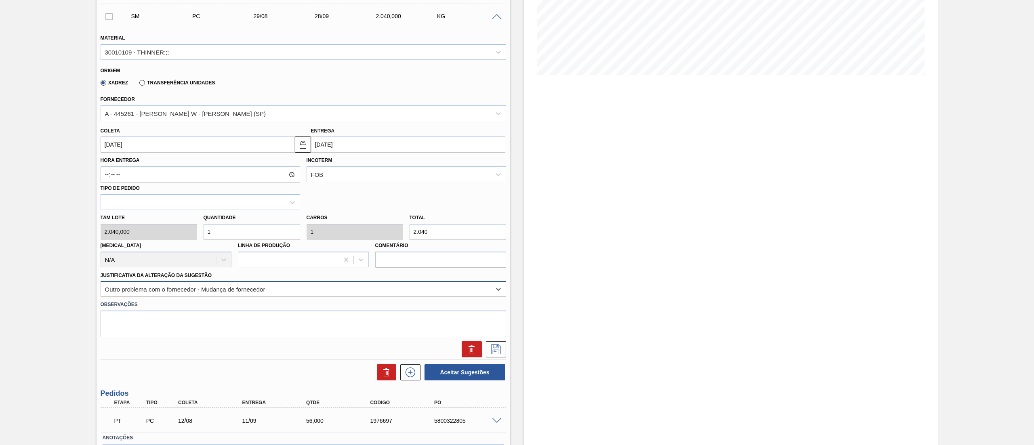
click at [108, 290] on div "Outro problema com o fornecedor - Mudança de fornecedor" at bounding box center [185, 289] width 160 height 7
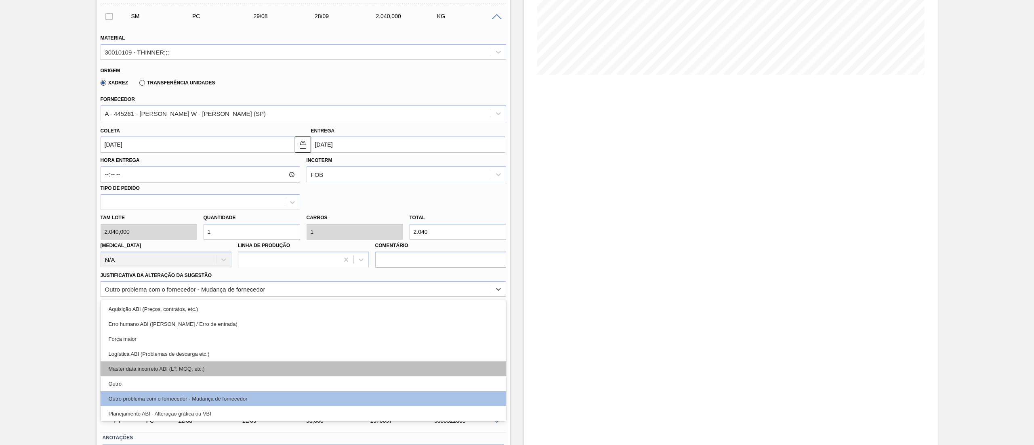
click at [117, 376] on div "Master data incorreto ABI (LT, MOQ, etc.)" at bounding box center [304, 369] width 406 height 15
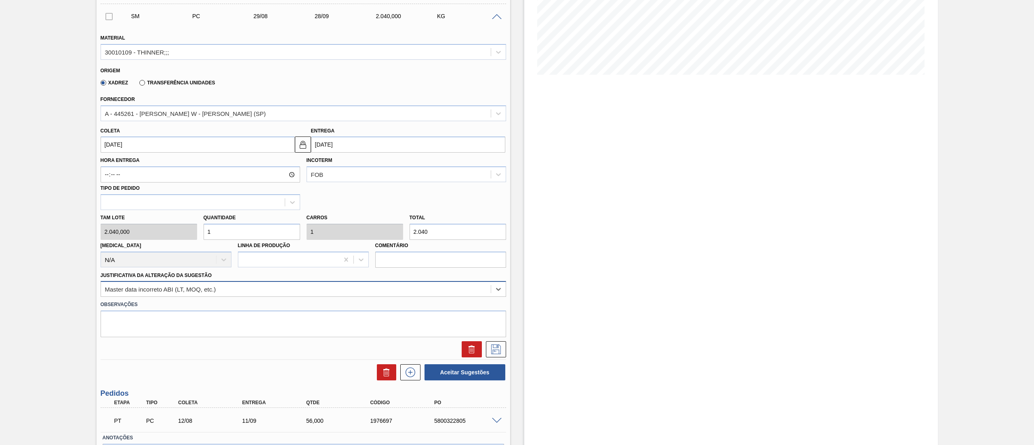
drag, startPoint x: 127, startPoint y: 271, endPoint x: 128, endPoint y: 293, distance: 21.4
click at [128, 281] on div "Justificativa da Alteração da Sugestão option Master data incorreto ABI (LT, MO…" at bounding box center [304, 283] width 406 height 27
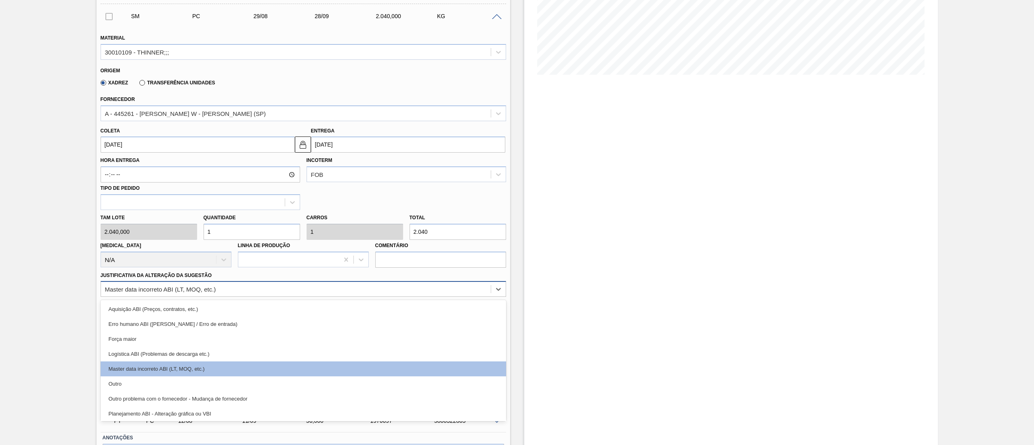
click at [128, 293] on div "Master data incorreto ABI (LT, MOQ, etc.)" at bounding box center [296, 290] width 390 height 12
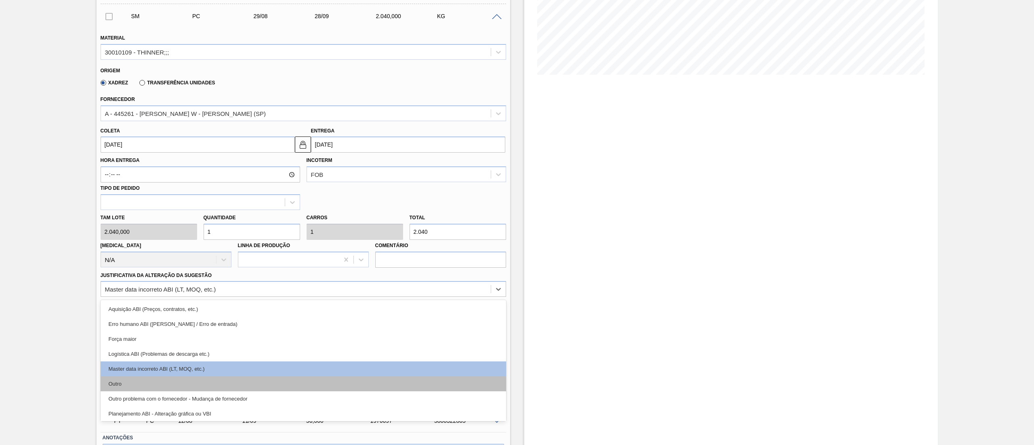
click at [114, 383] on div "Outro" at bounding box center [304, 384] width 406 height 15
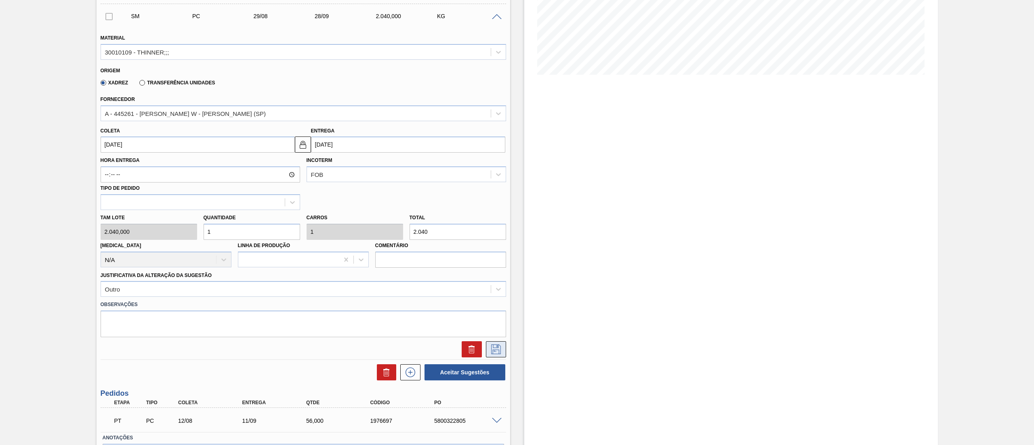
click at [494, 348] on icon at bounding box center [496, 350] width 10 height 10
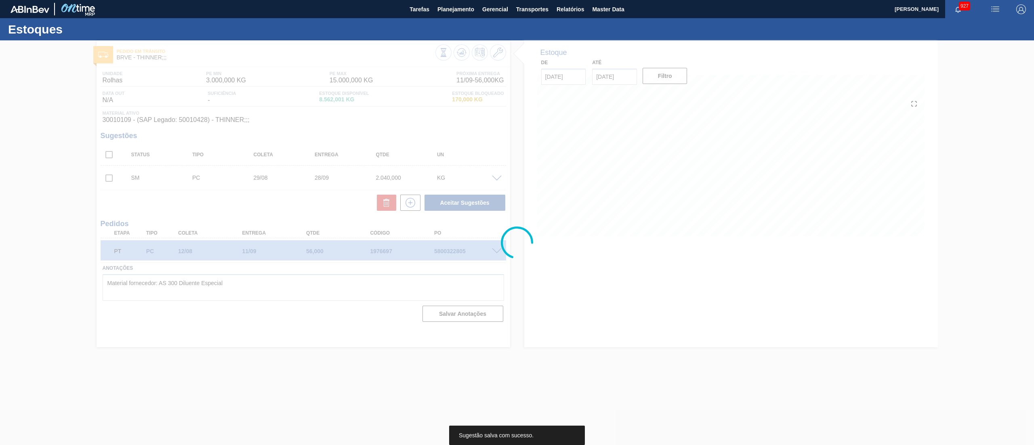
scroll to position [0, 0]
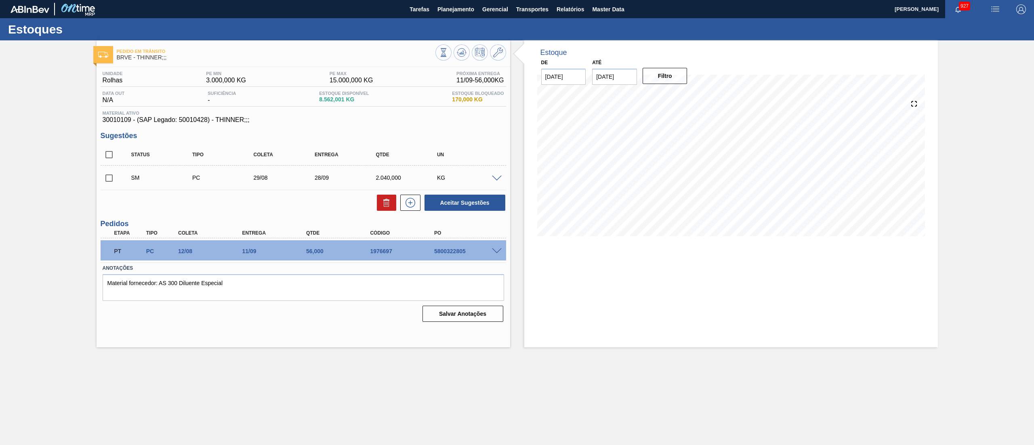
click at [494, 252] on span at bounding box center [497, 251] width 10 height 6
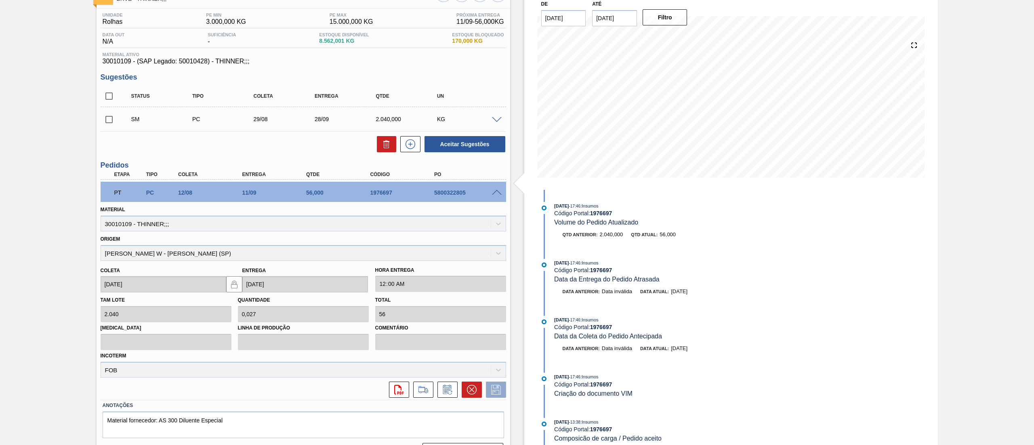
scroll to position [79, 0]
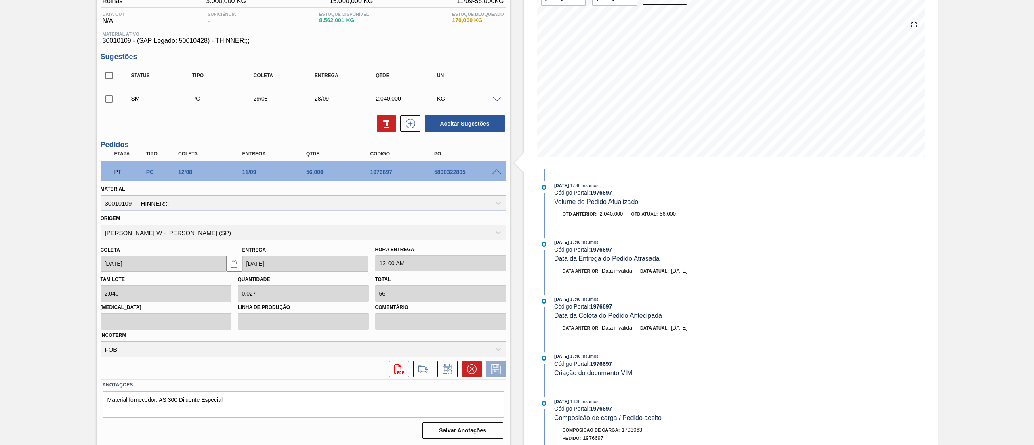
click at [495, 99] on span at bounding box center [497, 100] width 10 height 6
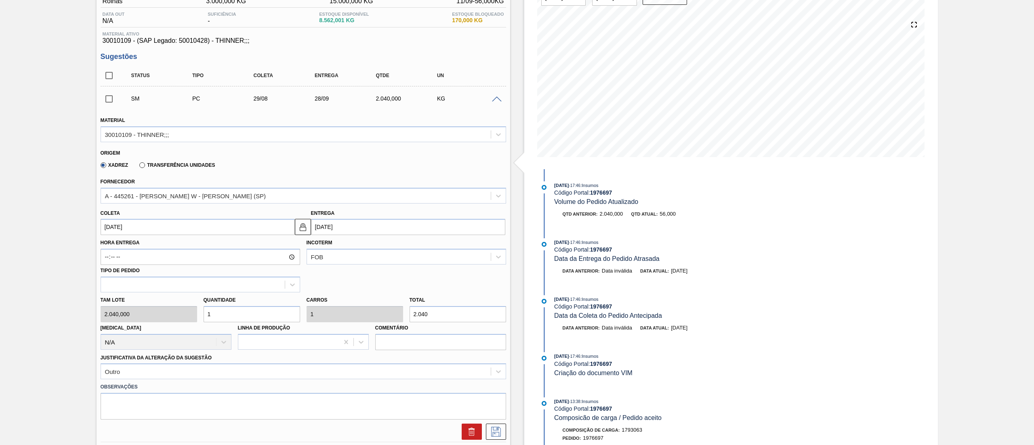
click at [136, 314] on div "[PERSON_NAME] 2.040,000 Quantidade 1 Carros 1 Total 2.040 [MEDICAL_DATA] N/A Li…" at bounding box center [303, 322] width 412 height 58
type input "3"
type input "6.120"
type input "3"
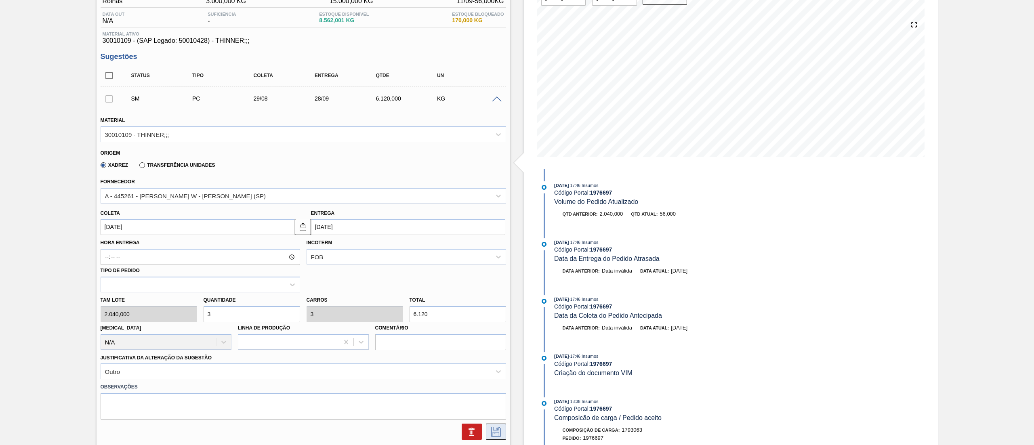
click at [498, 427] on icon at bounding box center [496, 432] width 10 height 10
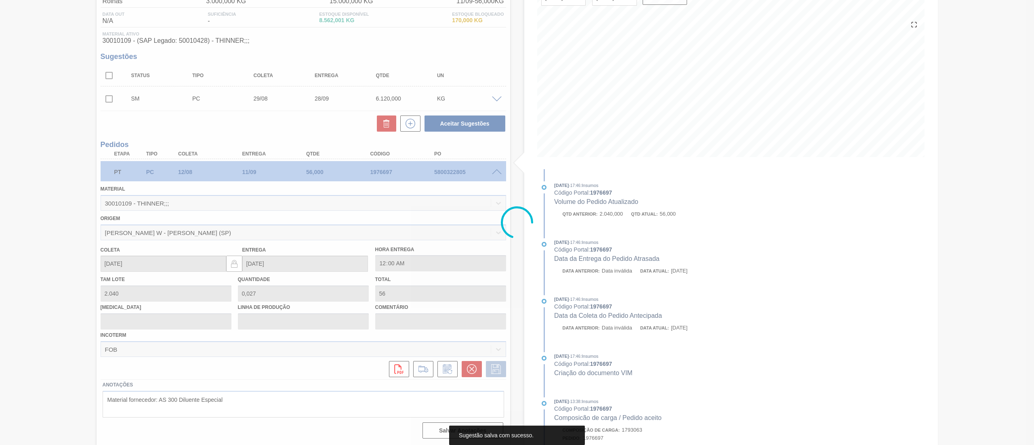
scroll to position [0, 0]
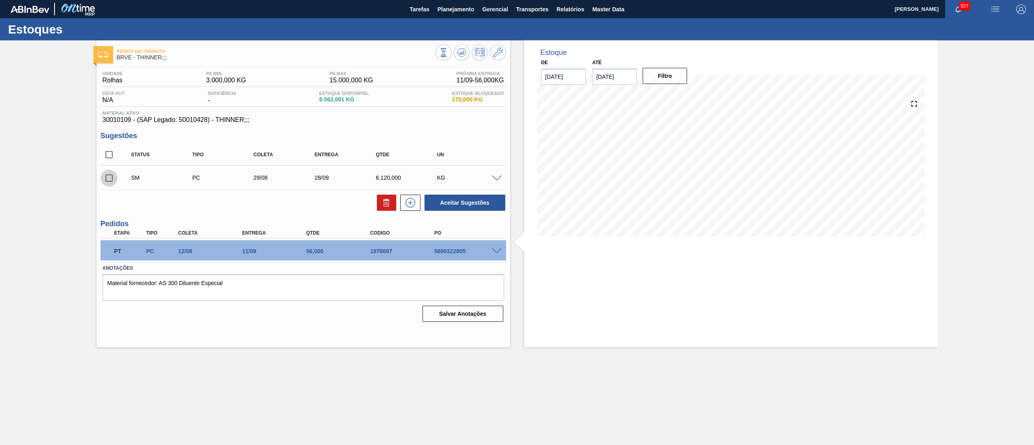
drag, startPoint x: 109, startPoint y: 179, endPoint x: 472, endPoint y: 187, distance: 363.3
click at [112, 180] on input "checkbox" at bounding box center [109, 178] width 17 height 17
click at [438, 211] on button "Aceitar Sugestões" at bounding box center [465, 203] width 81 height 16
checkbox input "false"
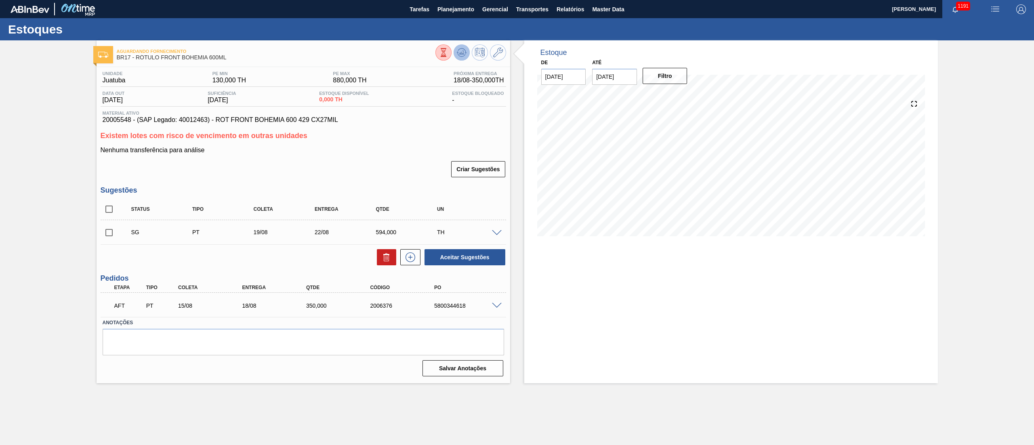
click at [459, 54] on icon at bounding box center [461, 53] width 5 height 4
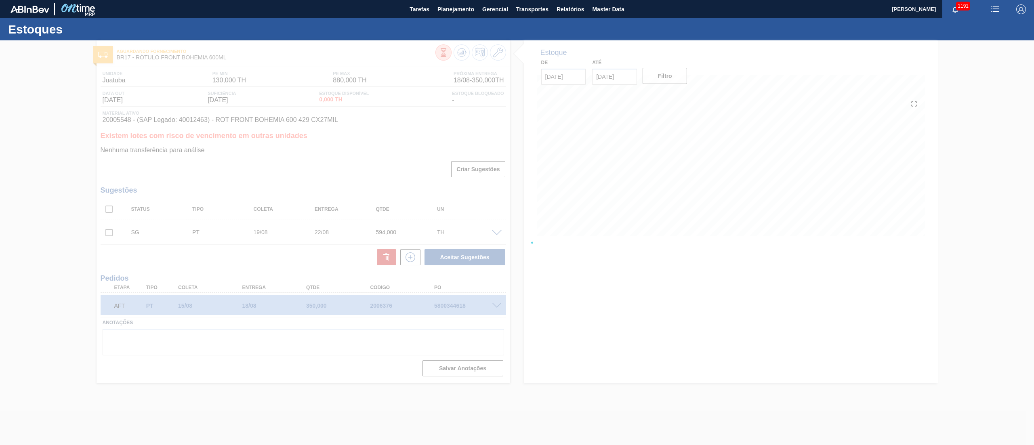
click at [105, 213] on div at bounding box center [517, 242] width 1034 height 405
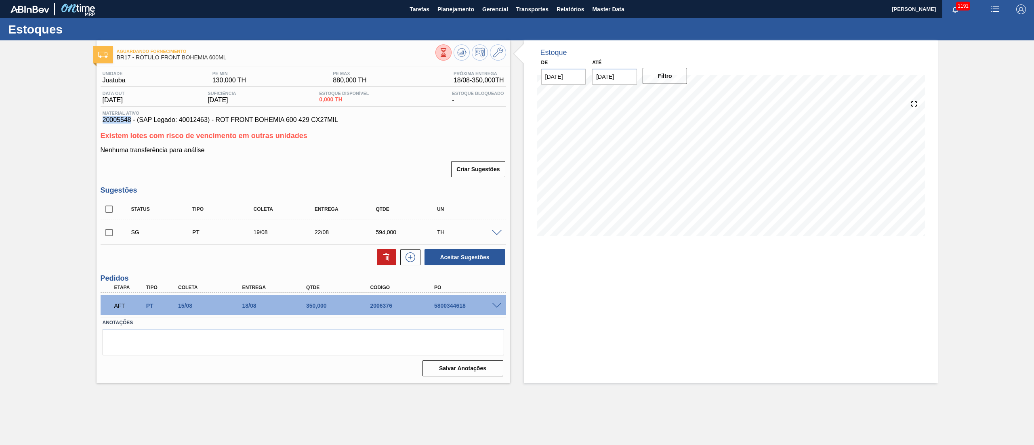
drag, startPoint x: 99, startPoint y: 122, endPoint x: 132, endPoint y: 124, distance: 33.2
click at [132, 124] on div "Unidade Juatuba PE MIN 130,000 TH PE MAX 880,000 TH Próxima Entrega 18/08 - 350…" at bounding box center [304, 223] width 414 height 312
copy span "20005548"
click at [451, 11] on span "Planejamento" at bounding box center [456, 9] width 37 height 10
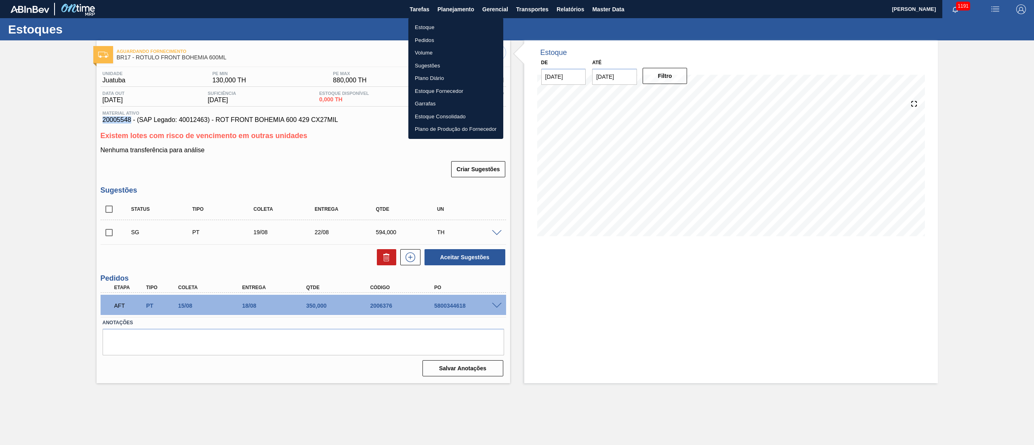
click at [444, 28] on li "Estoque" at bounding box center [455, 27] width 95 height 13
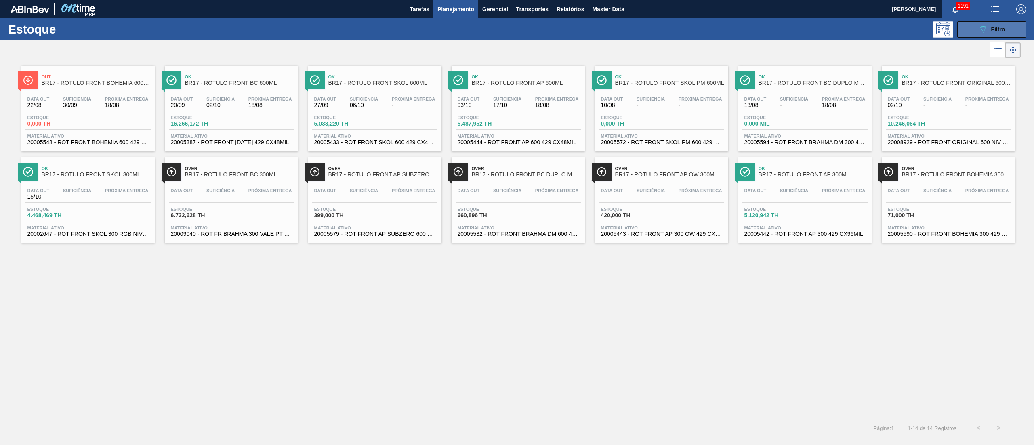
click at [1010, 34] on button "089F7B8B-B2A5-4AFE-B5C0-19BA573D28AC Filtro" at bounding box center [992, 29] width 69 height 16
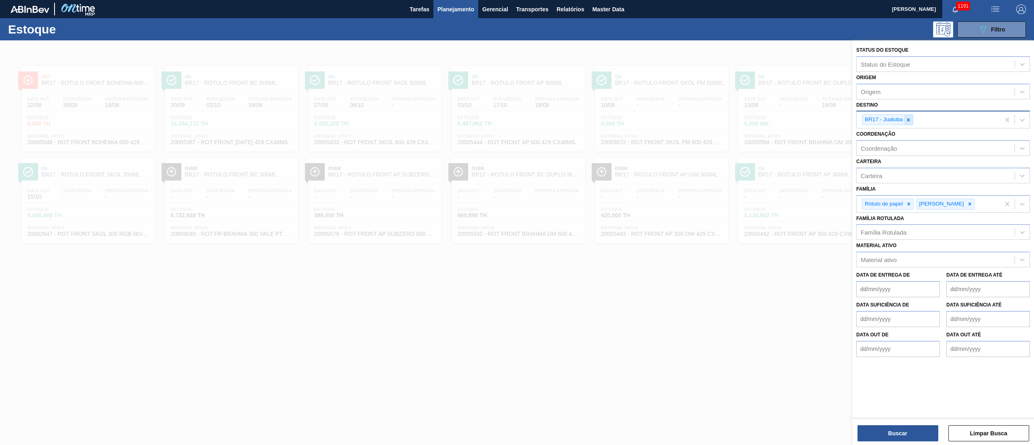
click at [907, 121] on icon at bounding box center [909, 120] width 6 height 6
click at [857, 255] on div "Material ativo" at bounding box center [936, 258] width 158 height 12
paste ativo "20005548"
type ativo "20005548"
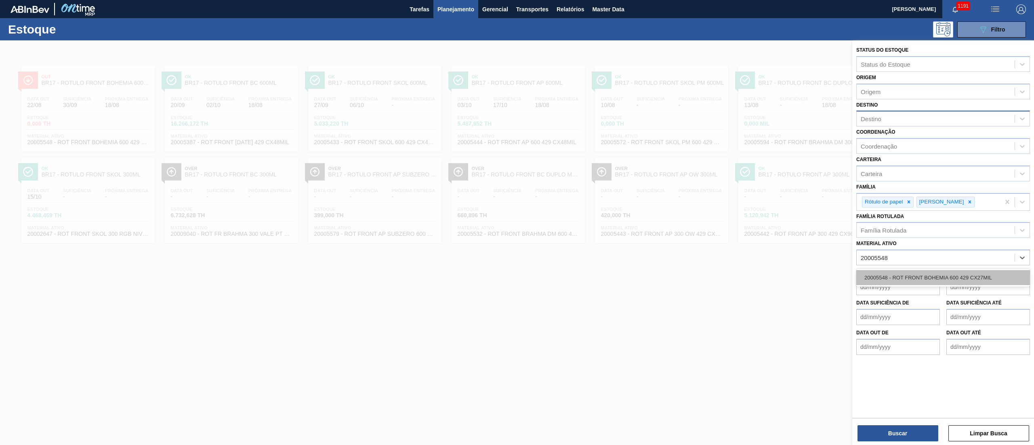
click at [899, 280] on div "20005548 - ROT FRONT BOHEMIA 600 429 CX27MIL" at bounding box center [944, 277] width 174 height 15
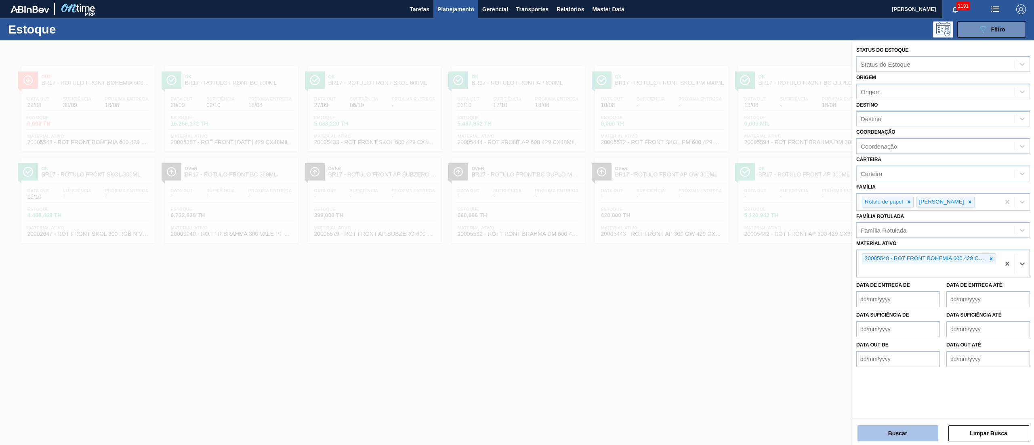
click at [870, 436] on button "Buscar" at bounding box center [898, 433] width 81 height 16
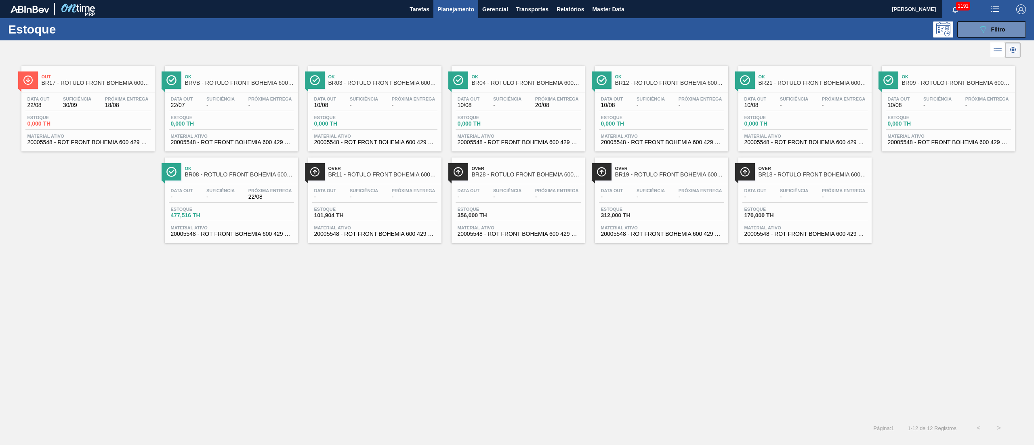
click at [86, 122] on div "Estoque 0,000 TH" at bounding box center [87, 122] width 125 height 15
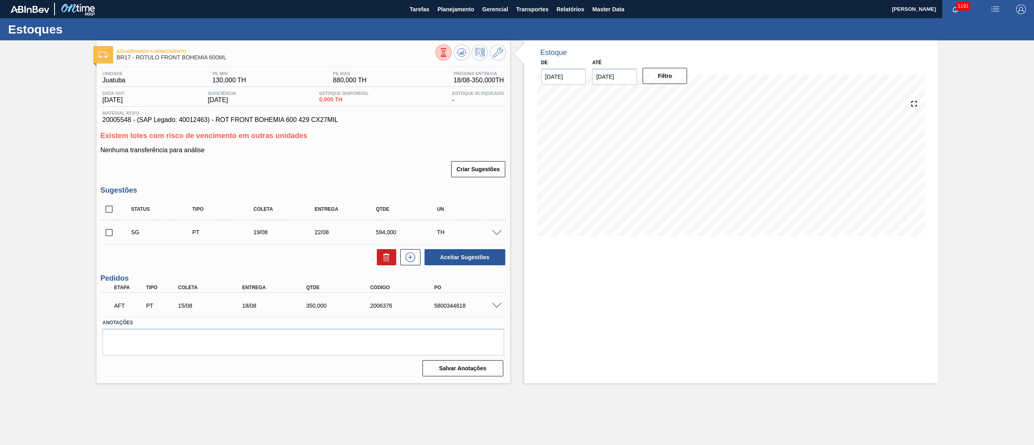
click at [499, 235] on span at bounding box center [497, 233] width 10 height 6
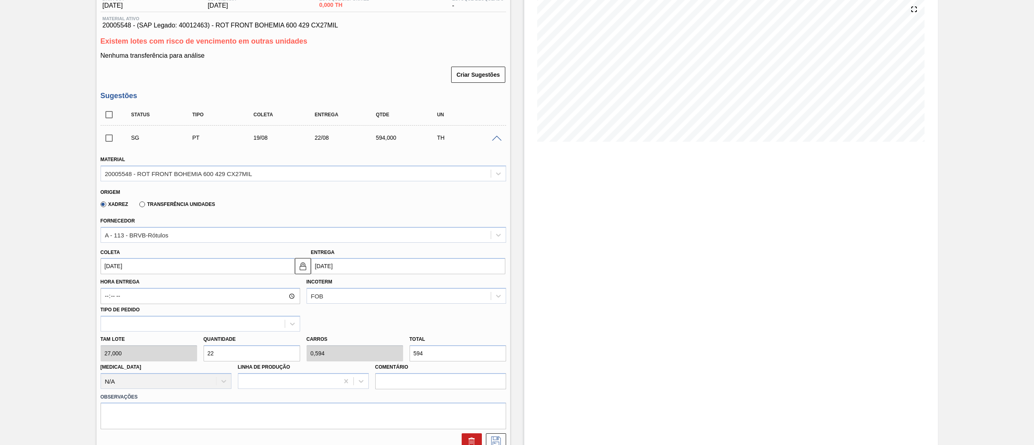
scroll to position [162, 0]
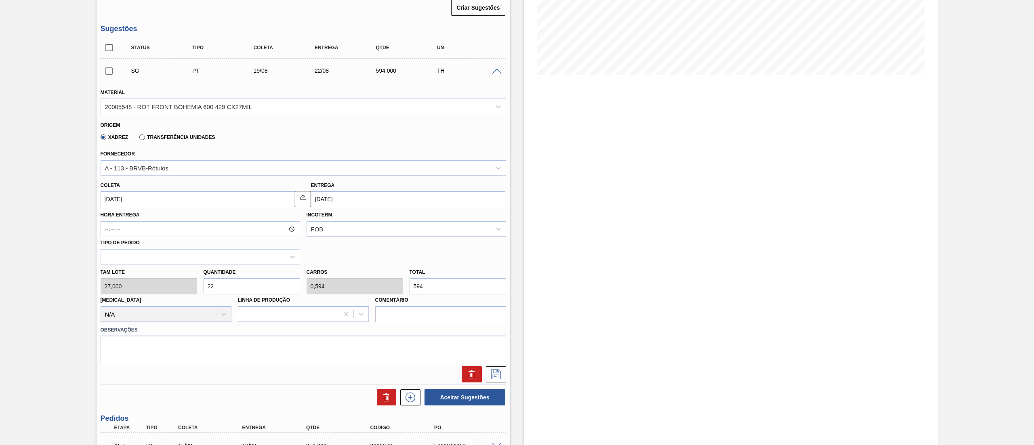
drag, startPoint x: 445, startPoint y: 284, endPoint x: 0, endPoint y: 267, distance: 445.6
click at [0, 267] on div "Aguardando Fornecimento BR17 - RÓTULO FRONT BOHEMIA 600ML Unidade Juatuba PE MI…" at bounding box center [517, 201] width 1034 height 645
type input "0,111"
type input "0,003"
type input "3"
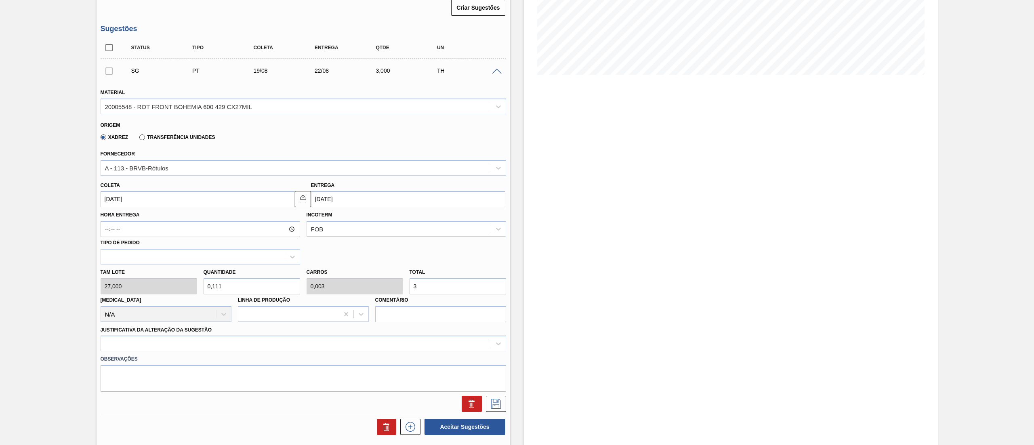
type input "1,148"
type input "0,031"
type input "31"
type input "11,556"
type input "0,312"
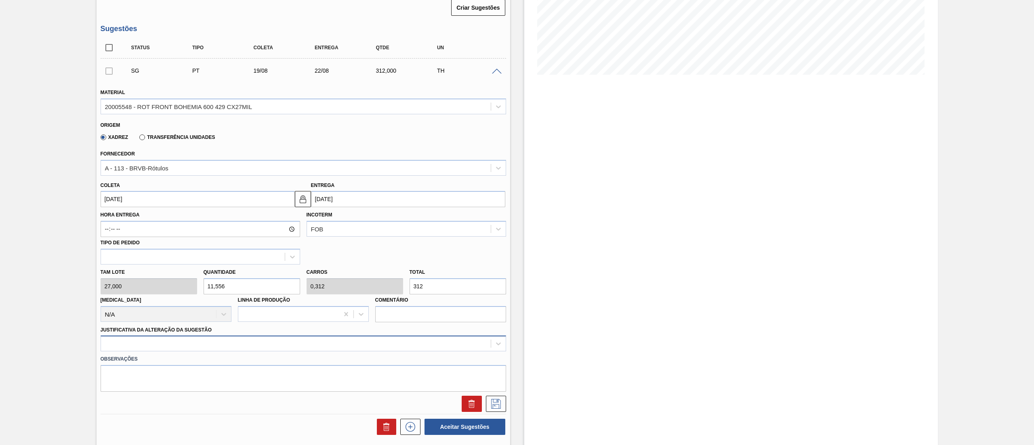
type input "312"
click at [119, 337] on div at bounding box center [304, 344] width 406 height 16
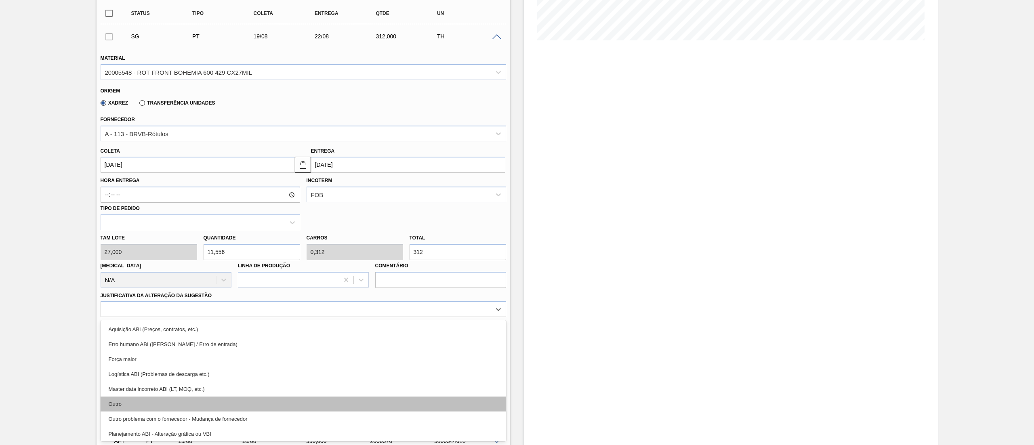
click at [125, 404] on div "Outro" at bounding box center [304, 404] width 406 height 15
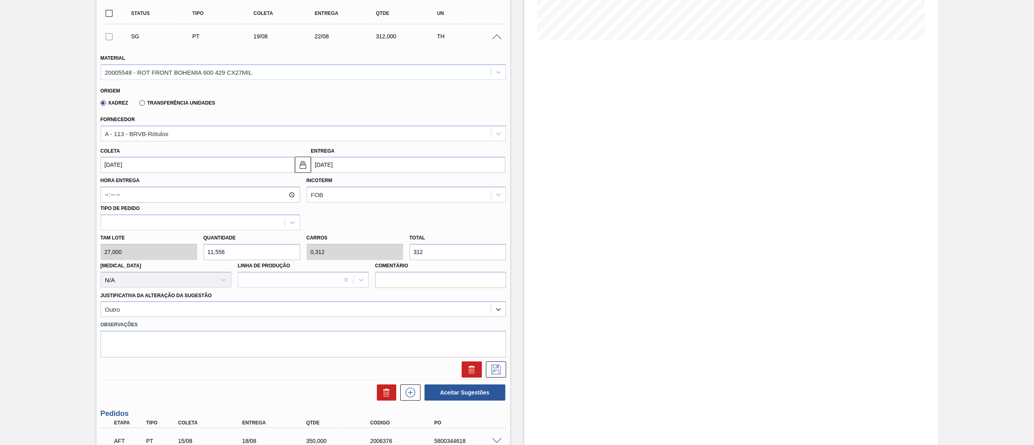
click at [143, 101] on label "Transferência Unidades" at bounding box center [177, 103] width 76 height 6
click at [138, 105] on input "Transferência Unidades" at bounding box center [138, 105] width 0 height 0
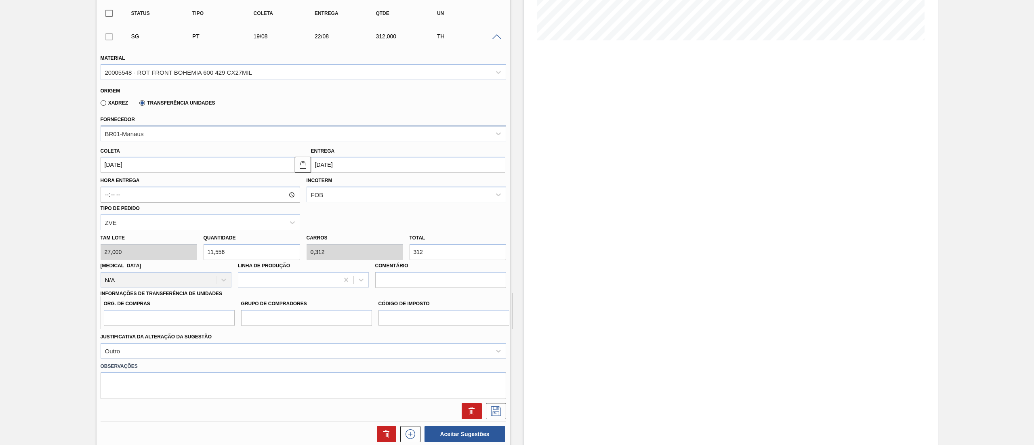
drag, startPoint x: 151, startPoint y: 132, endPoint x: 153, endPoint y: 140, distance: 8.2
click at [151, 133] on div "BR01-Manaus" at bounding box center [296, 134] width 390 height 12
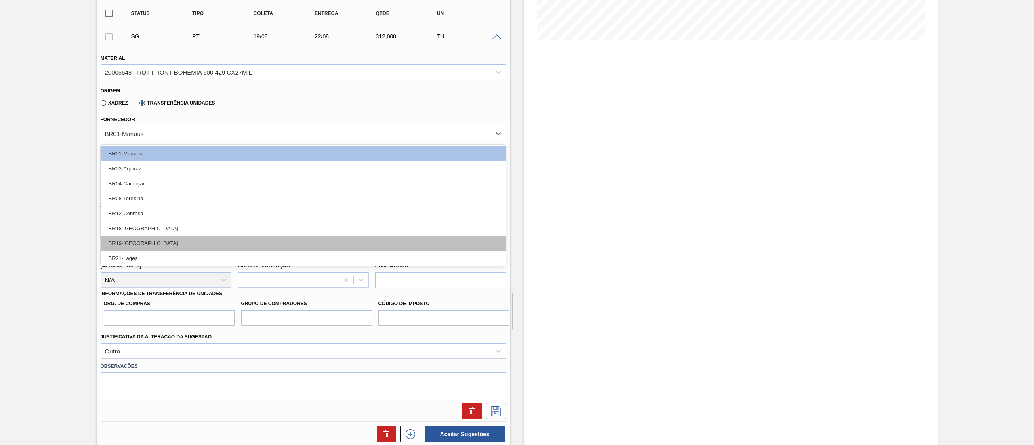
click at [162, 238] on div "BR19-Nova Rio" at bounding box center [304, 243] width 406 height 15
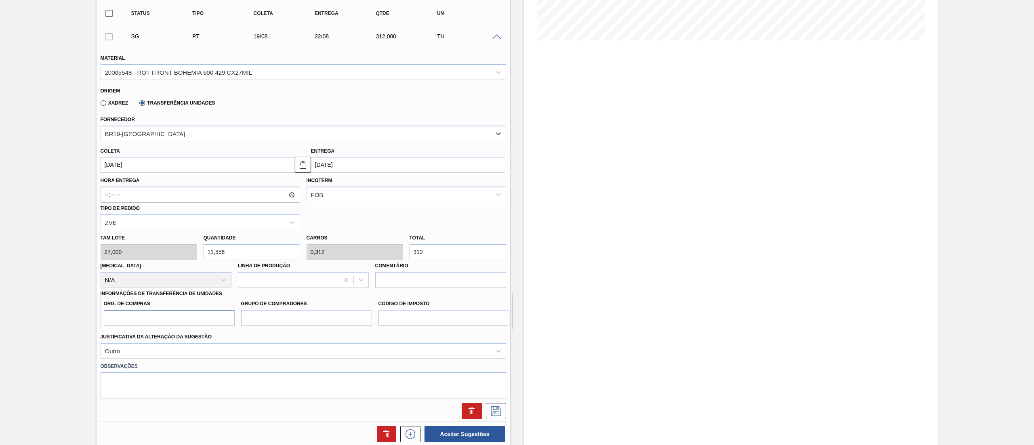
click at [168, 318] on input "Org. de Compras" at bounding box center [169, 318] width 131 height 16
type input "BR00"
drag, startPoint x: 255, startPoint y: 322, endPoint x: 260, endPoint y: 318, distance: 7.4
click at [259, 318] on input "Grupo de Compradores" at bounding box center [306, 318] width 131 height 16
type input "A01"
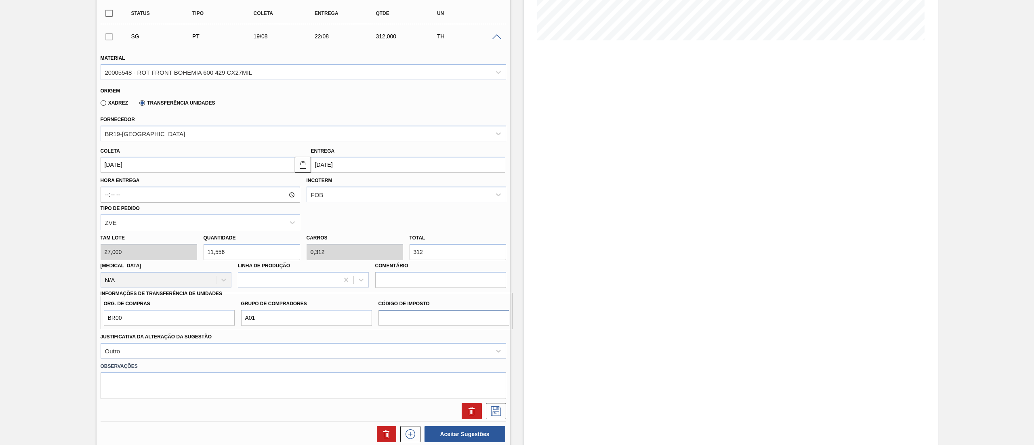
drag, startPoint x: 407, startPoint y: 316, endPoint x: 413, endPoint y: 328, distance: 13.0
click at [407, 316] on input "Código de Imposto" at bounding box center [444, 318] width 131 height 16
type input "I1"
click at [499, 410] on icon at bounding box center [496, 411] width 13 height 10
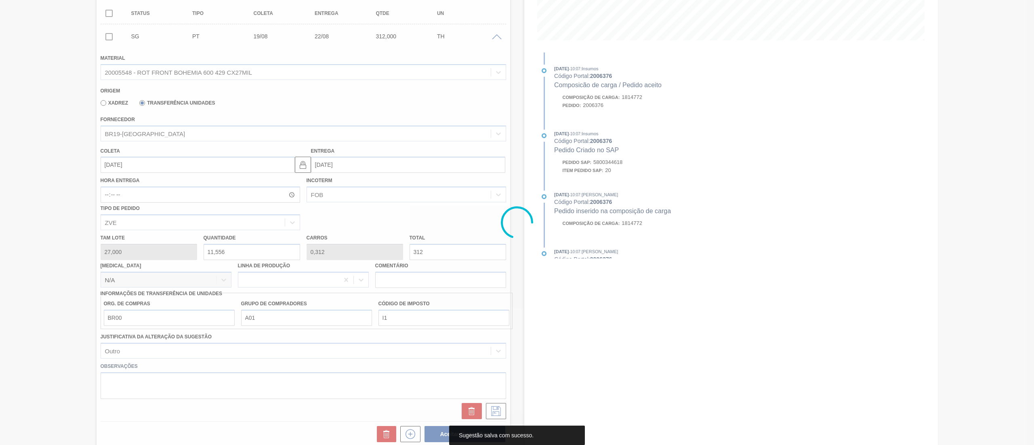
scroll to position [0, 0]
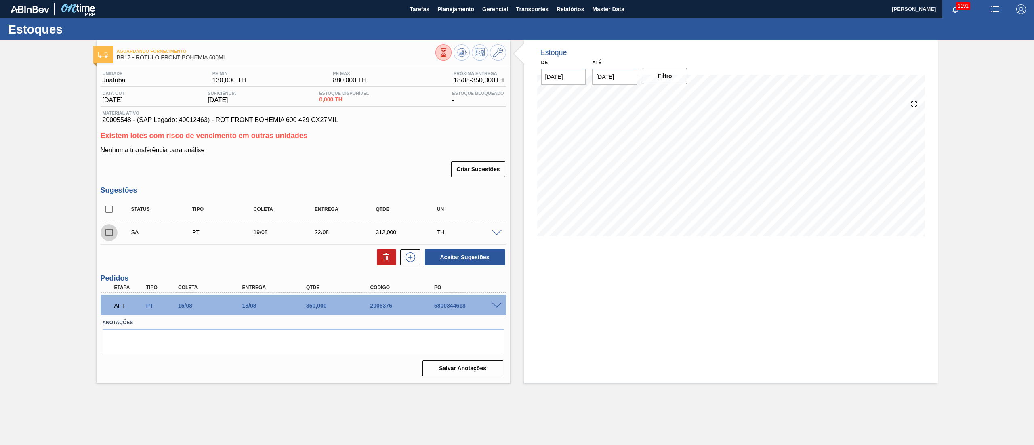
click at [105, 231] on input "checkbox" at bounding box center [109, 232] width 17 height 17
click at [440, 261] on button "Aceitar Sugestões" at bounding box center [465, 257] width 81 height 16
checkbox input "false"
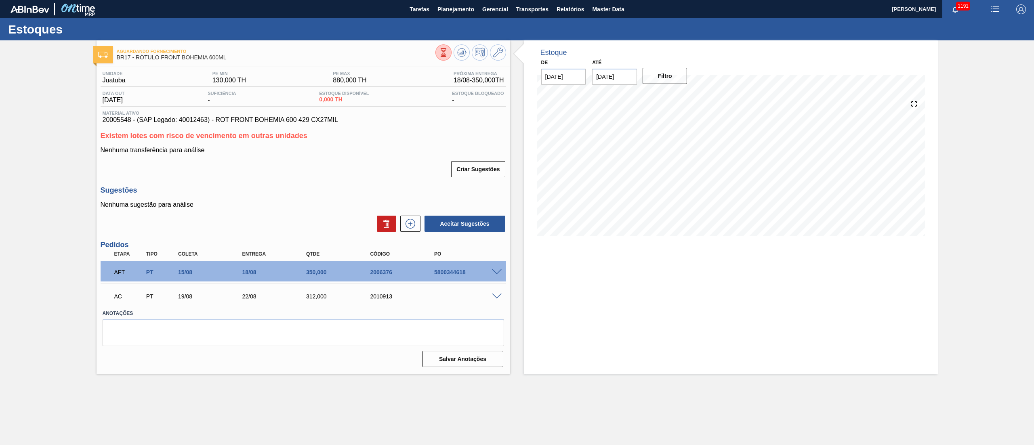
click at [499, 294] on span at bounding box center [497, 297] width 10 height 6
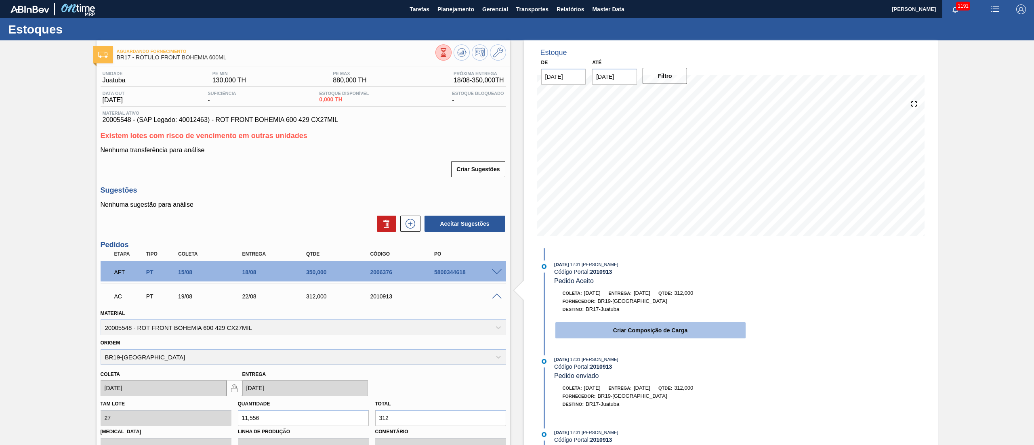
click at [596, 326] on button "Criar Composição de Carga" at bounding box center [651, 330] width 190 height 16
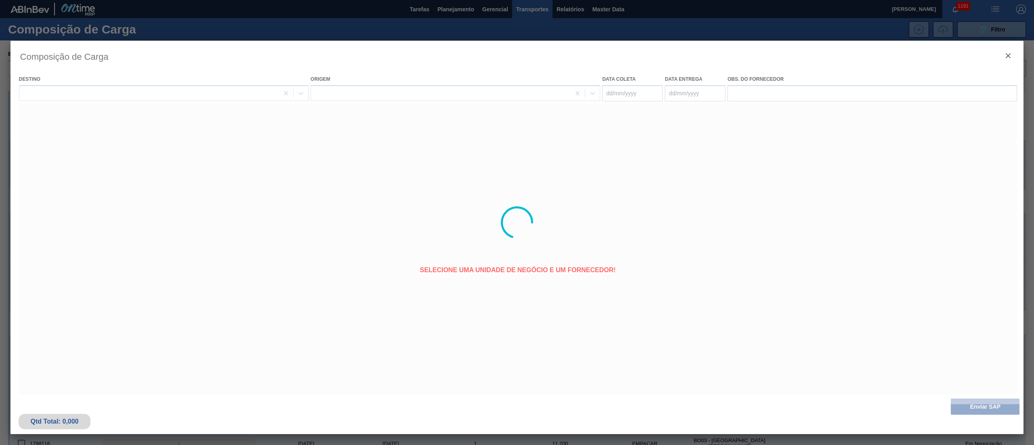
type coleta "19/08/2025"
type entrega "22/08/2025"
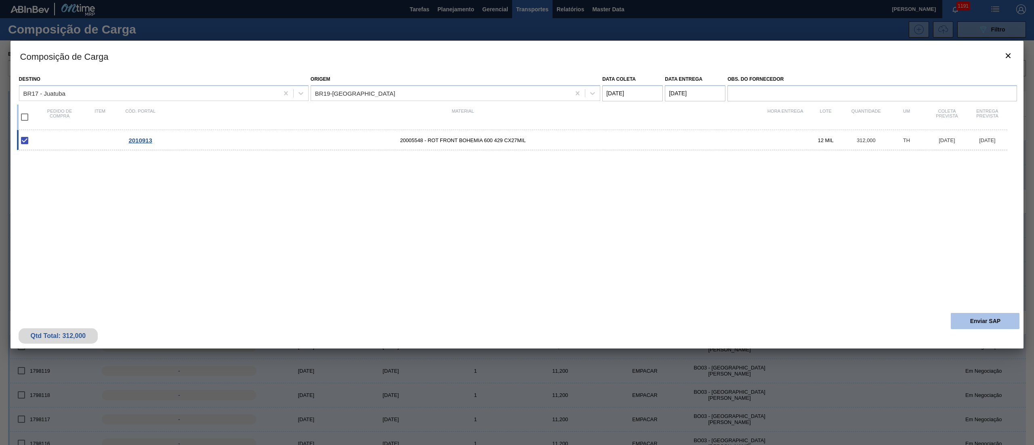
click at [978, 322] on button "Enviar SAP" at bounding box center [985, 321] width 69 height 16
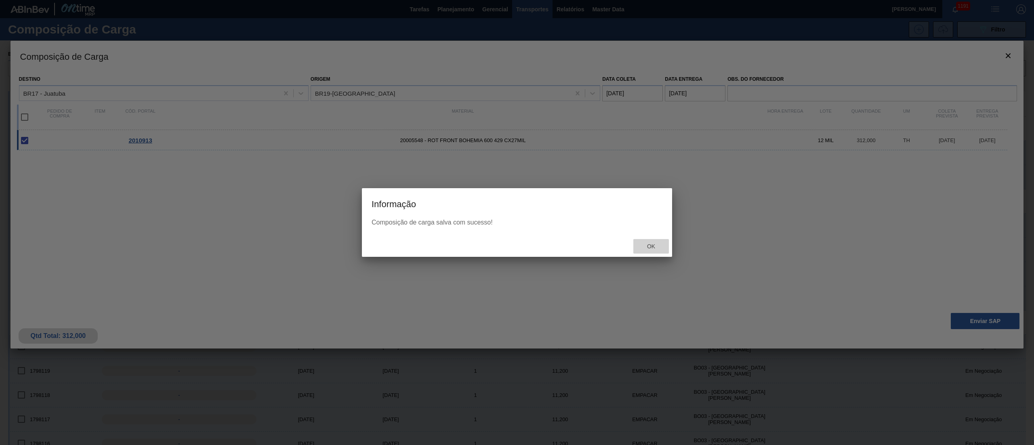
click at [647, 250] on div "Ok" at bounding box center [651, 246] width 36 height 15
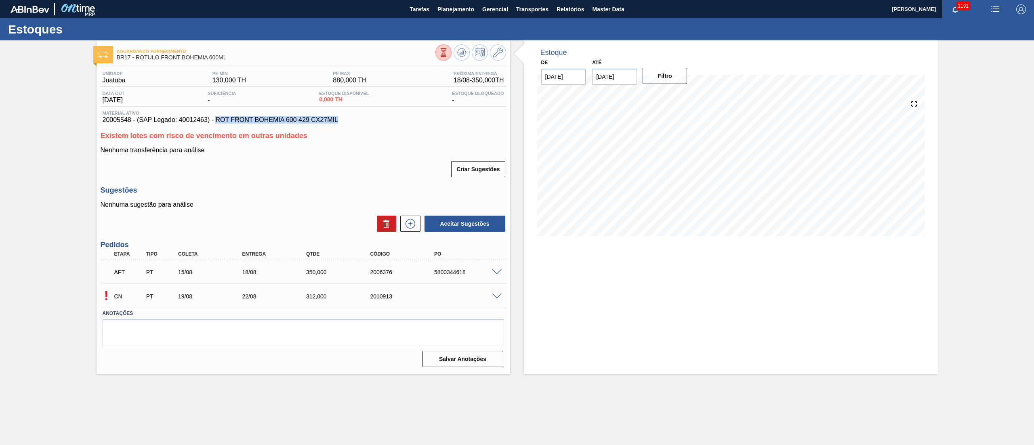
drag, startPoint x: 215, startPoint y: 121, endPoint x: 382, endPoint y: 121, distance: 166.9
click at [382, 121] on span "20005548 - (SAP Legado: 40012463) - ROT FRONT BOHEMIA 600 429 CX27MIL" at bounding box center [304, 119] width 402 height 7
copy span "ROT FRONT BOHEMIA 600 429 CX27MIL"
click at [465, 51] on icon at bounding box center [462, 50] width 8 height 4
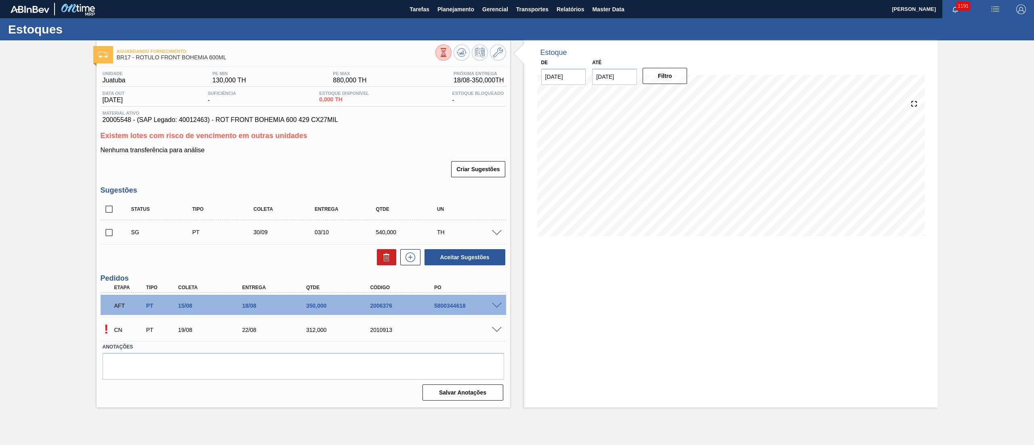
click at [494, 328] on span at bounding box center [497, 330] width 10 height 6
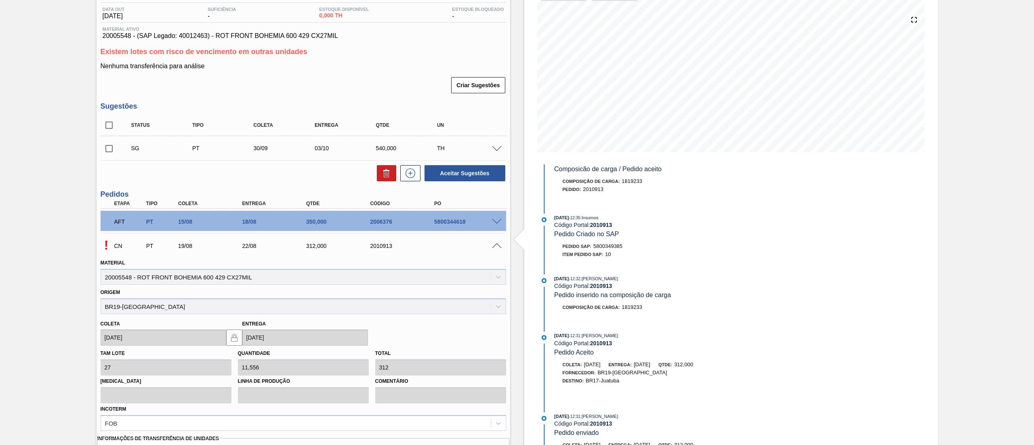
scroll to position [162, 0]
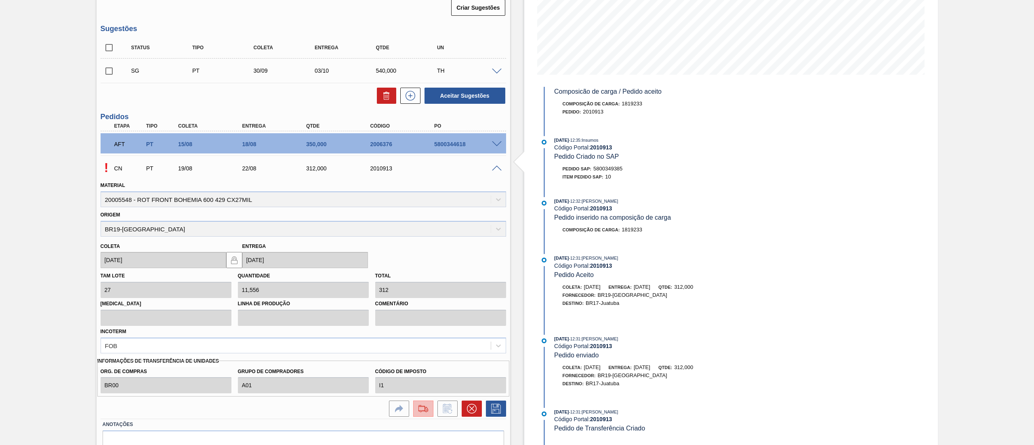
click at [413, 408] on button at bounding box center [423, 409] width 20 height 16
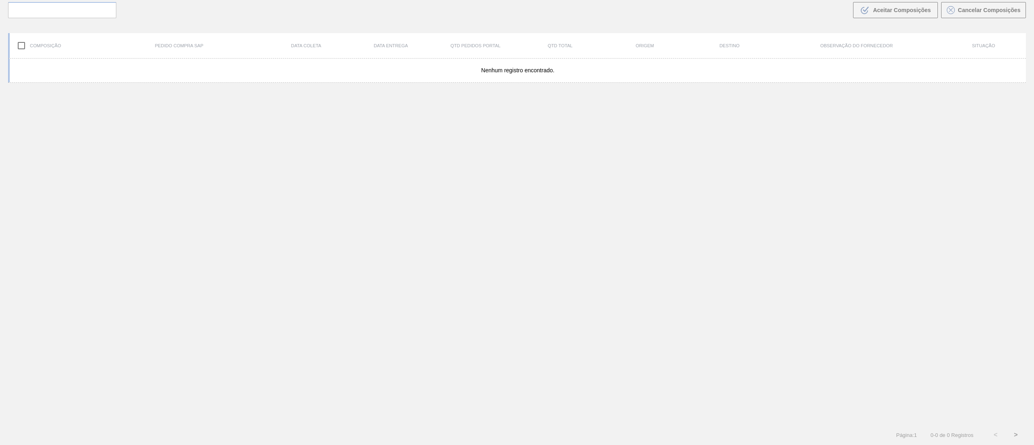
scroll to position [58, 0]
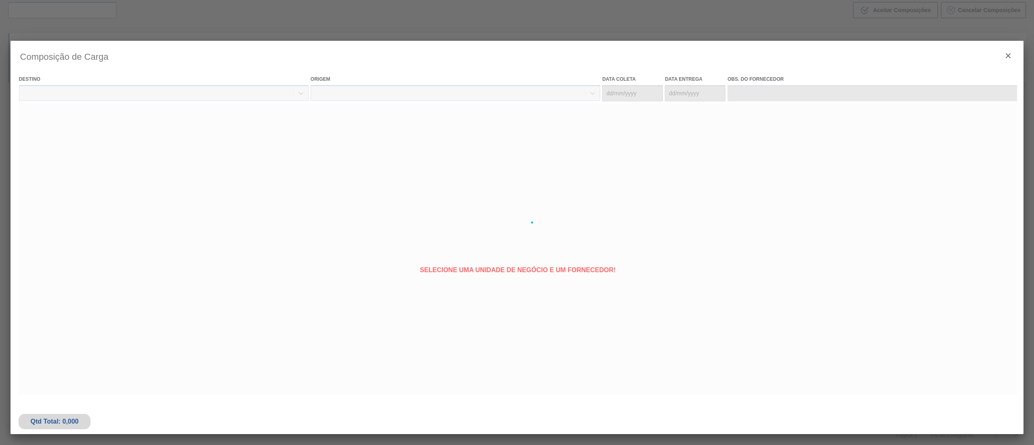
type coleta "19/08/2025"
type entrega "22/08/2025"
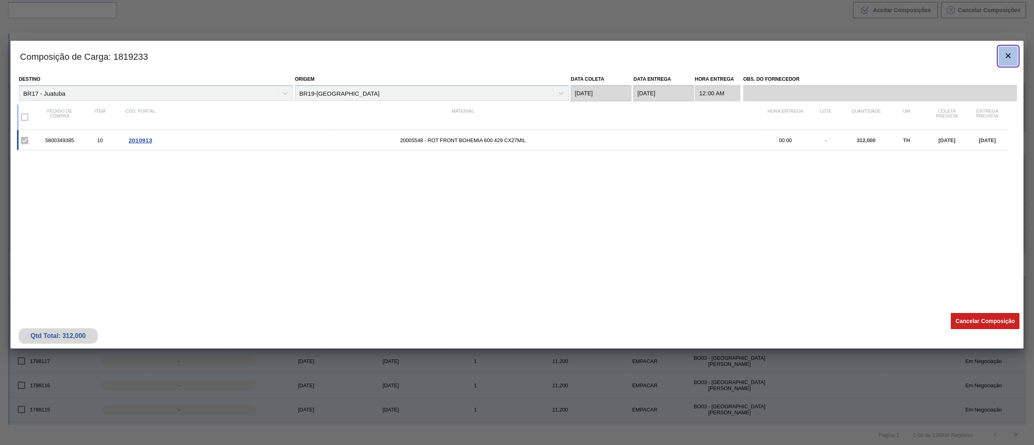
click at [1012, 53] on icon "botão de ícone" at bounding box center [1009, 56] width 10 height 10
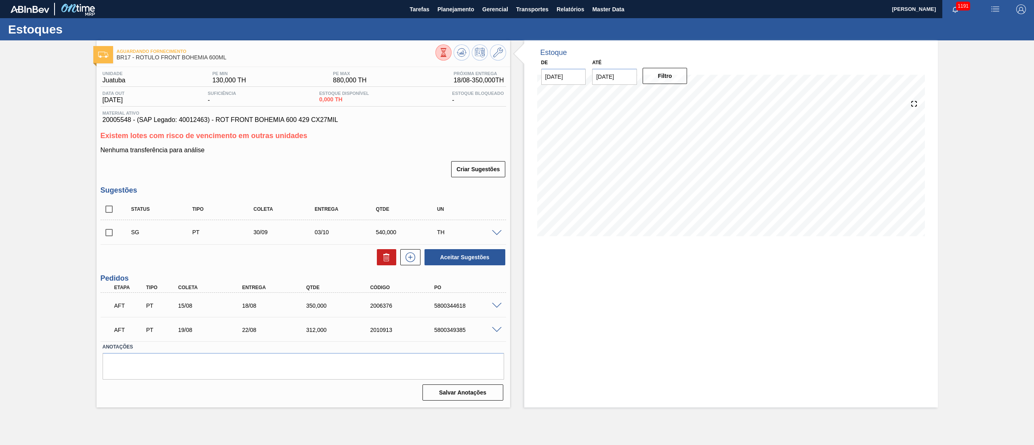
click at [442, 333] on div "5800349385" at bounding box center [468, 330] width 73 height 6
click at [440, 330] on div "5800349385" at bounding box center [468, 330] width 73 height 6
copy div "5800349385"
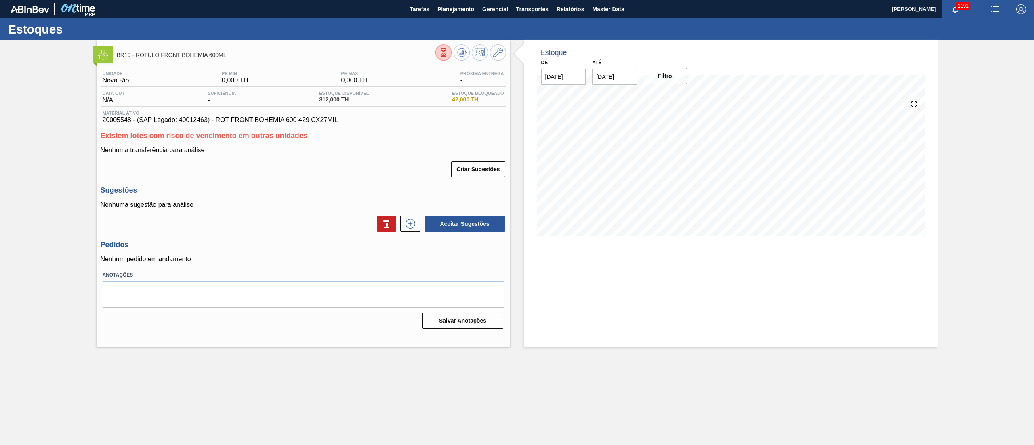
click at [621, 72] on input "[DATE]" at bounding box center [614, 77] width 45 height 16
click at [631, 189] on div "2" at bounding box center [628, 187] width 11 height 11
type input "[DATE]"
click at [665, 80] on button "Filtro" at bounding box center [665, 76] width 45 height 16
